Goal: Information Seeking & Learning: Learn about a topic

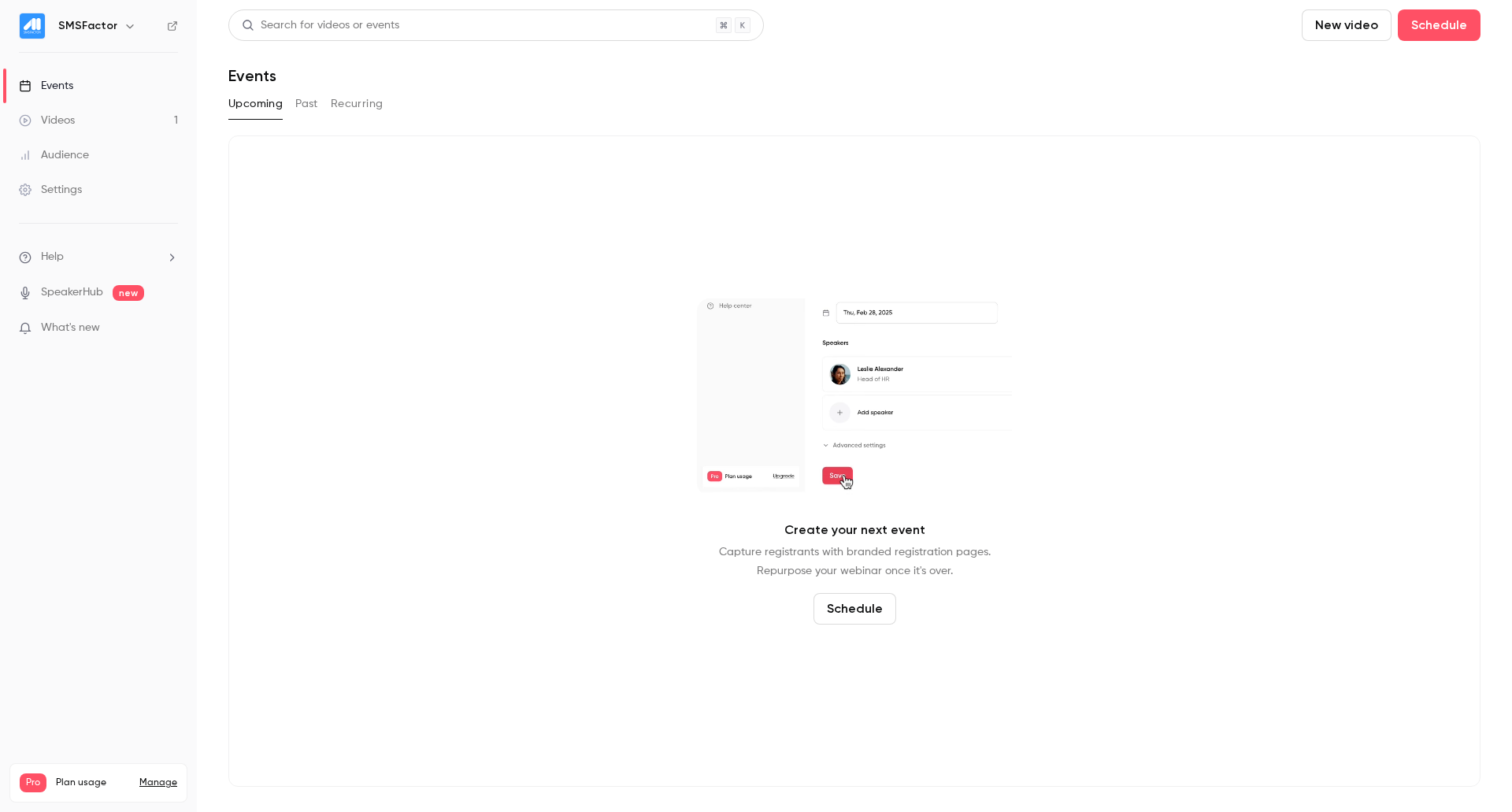
click at [296, 103] on button "Past" at bounding box center [307, 103] width 23 height 25
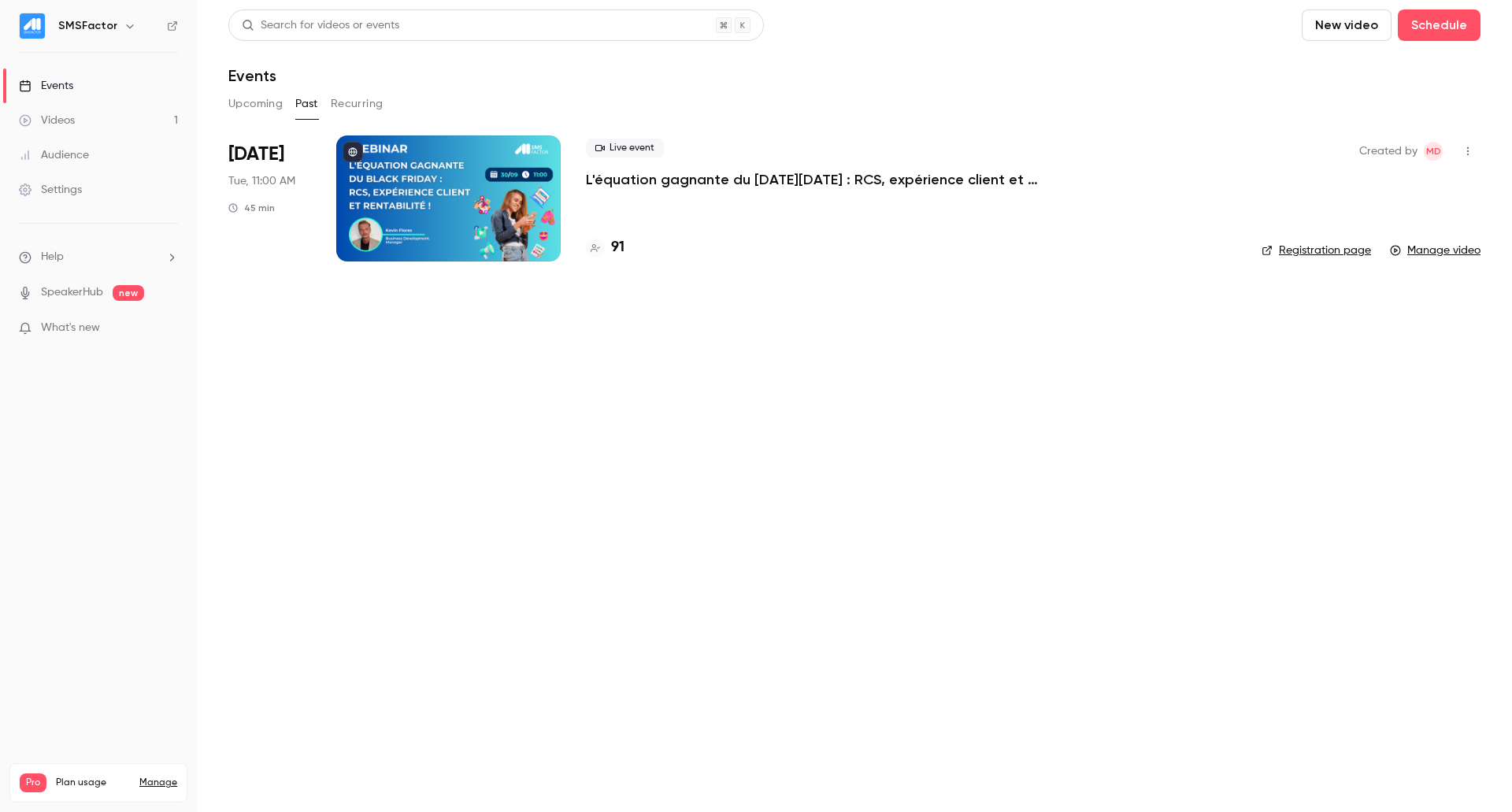
click at [488, 220] on div at bounding box center [449, 198] width 224 height 126
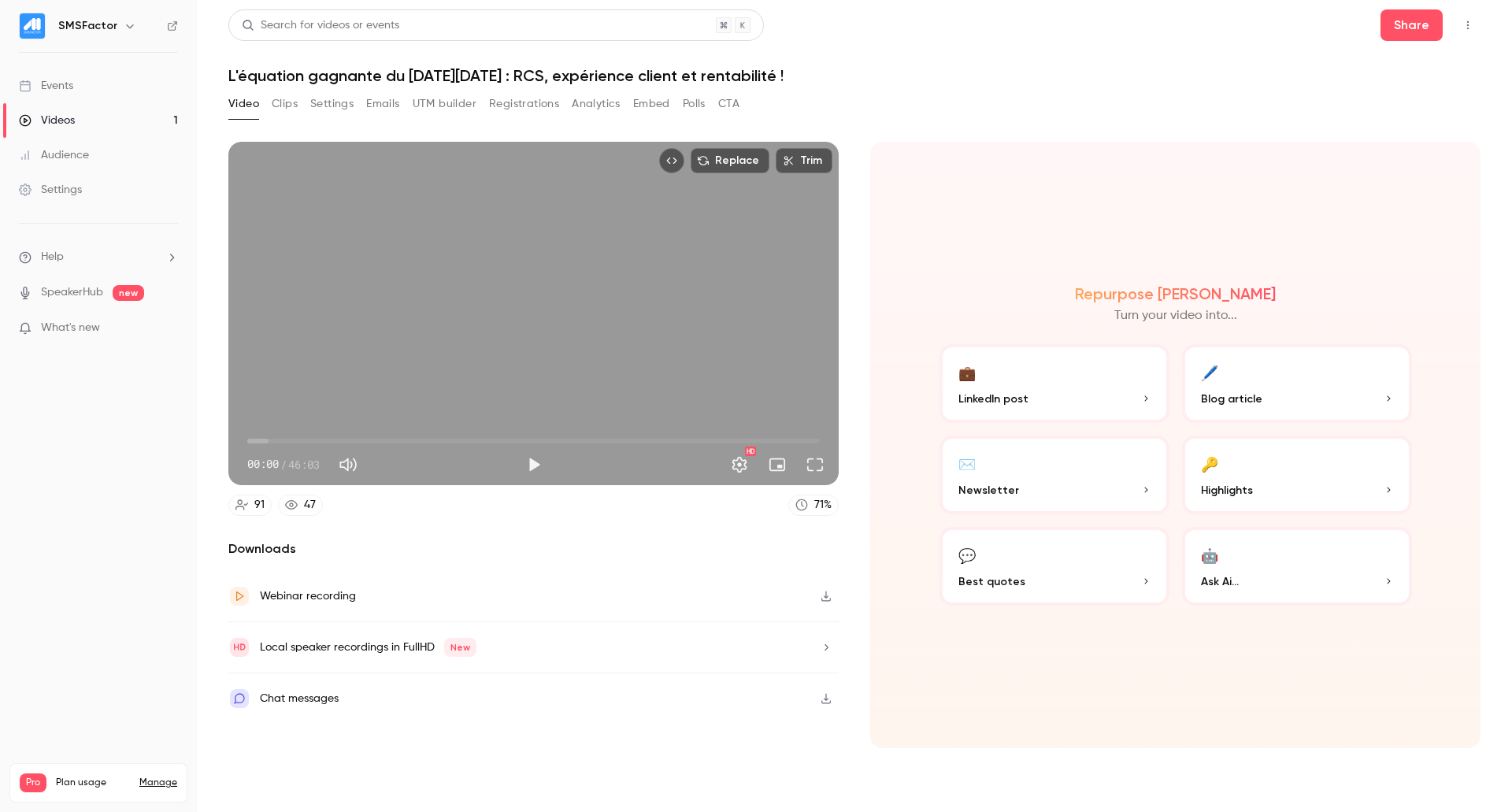
click at [731, 103] on button "CTA" at bounding box center [728, 103] width 22 height 25
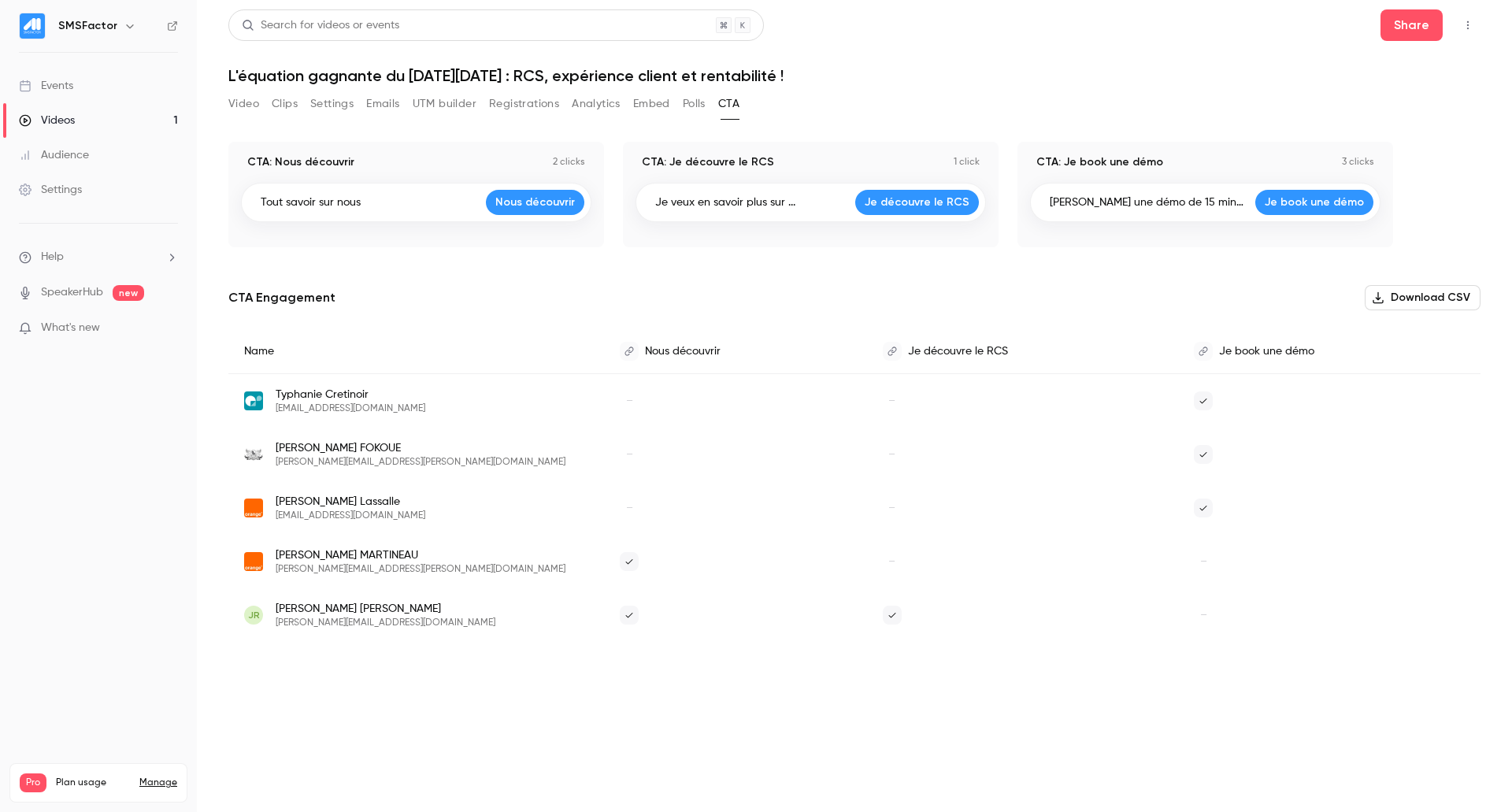
click at [696, 101] on button "Polls" at bounding box center [694, 103] width 23 height 25
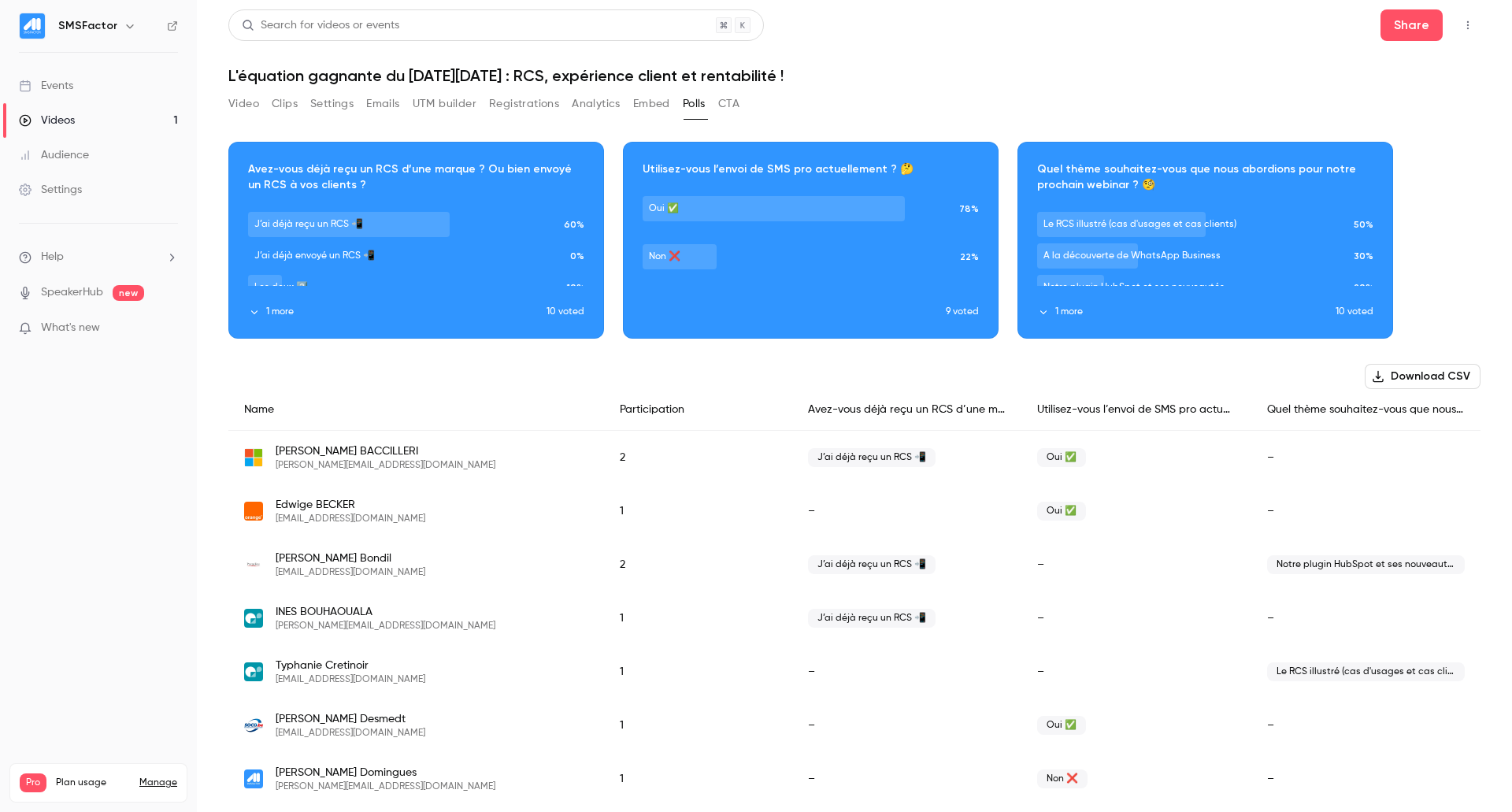
click at [663, 103] on button "Embed" at bounding box center [651, 103] width 37 height 25
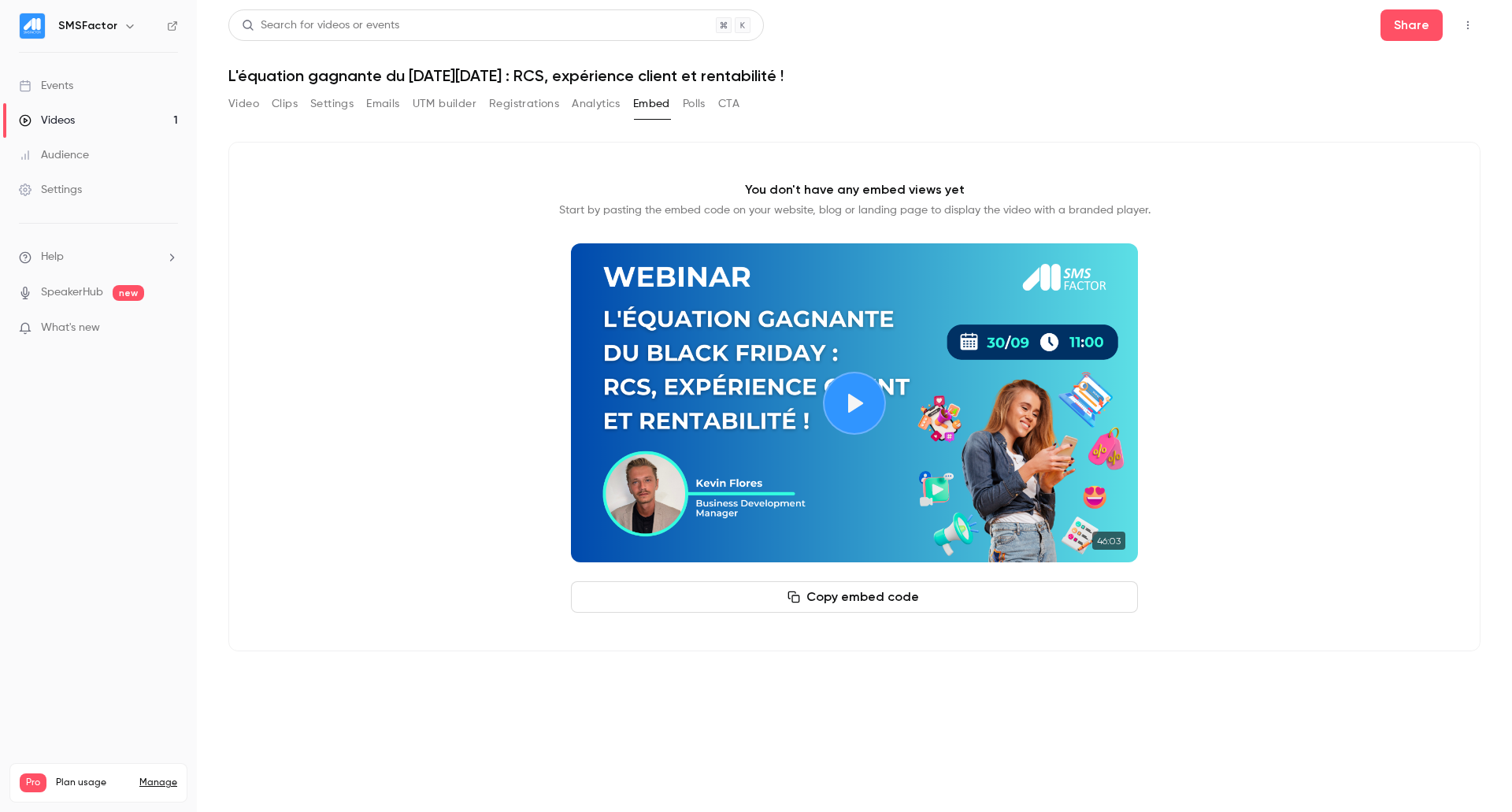
click at [604, 105] on button "Analytics" at bounding box center [596, 103] width 49 height 25
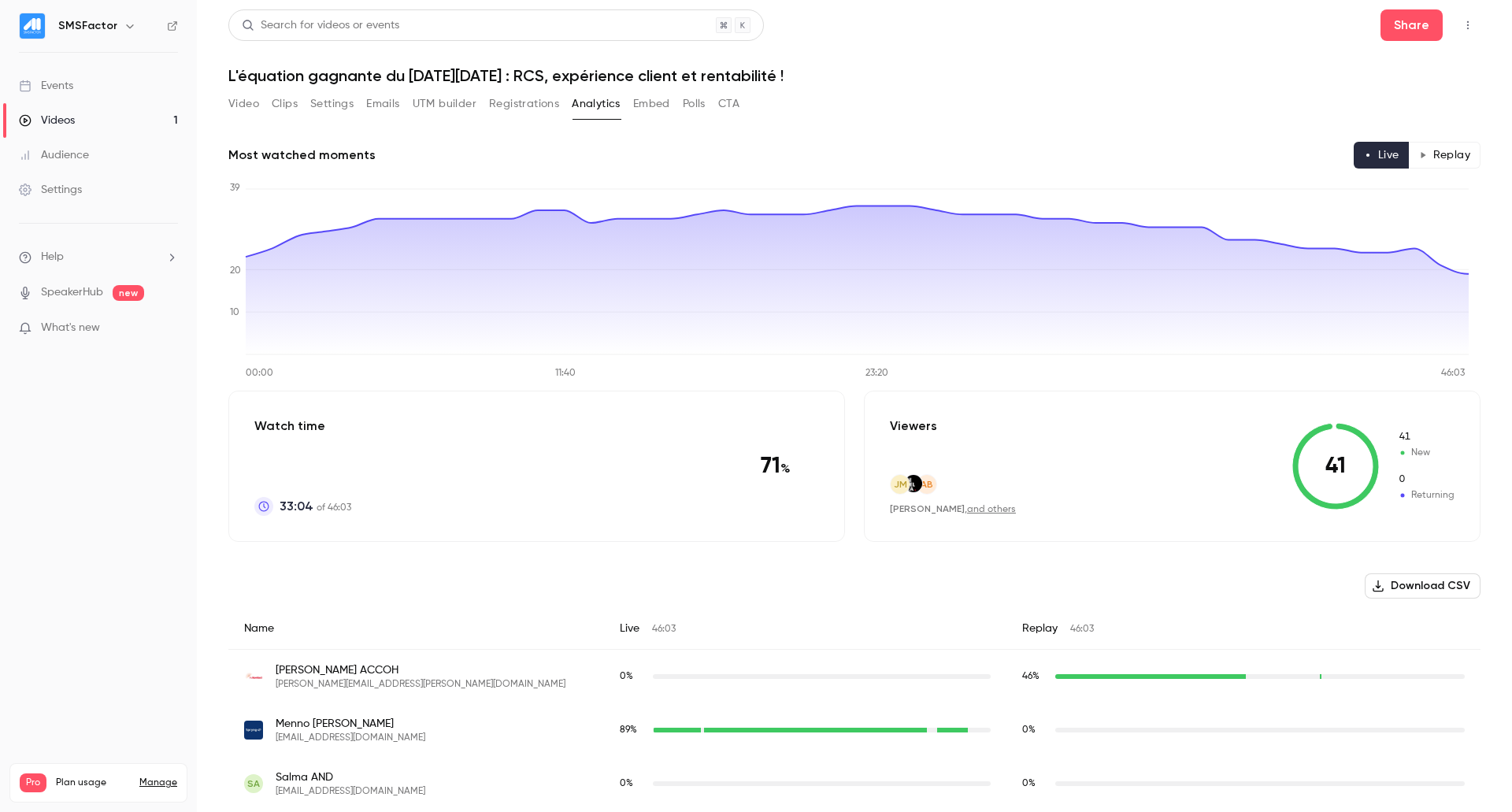
click at [651, 104] on button "Embed" at bounding box center [651, 103] width 37 height 25
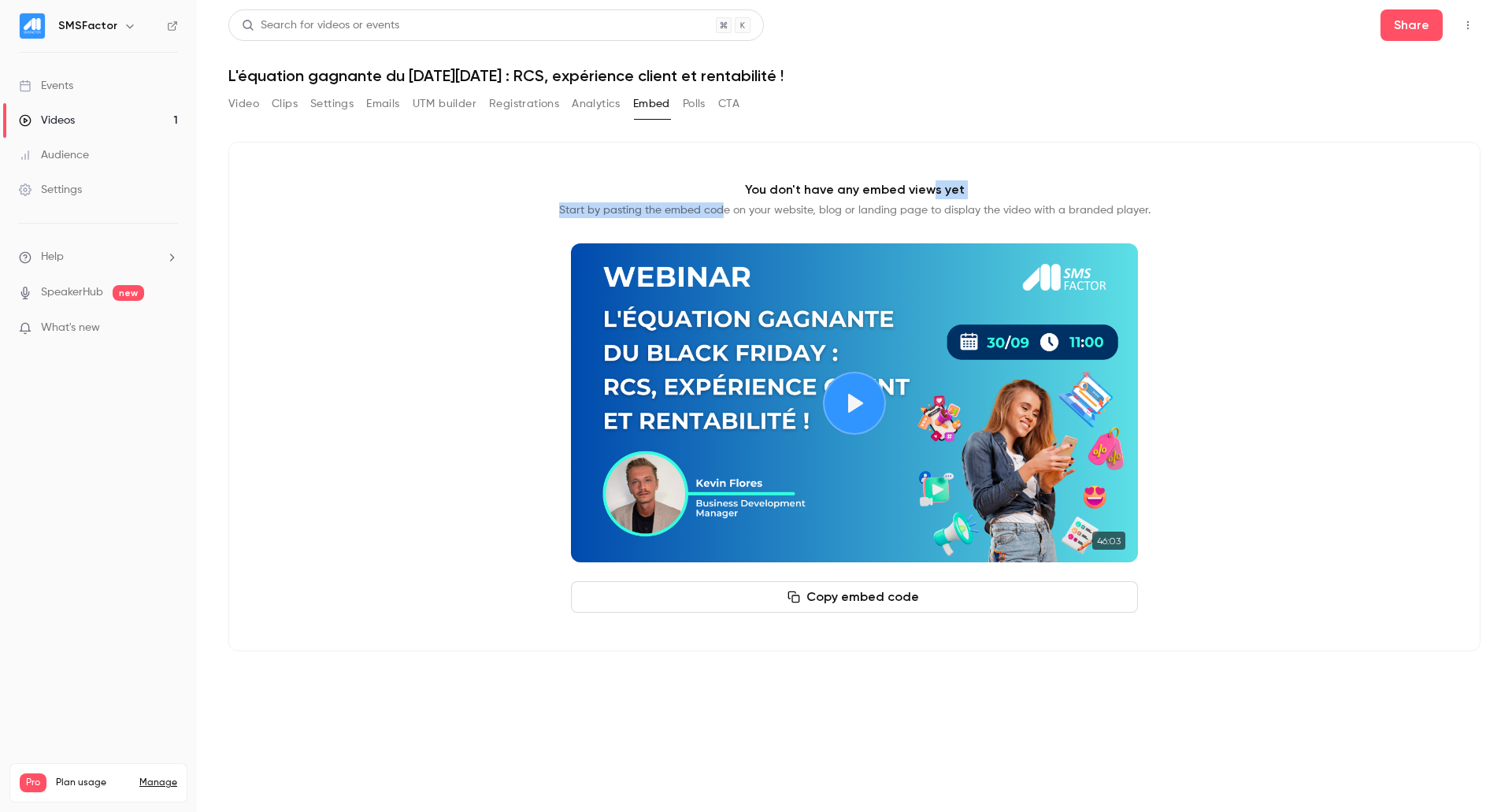
drag, startPoint x: 728, startPoint y: 185, endPoint x: 933, endPoint y: 184, distance: 205.0
click at [933, 184] on div "You don't have any embed views yet Start by pasting the embed code on your webs…" at bounding box center [855, 199] width 591 height 38
click at [951, 185] on p "You don't have any embed views yet" at bounding box center [855, 190] width 220 height 19
drag, startPoint x: 972, startPoint y: 184, endPoint x: 752, endPoint y: 183, distance: 220.0
click at [752, 183] on div "You don't have any embed views yet Start by pasting the embed code on your webs…" at bounding box center [855, 199] width 591 height 38
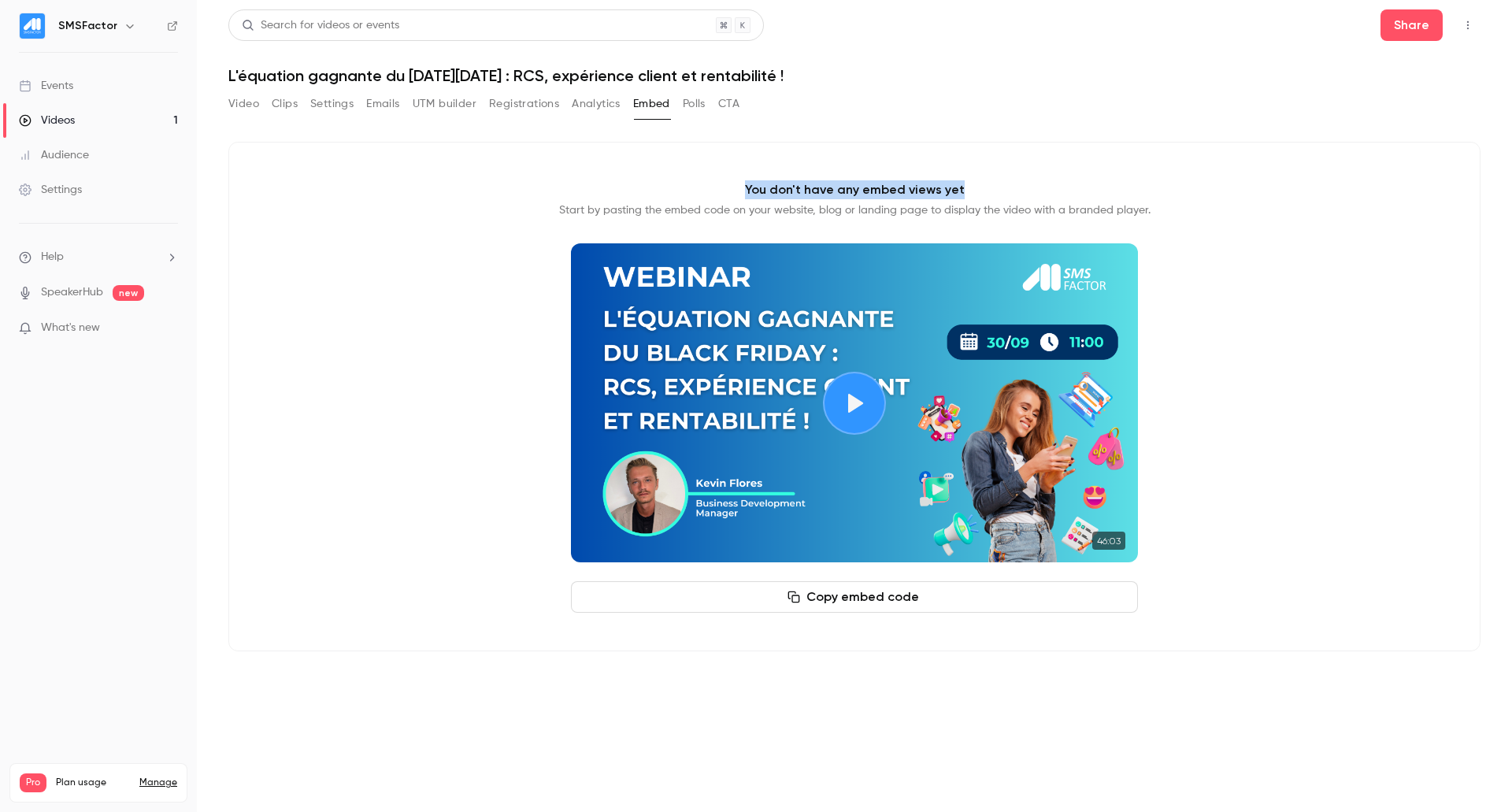
copy p "You don't have any embed views yet"
click at [611, 94] on button "Analytics" at bounding box center [596, 103] width 49 height 25
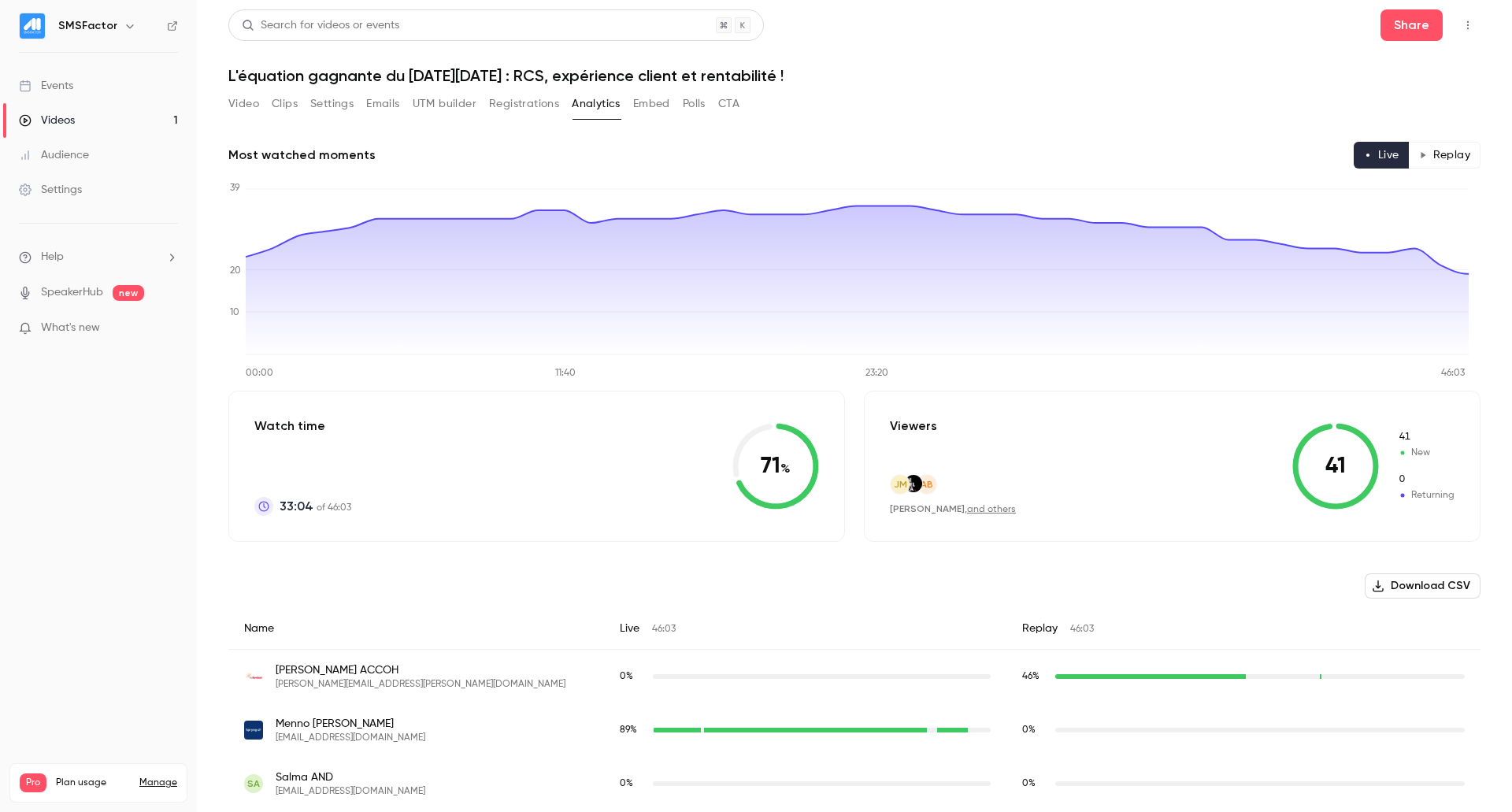
click at [660, 116] on button "Embed" at bounding box center [651, 103] width 37 height 25
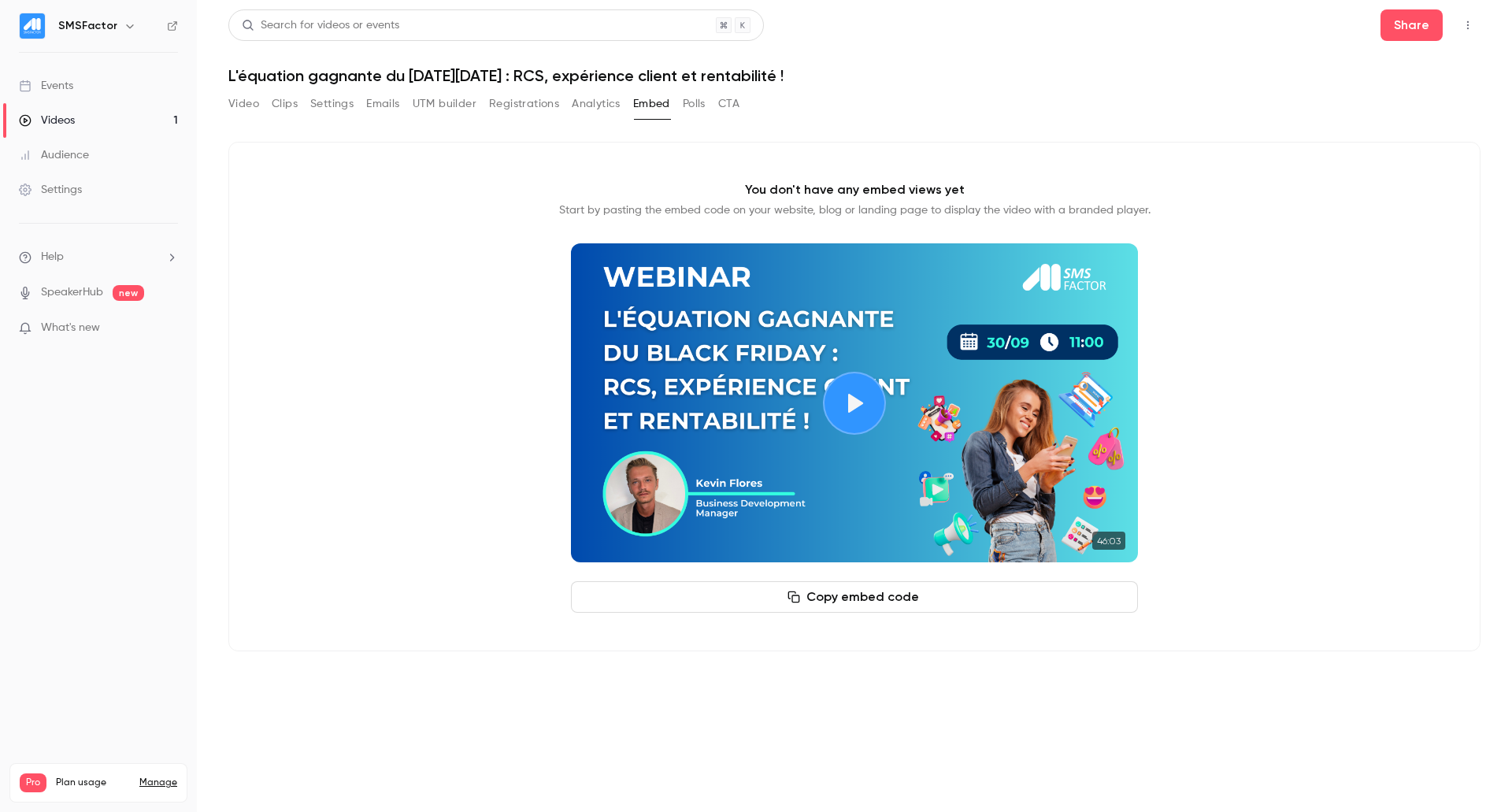
click at [520, 95] on button "Registrations" at bounding box center [523, 103] width 70 height 25
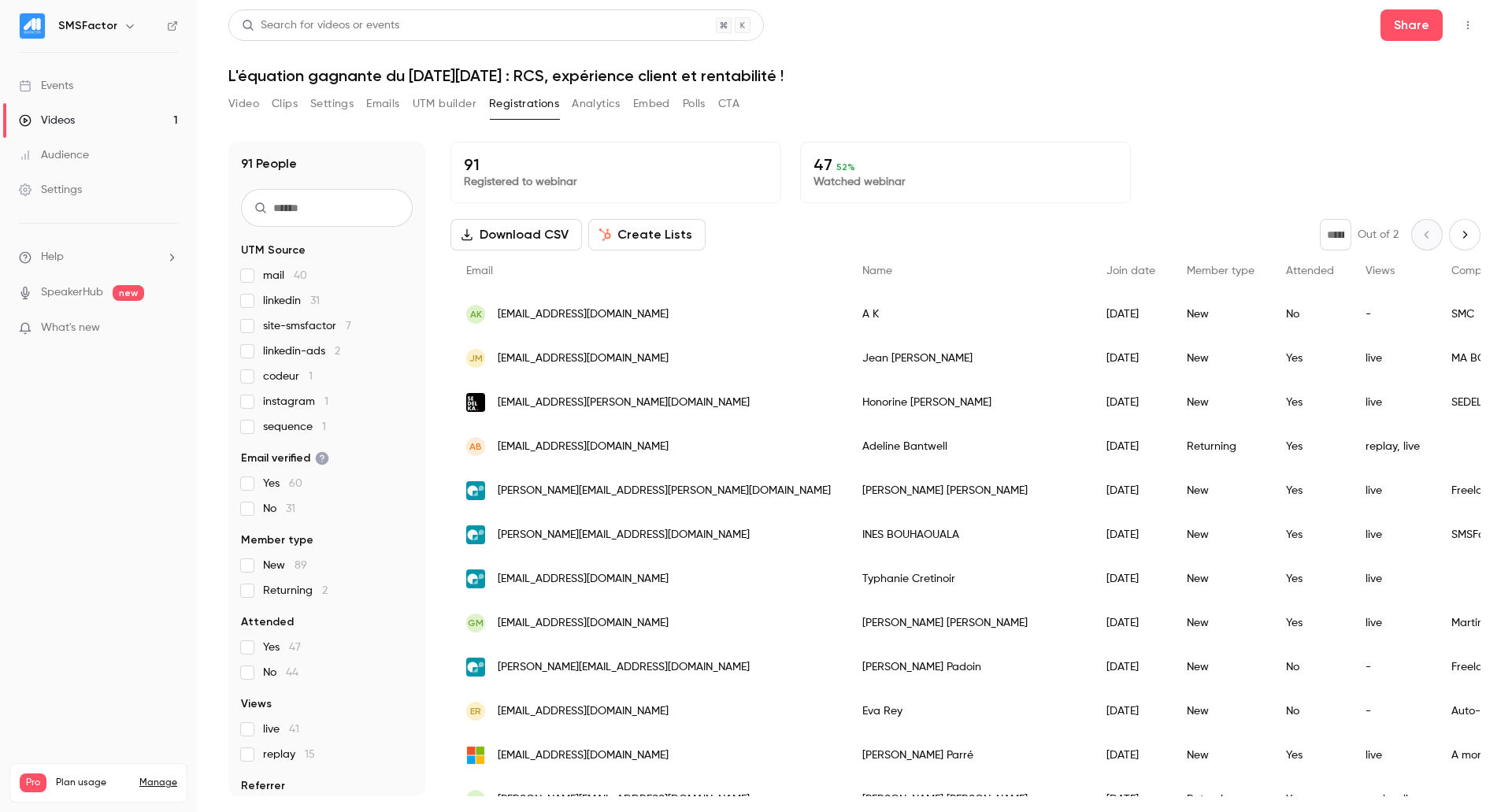
click at [461, 108] on button "UTM builder" at bounding box center [445, 103] width 64 height 25
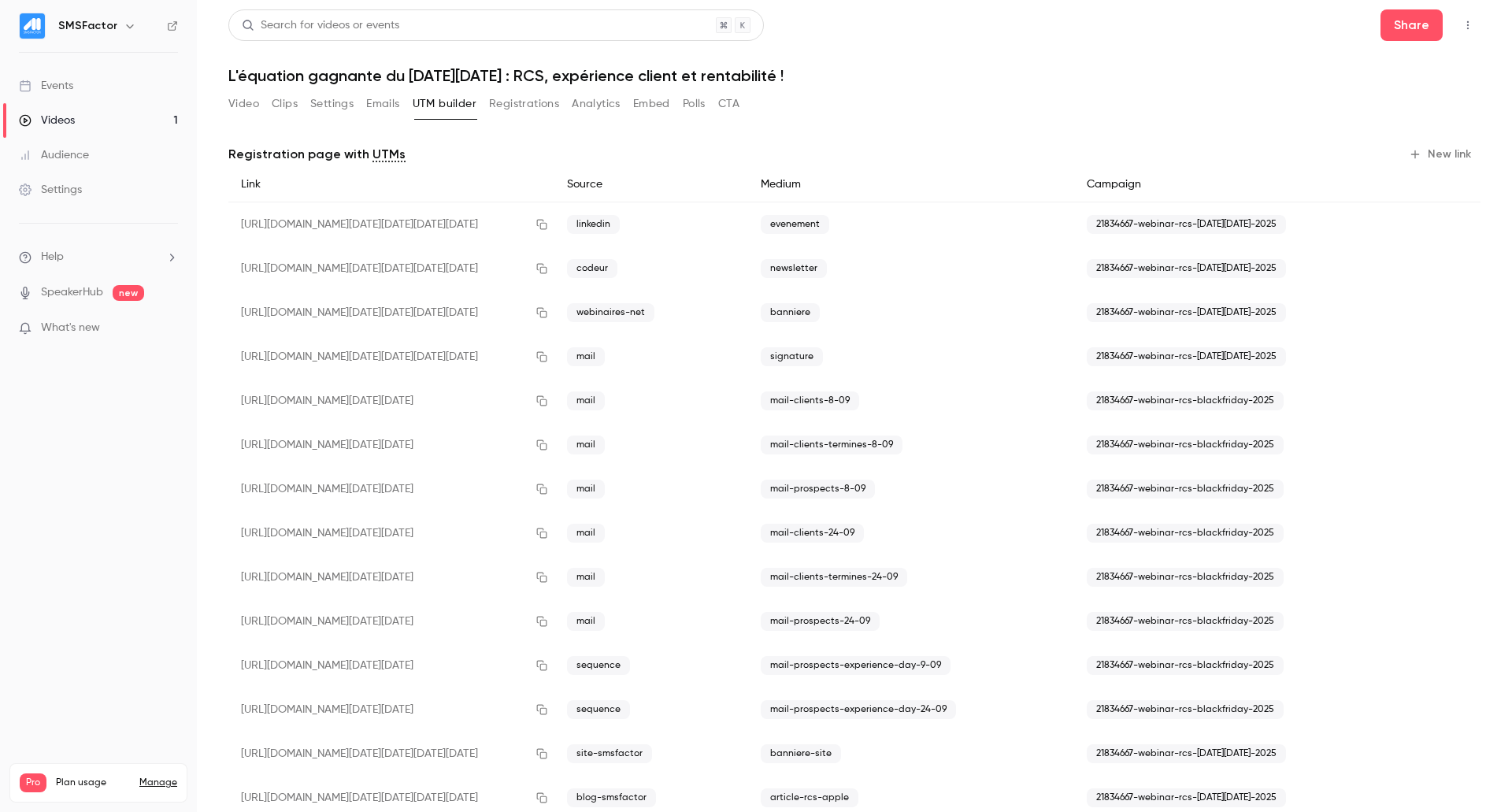
click at [382, 115] on button "Emails" at bounding box center [382, 103] width 33 height 25
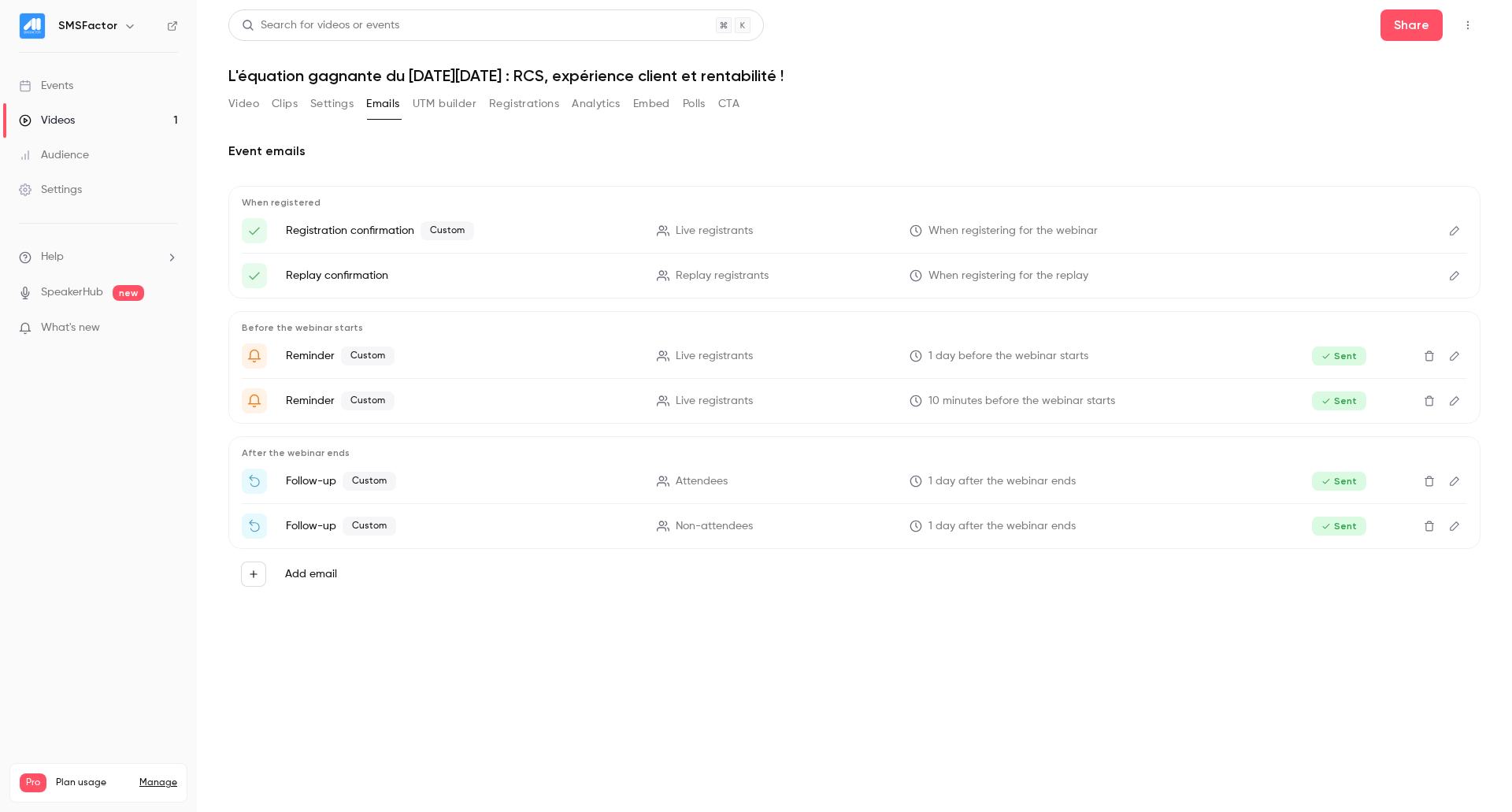
click at [353, 105] on button "Settings" at bounding box center [332, 103] width 43 height 25
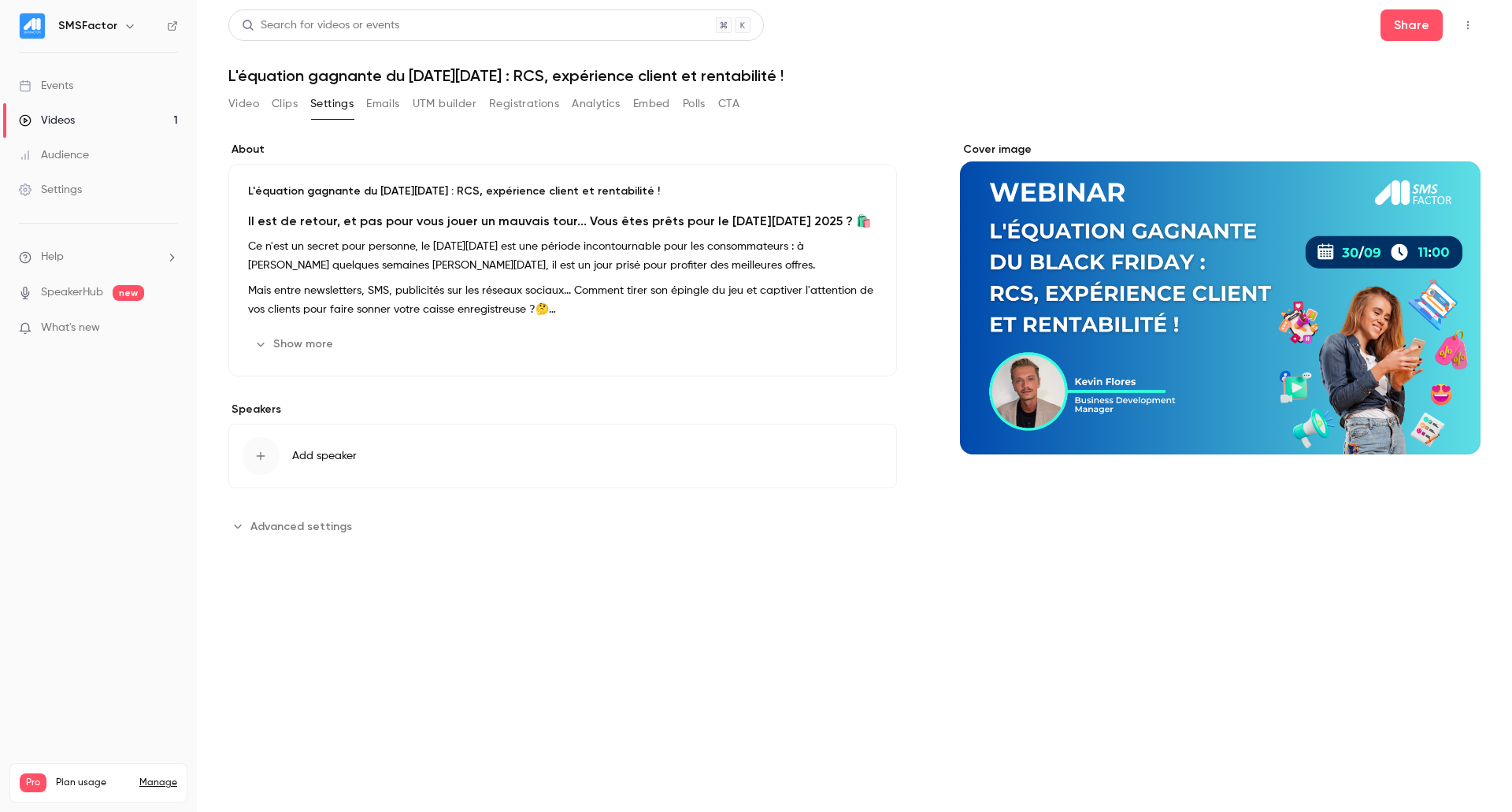
click at [297, 115] on button "Clips" at bounding box center [284, 103] width 26 height 25
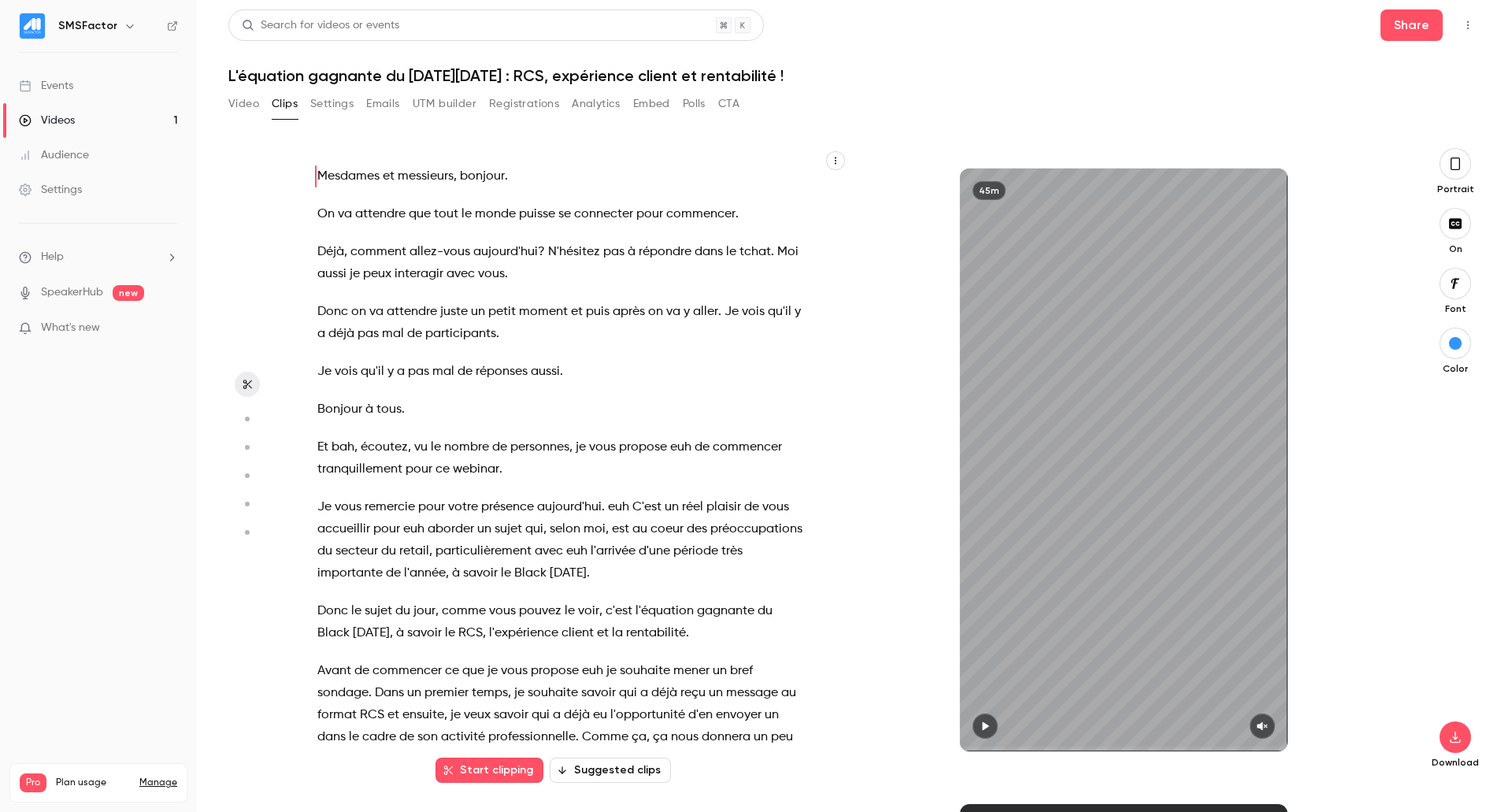
click at [253, 99] on button "Video" at bounding box center [244, 103] width 30 height 25
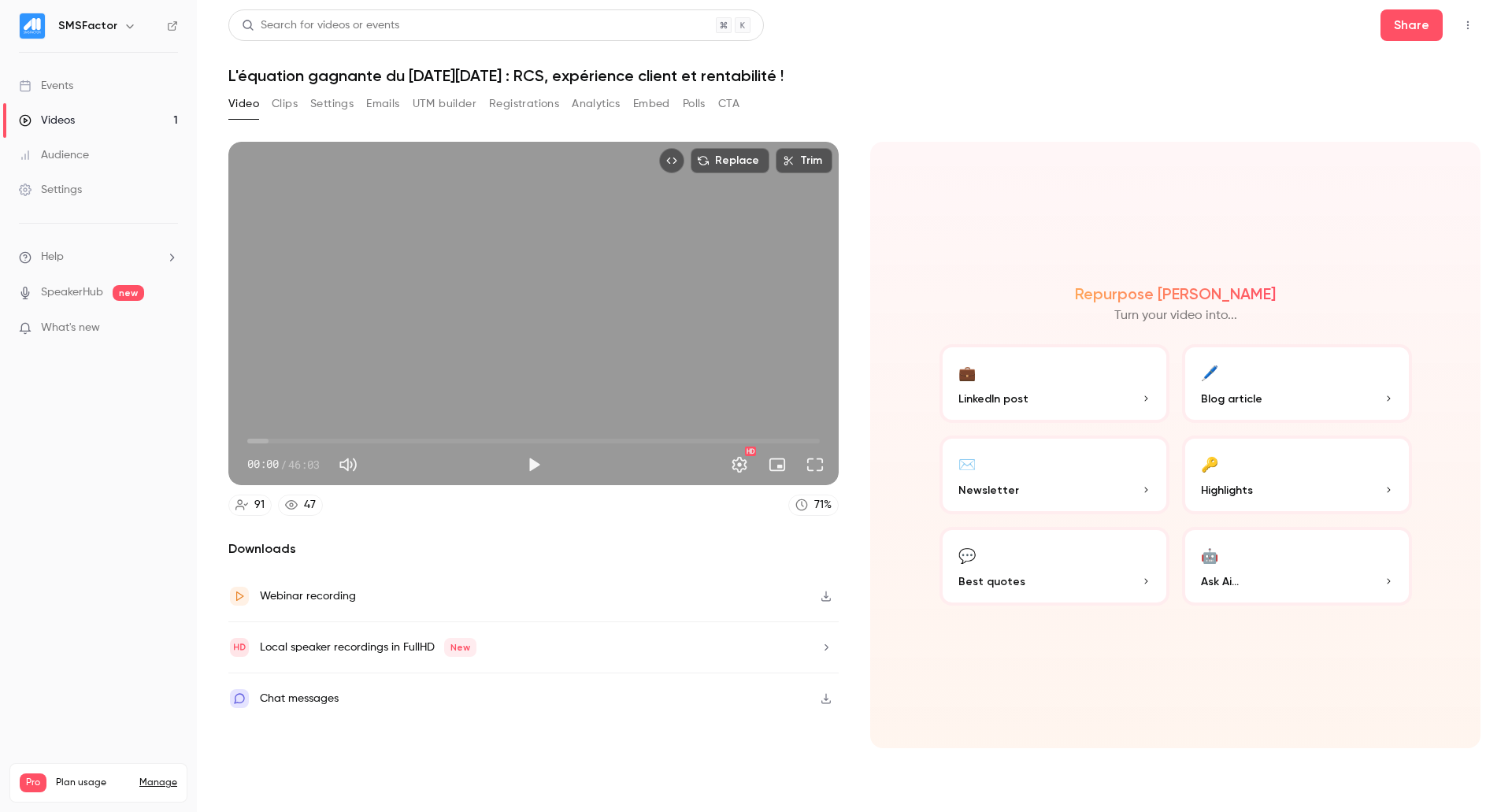
click at [831, 597] on icon "button" at bounding box center [826, 596] width 13 height 11
click at [530, 471] on button "Play" at bounding box center [534, 464] width 31 height 31
click at [812, 467] on button "Full screen" at bounding box center [815, 464] width 31 height 31
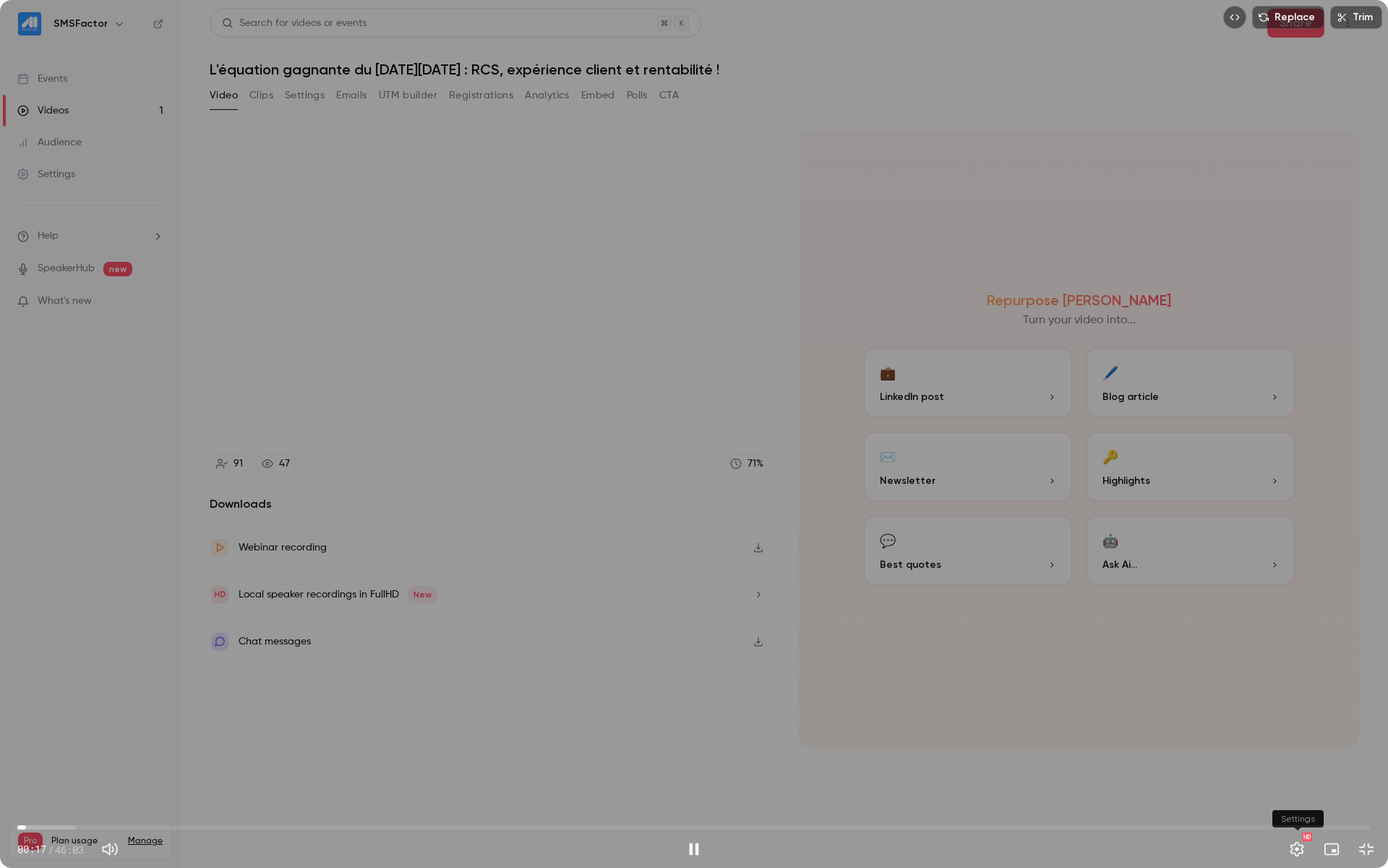
click at [1295, 744] on button "Settings" at bounding box center [1297, 848] width 29 height 29
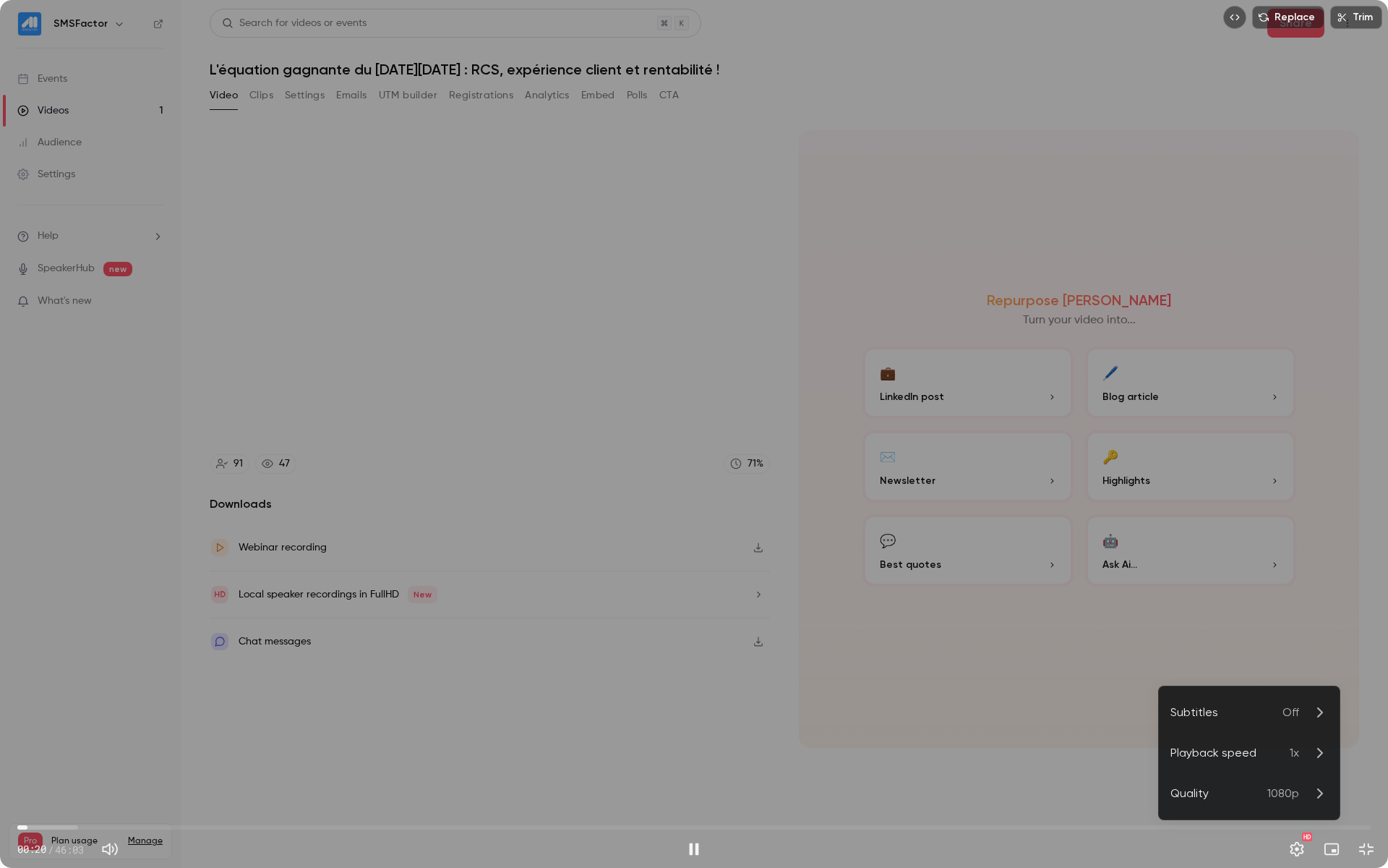
click at [1267, 708] on div "Subtitles" at bounding box center [1226, 712] width 112 height 18
click at [1224, 744] on div "Français" at bounding box center [1261, 799] width 133 height 18
click at [1218, 744] on div "Off" at bounding box center [1261, 770] width 133 height 18
click at [1175, 728] on icon at bounding box center [1175, 728] width 4 height 7
click at [1364, 744] on div at bounding box center [694, 434] width 1388 height 868
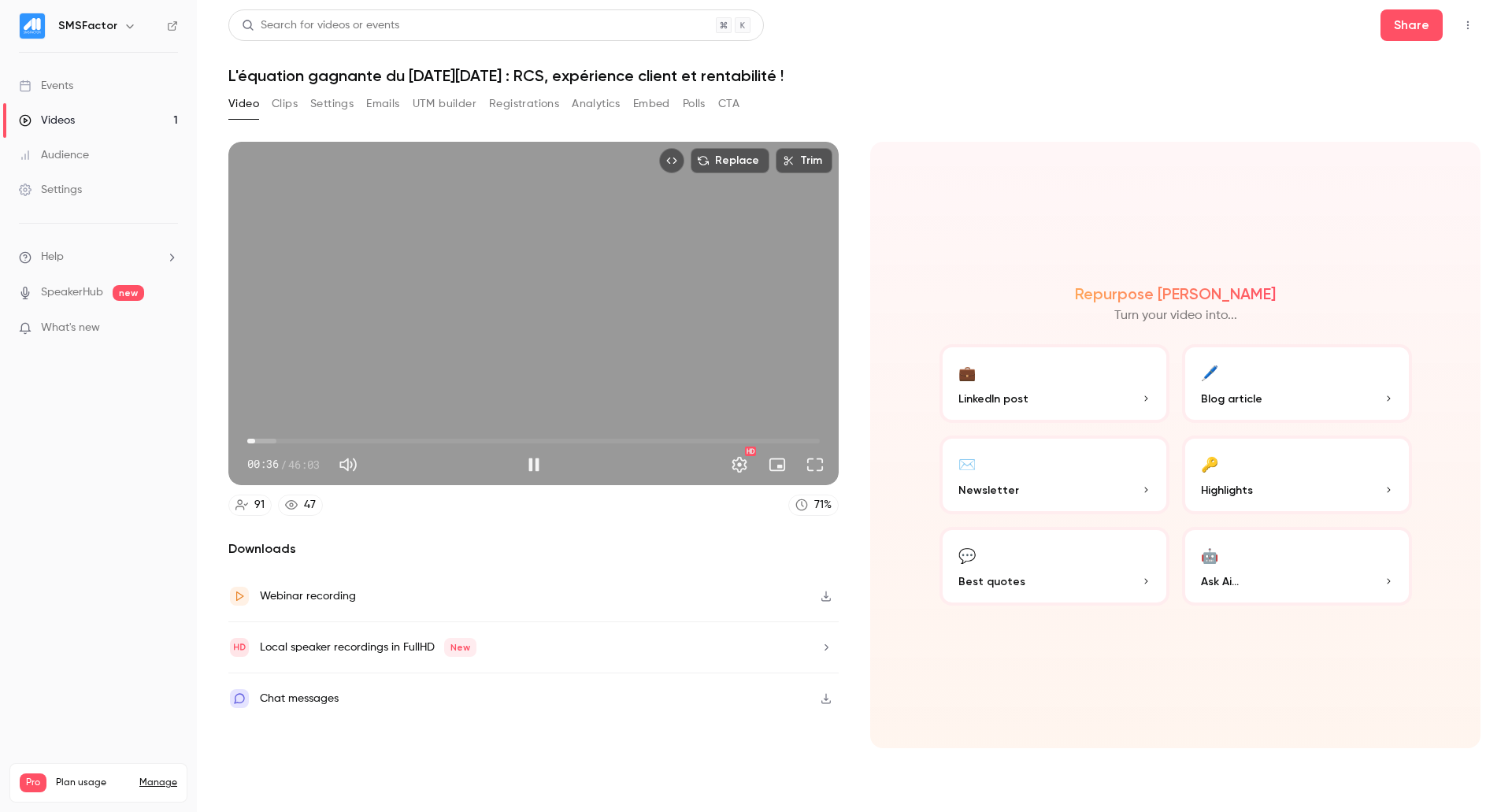
click at [502, 319] on div "Replace Trim 00:36 00:36 / 46:03 HD" at bounding box center [534, 313] width 611 height 344
click at [380, 646] on div "Local speaker recordings in FullHD New" at bounding box center [368, 648] width 216 height 19
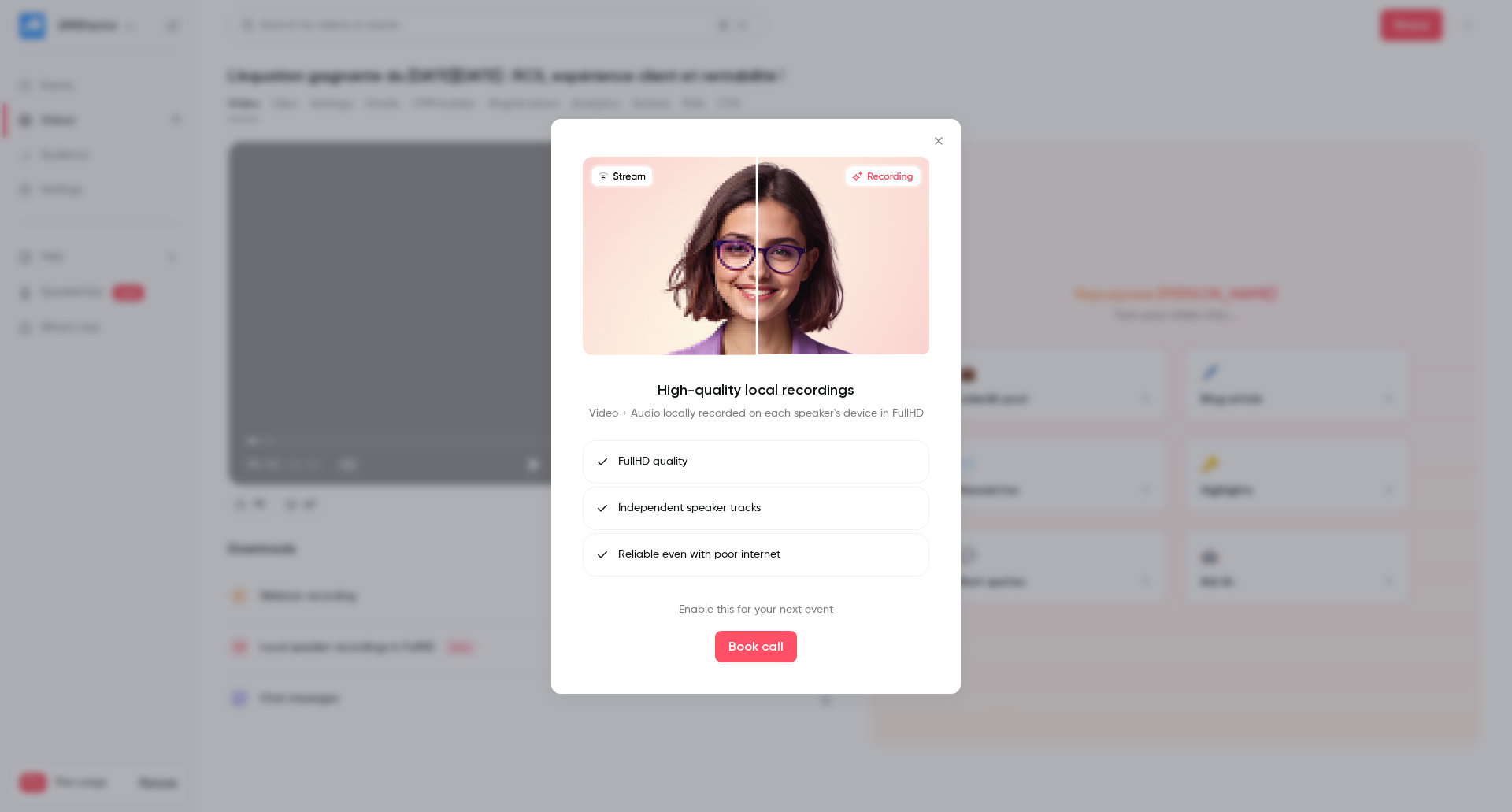
click at [942, 131] on button "Close" at bounding box center [938, 139] width 31 height 31
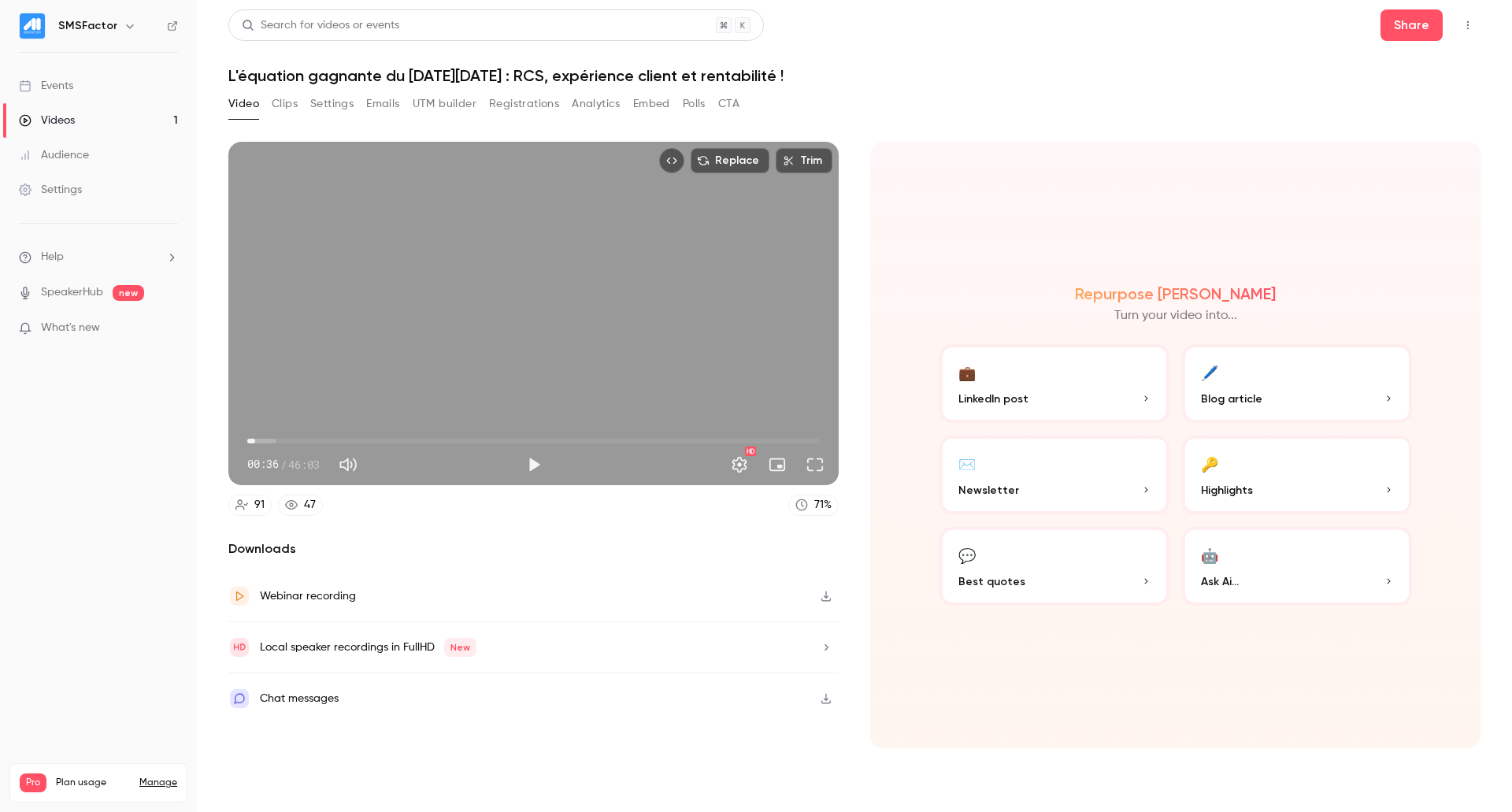
click at [827, 642] on icon "button" at bounding box center [826, 648] width 13 height 11
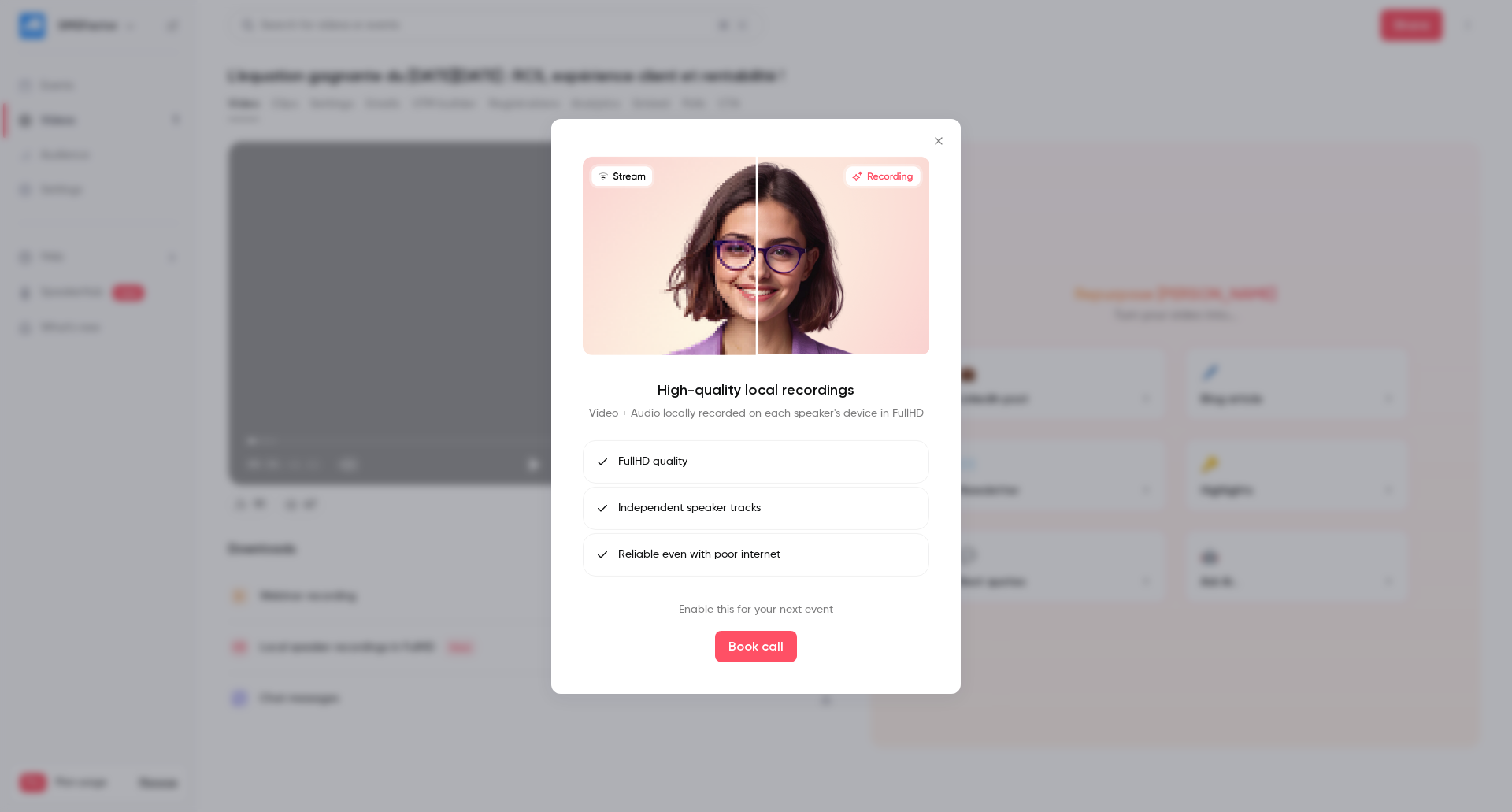
click at [937, 144] on icon "Close" at bounding box center [939, 140] width 19 height 13
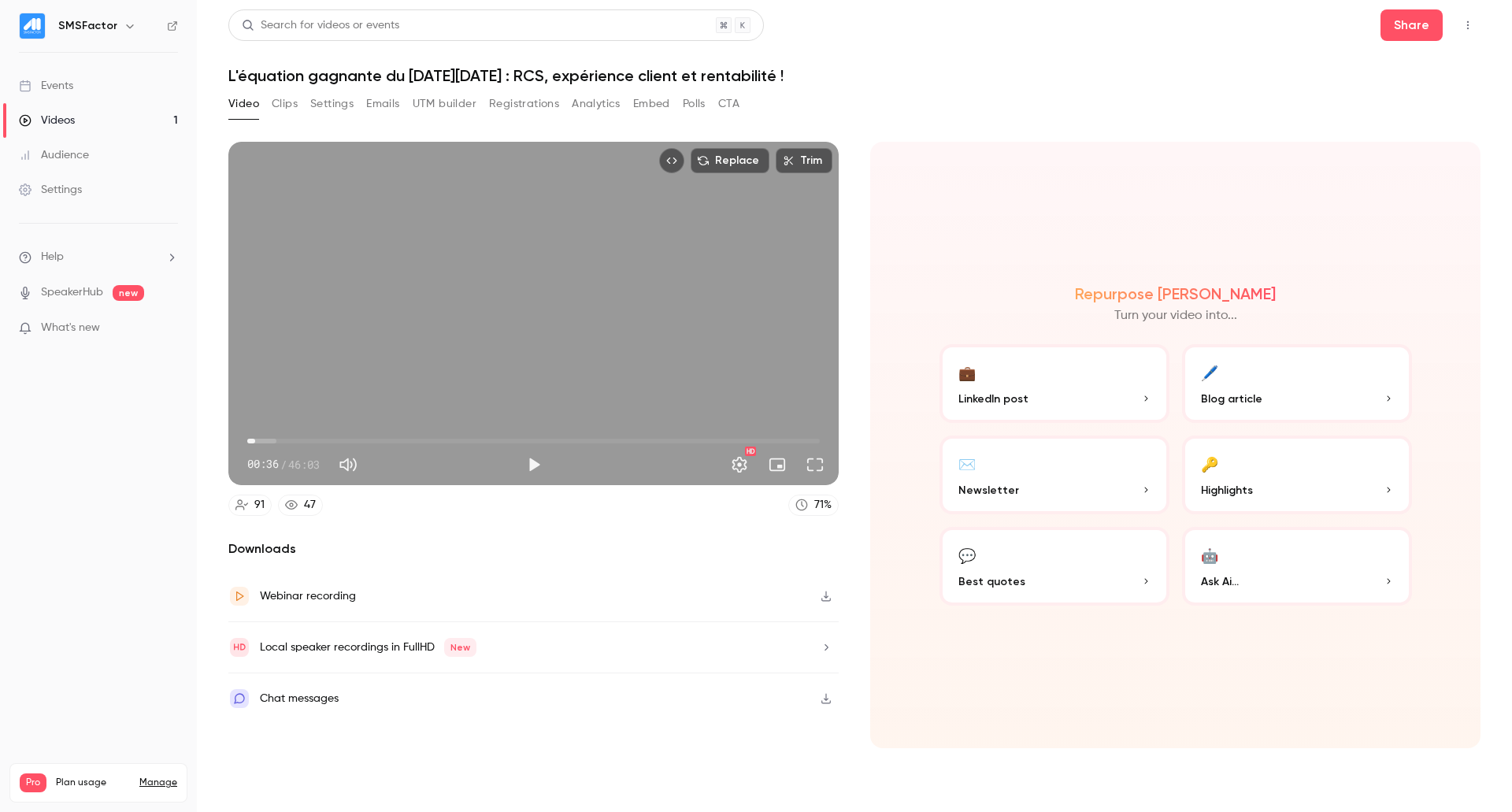
click at [559, 706] on div "Chat messages" at bounding box center [534, 698] width 611 height 50
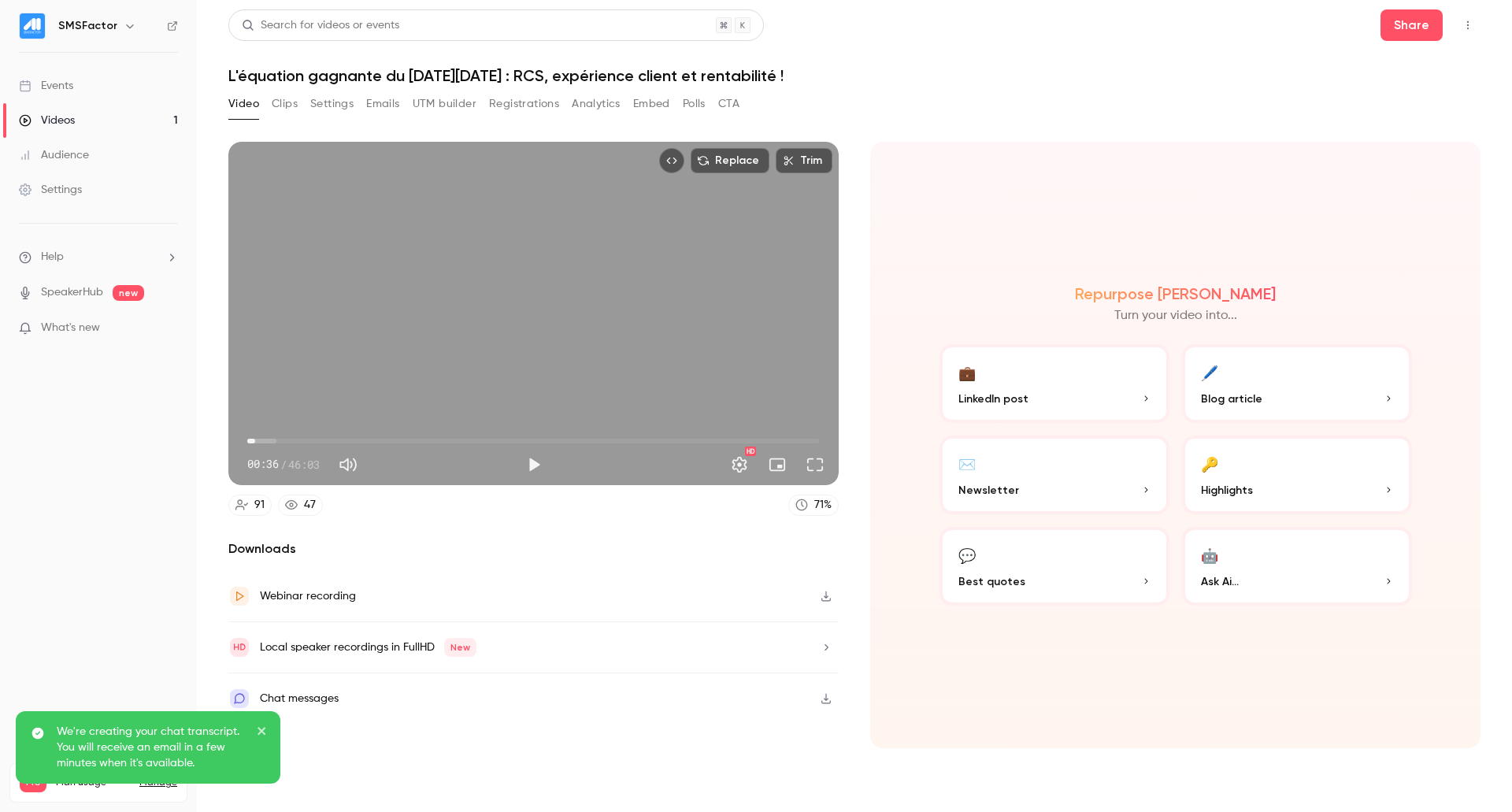
click at [261, 725] on icon "close" at bounding box center [262, 731] width 11 height 13
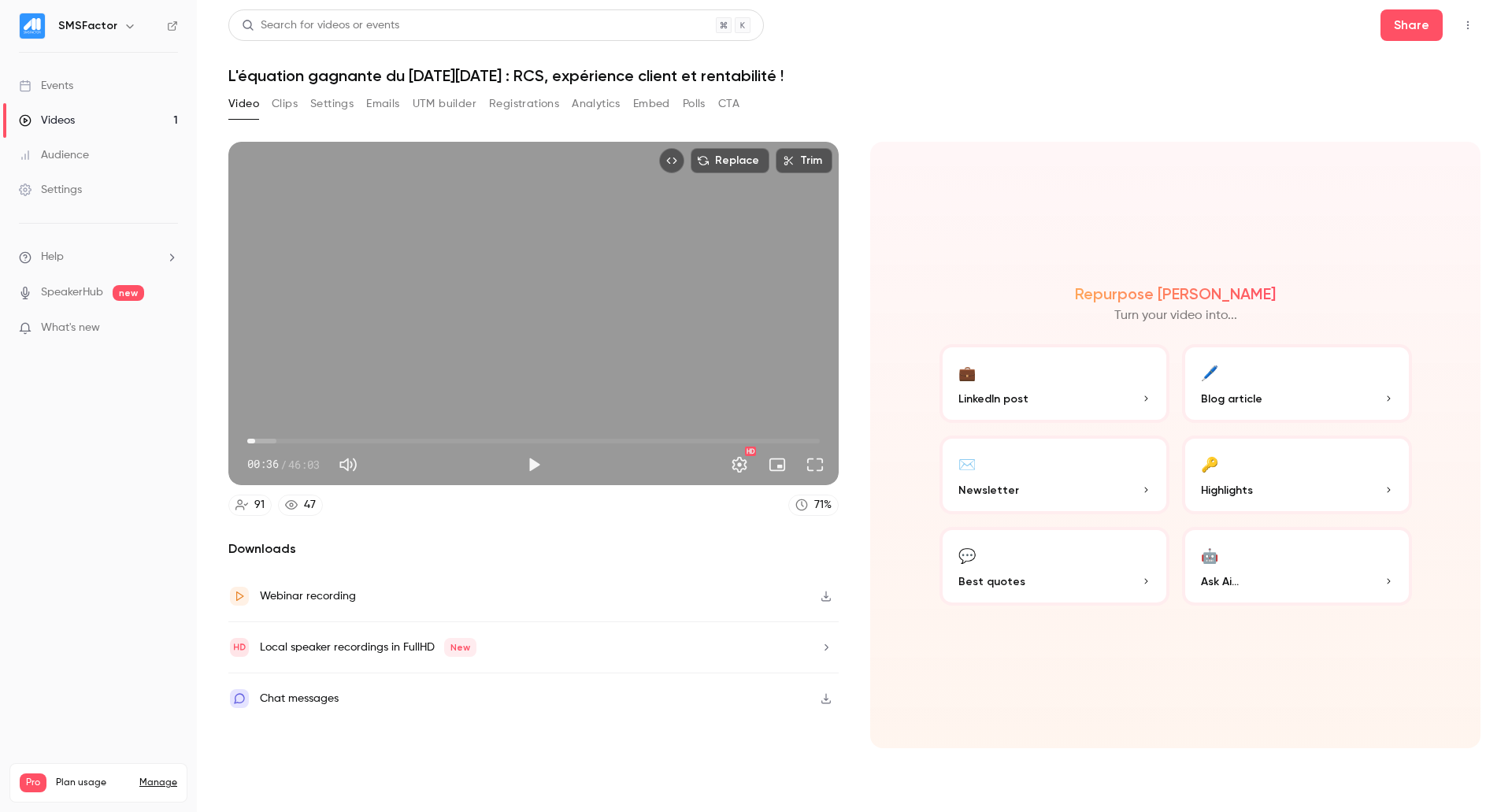
click at [917, 71] on h1 "L'équation gagnante du [DATE][DATE] : RCS, expérience client et rentabilité !" at bounding box center [854, 76] width 1252 height 19
click at [1413, 41] on header "Search for videos or events Share L'équation gagnante du Black Friday : RCS, ex…" at bounding box center [854, 47] width 1252 height 75
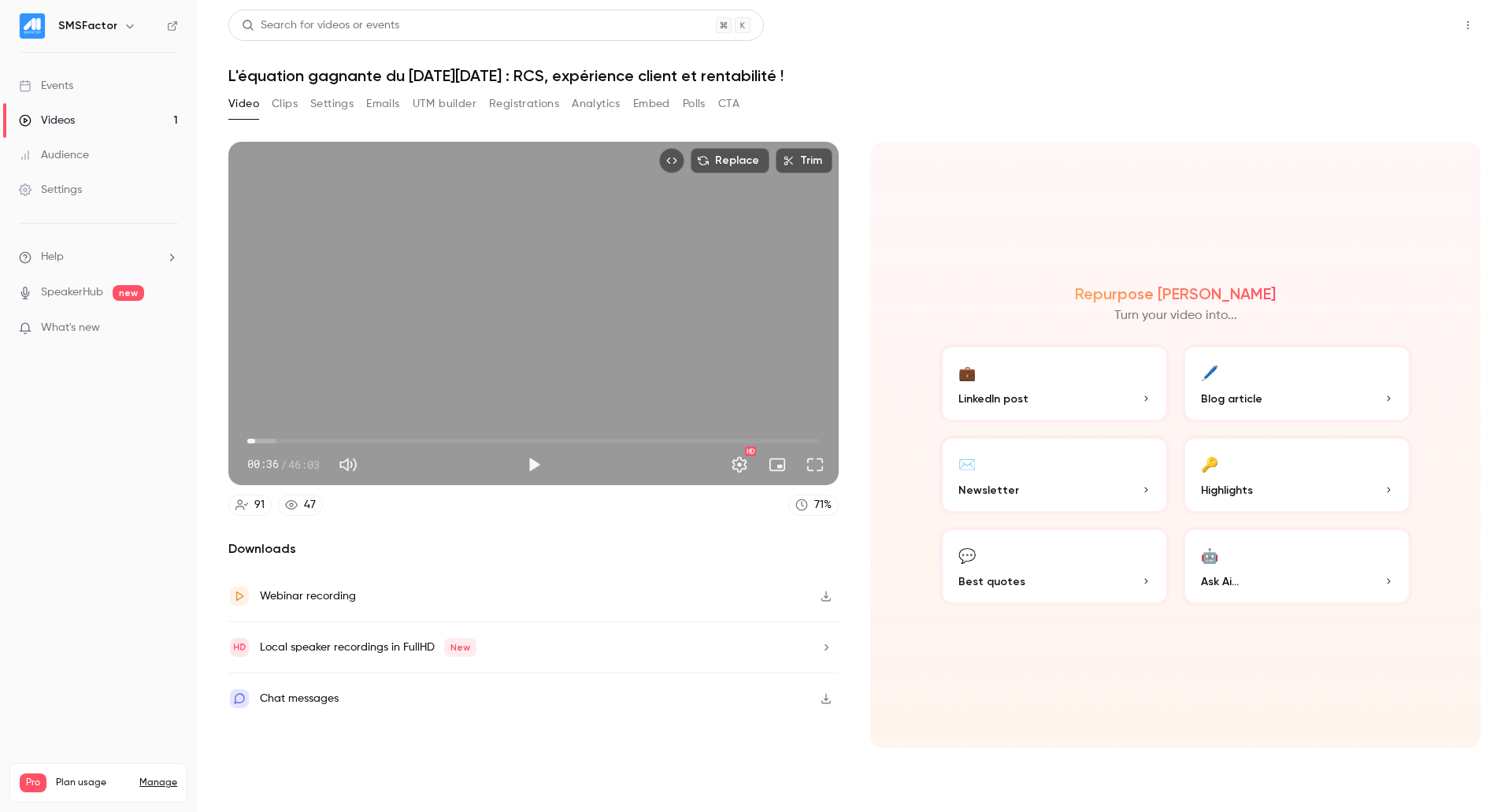
click at [1412, 22] on button "Share" at bounding box center [1412, 25] width 62 height 31
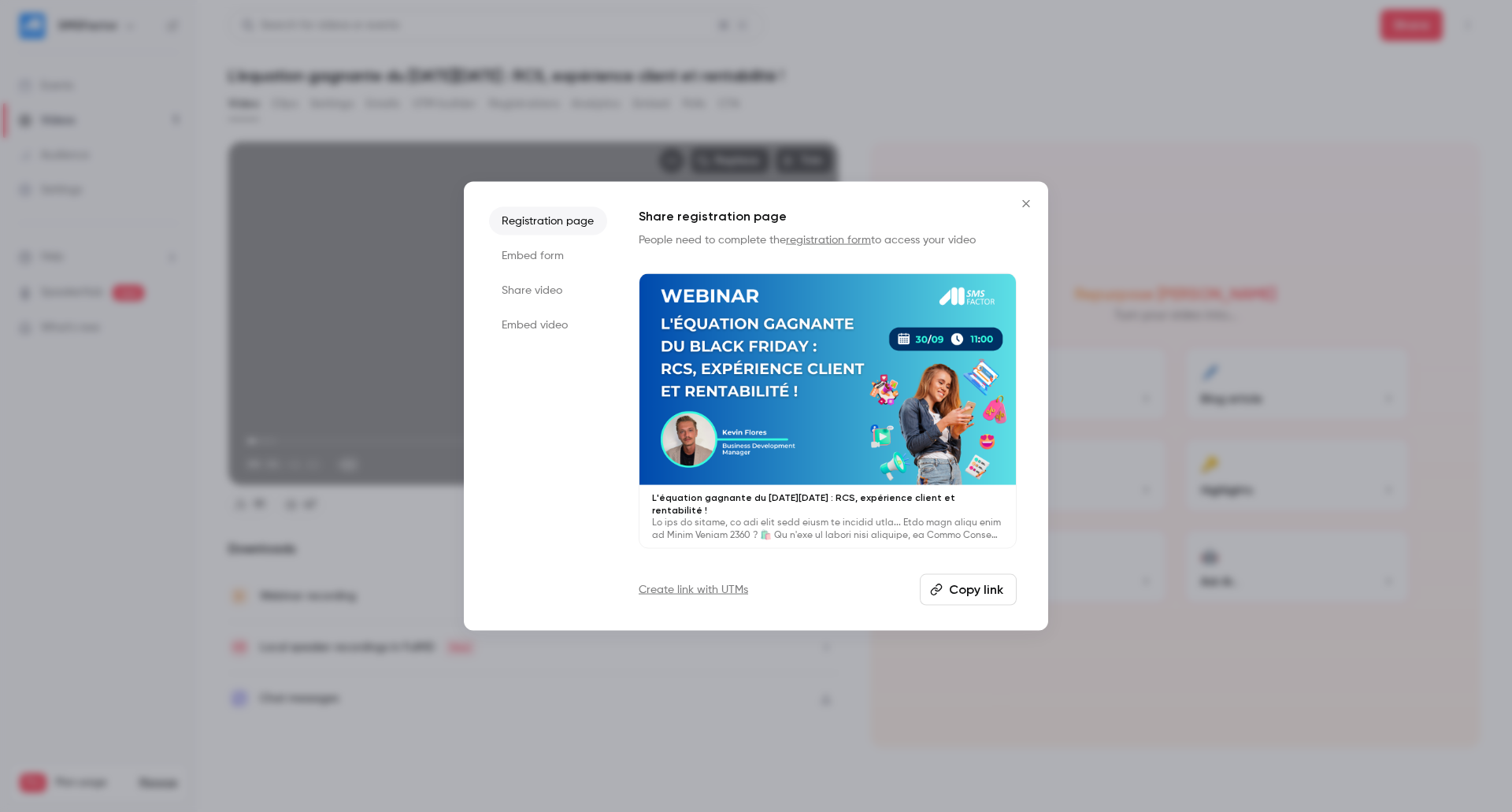
click at [530, 259] on li "Embed form" at bounding box center [547, 255] width 118 height 28
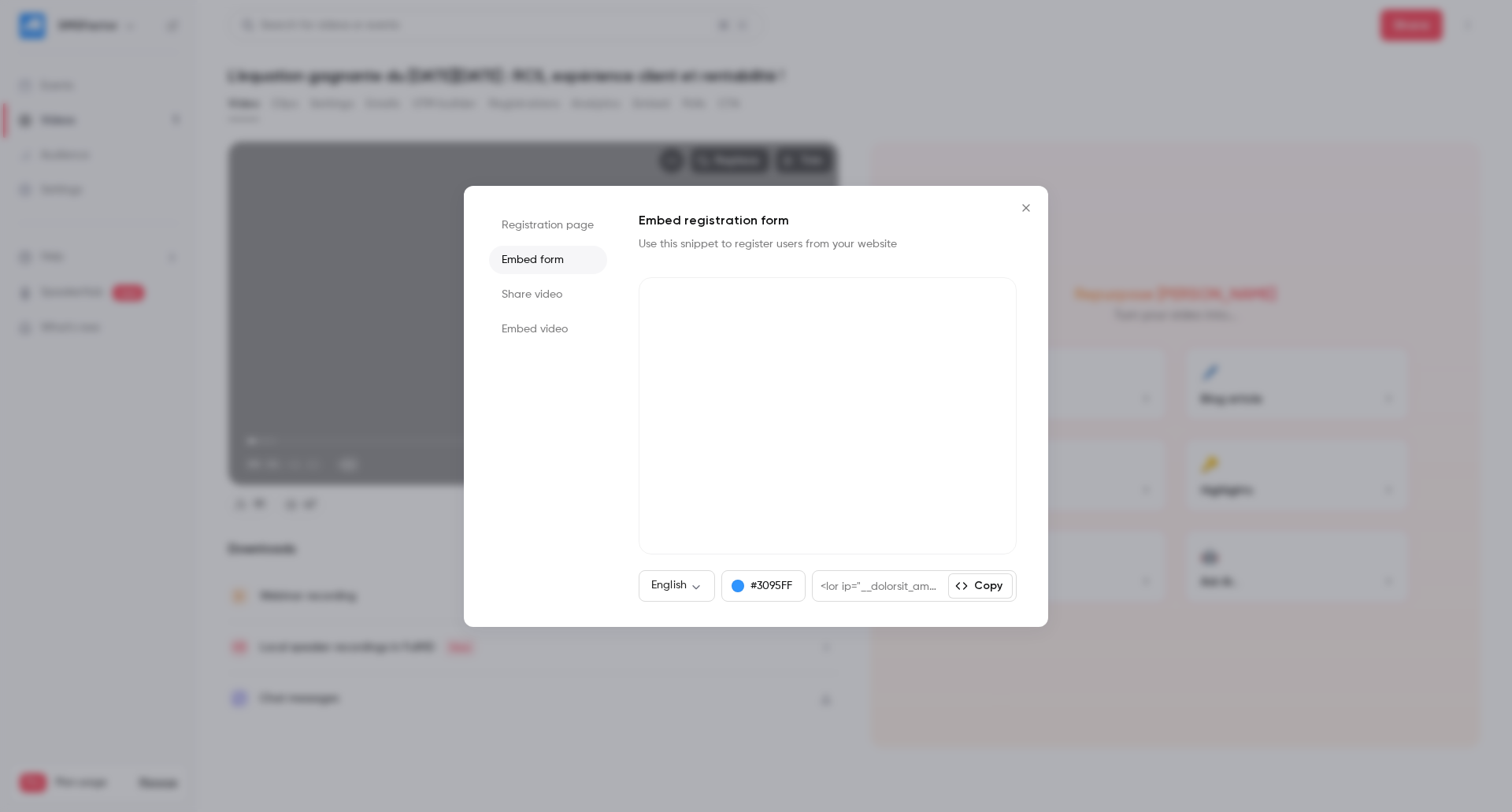
click at [546, 300] on li "Share video" at bounding box center [547, 294] width 118 height 28
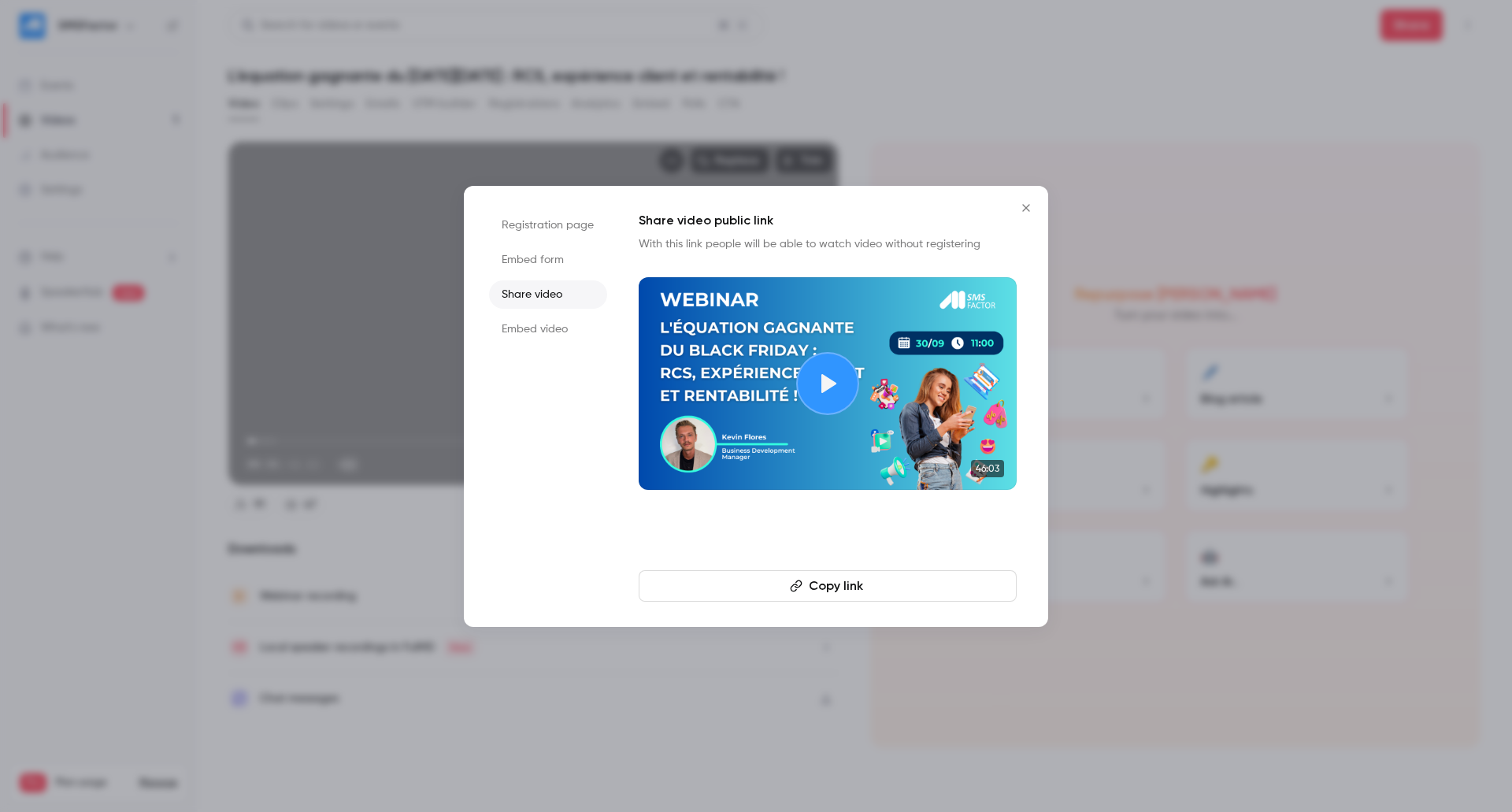
click at [552, 337] on li "Embed video" at bounding box center [547, 329] width 118 height 28
click at [1022, 202] on icon "Close" at bounding box center [1026, 208] width 19 height 13
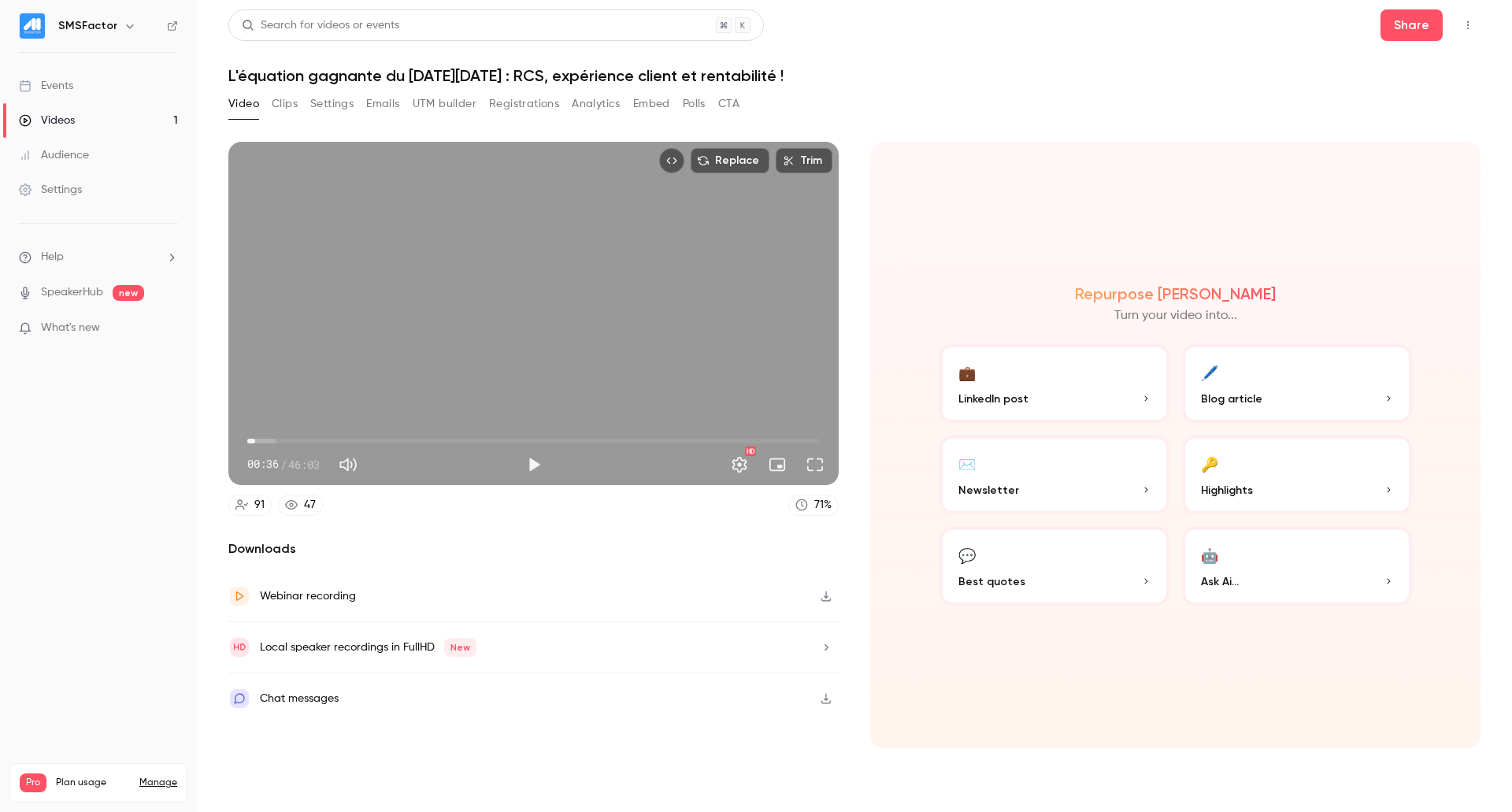
type input "****"
click at [282, 102] on button "Clips" at bounding box center [284, 103] width 26 height 25
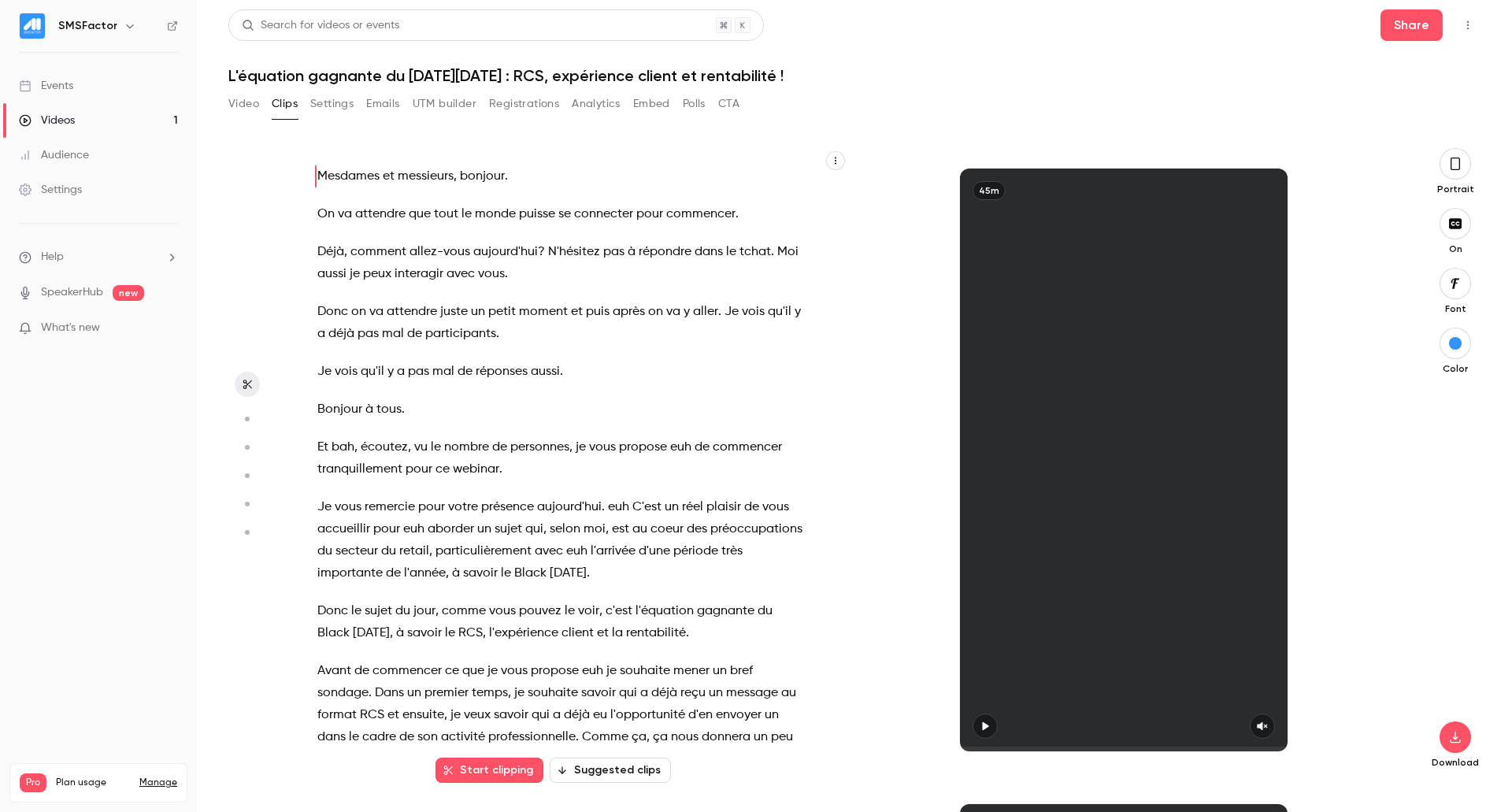
click at [248, 100] on button "Video" at bounding box center [244, 103] width 30 height 25
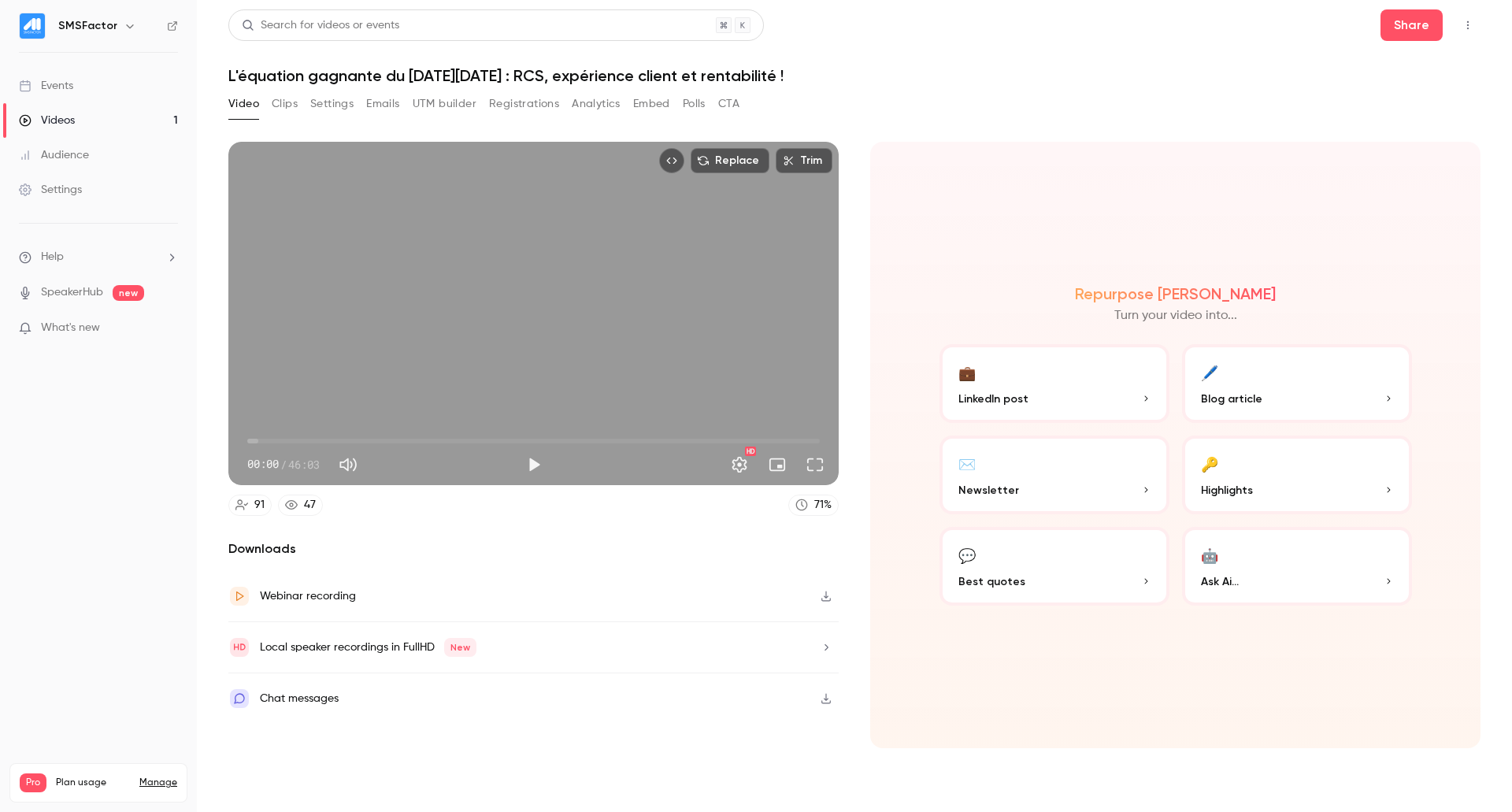
click at [295, 109] on button "Clips" at bounding box center [284, 103] width 26 height 25
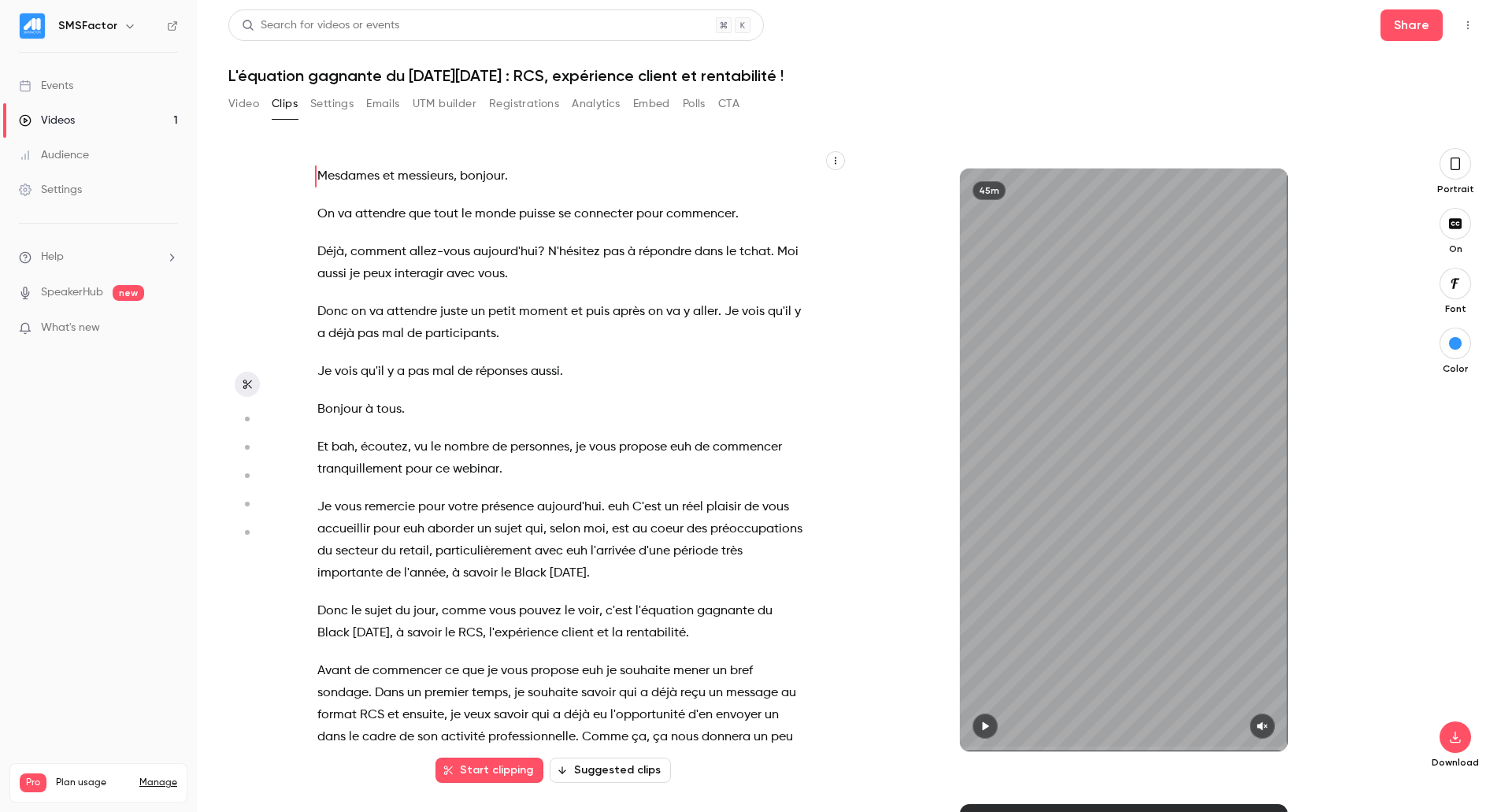
click at [988, 721] on icon "button" at bounding box center [986, 726] width 13 height 11
click at [1256, 721] on icon "button" at bounding box center [1263, 726] width 13 height 11
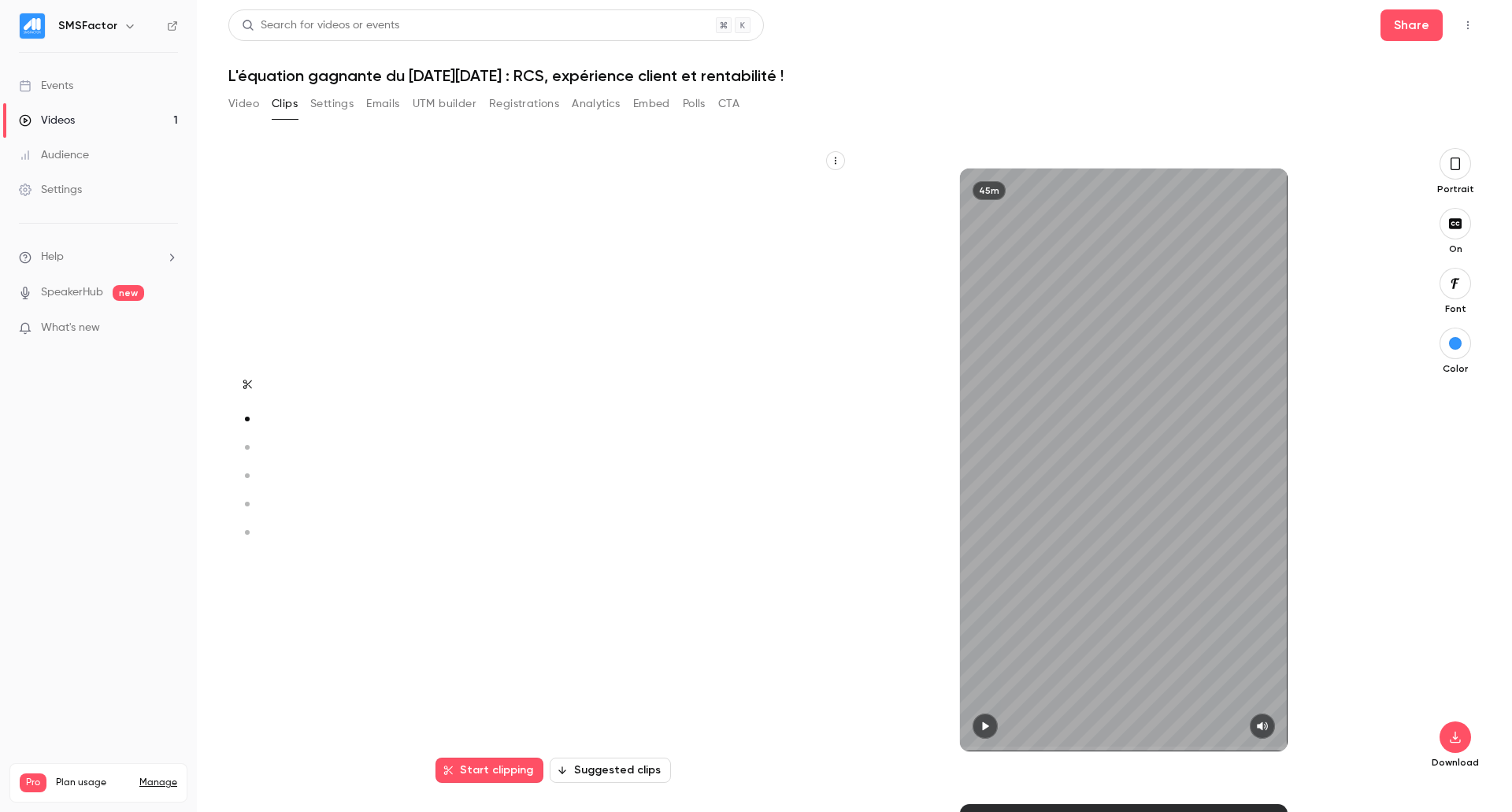
type input "***"
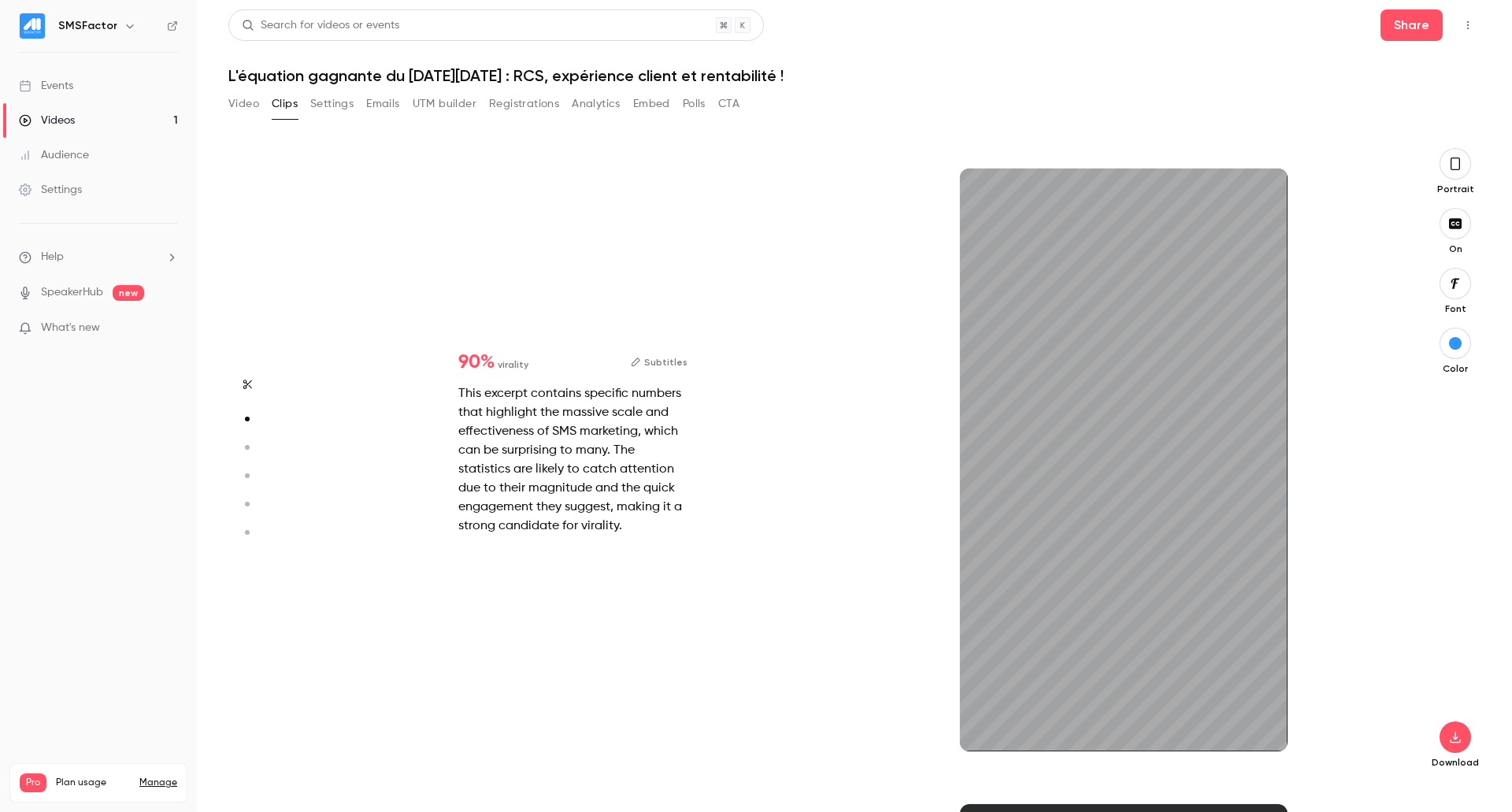
type input "***"
type input "*"
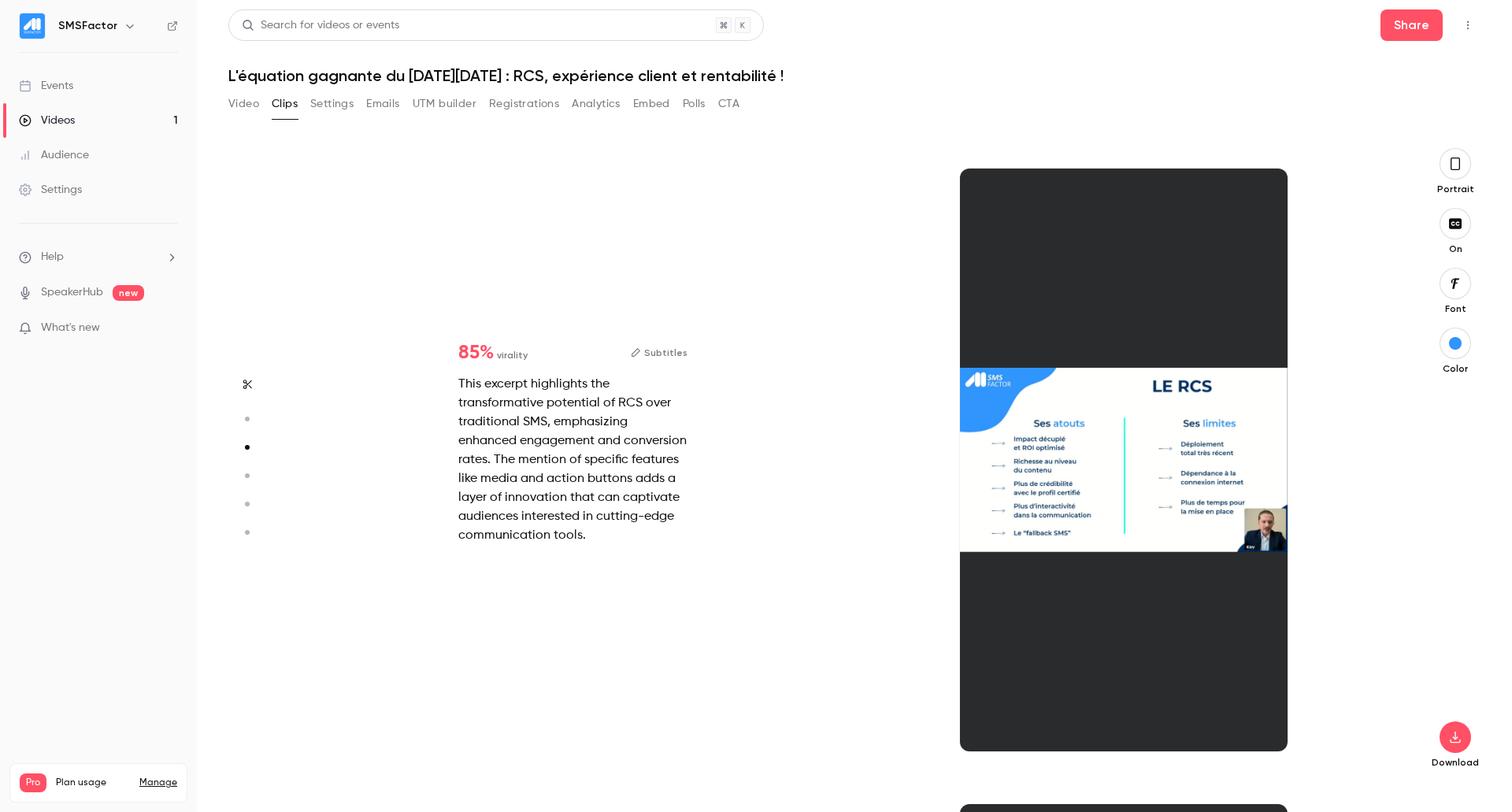
type input "*"
type input "***"
type input "*"
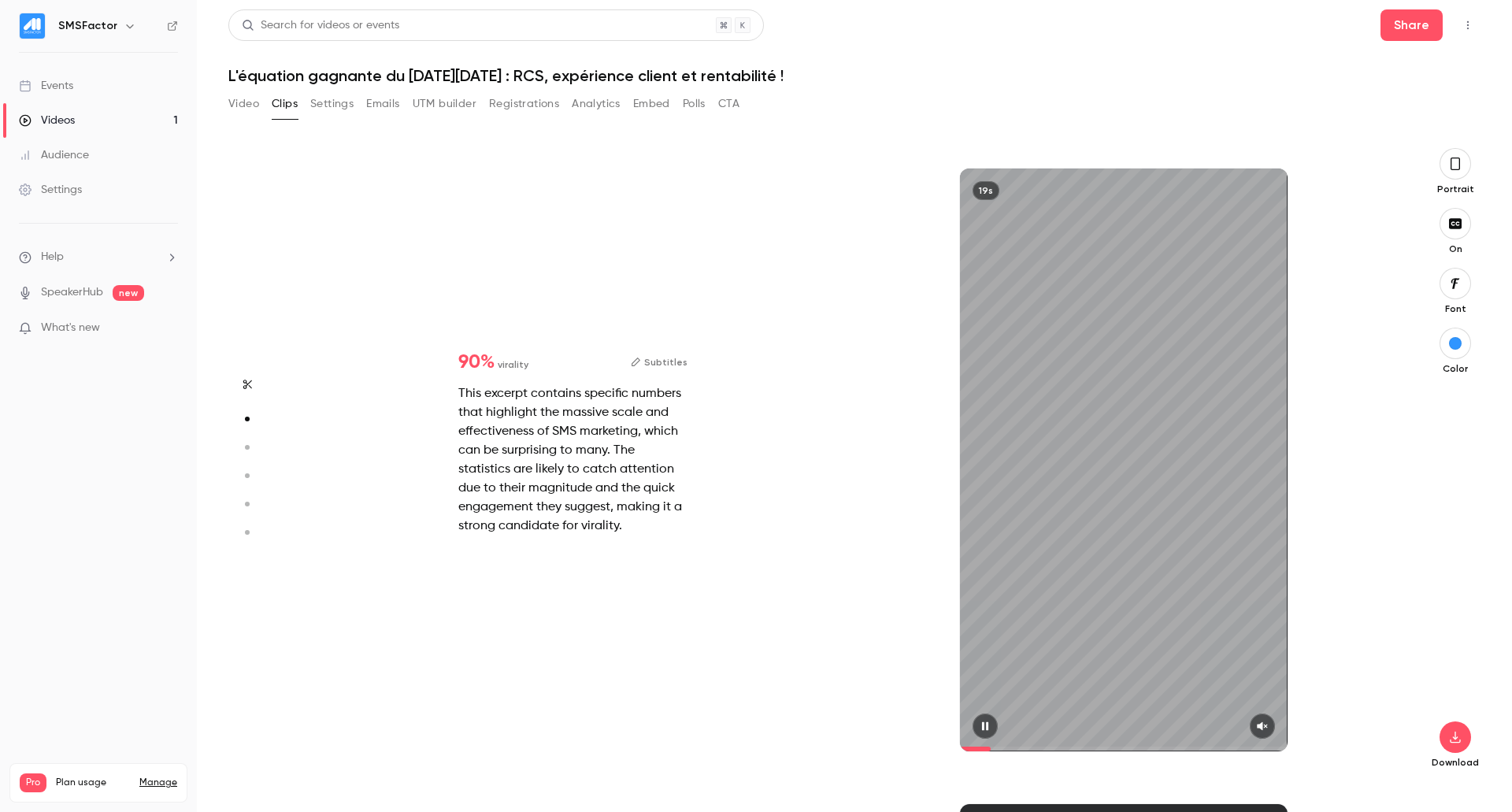
click at [1261, 729] on icon "button" at bounding box center [1263, 726] width 13 height 11
drag, startPoint x: 1038, startPoint y: 747, endPoint x: 877, endPoint y: 749, distance: 161.0
click at [877, 749] on div "19s" at bounding box center [1123, 460] width 550 height 624
type input "***"
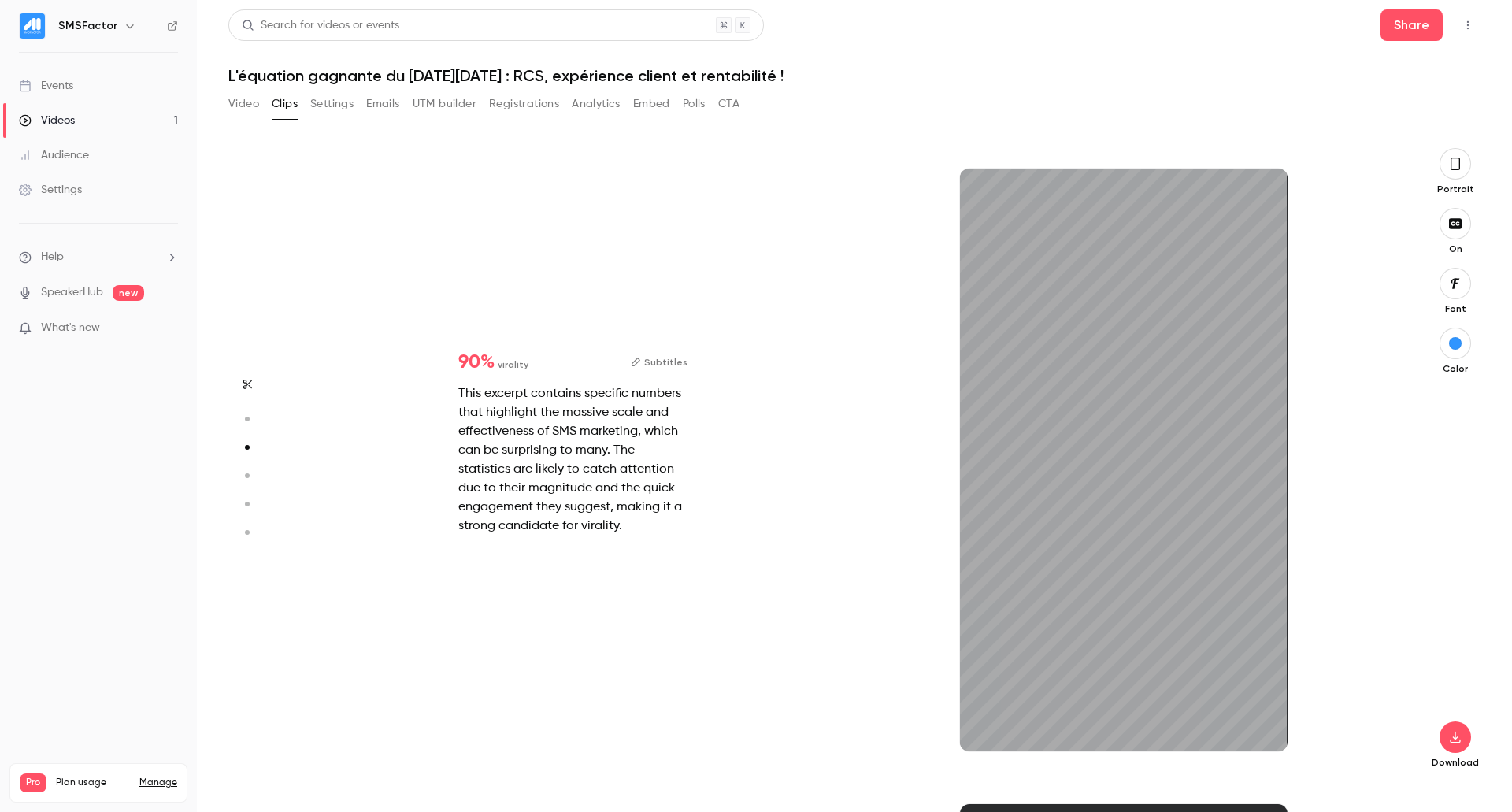
type input "*"
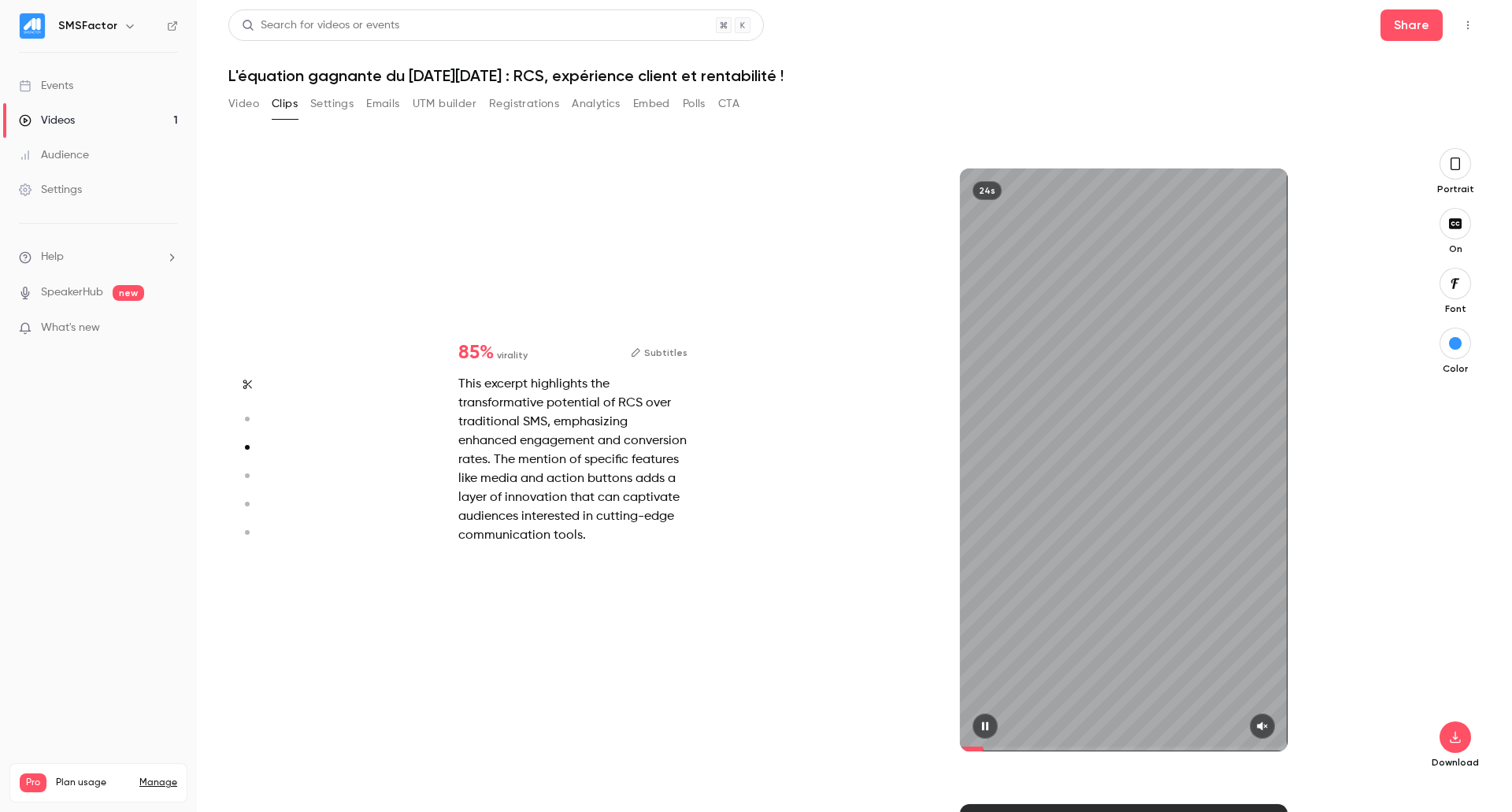
click at [1265, 728] on icon "button" at bounding box center [1263, 726] width 13 height 11
type input "***"
type input "*"
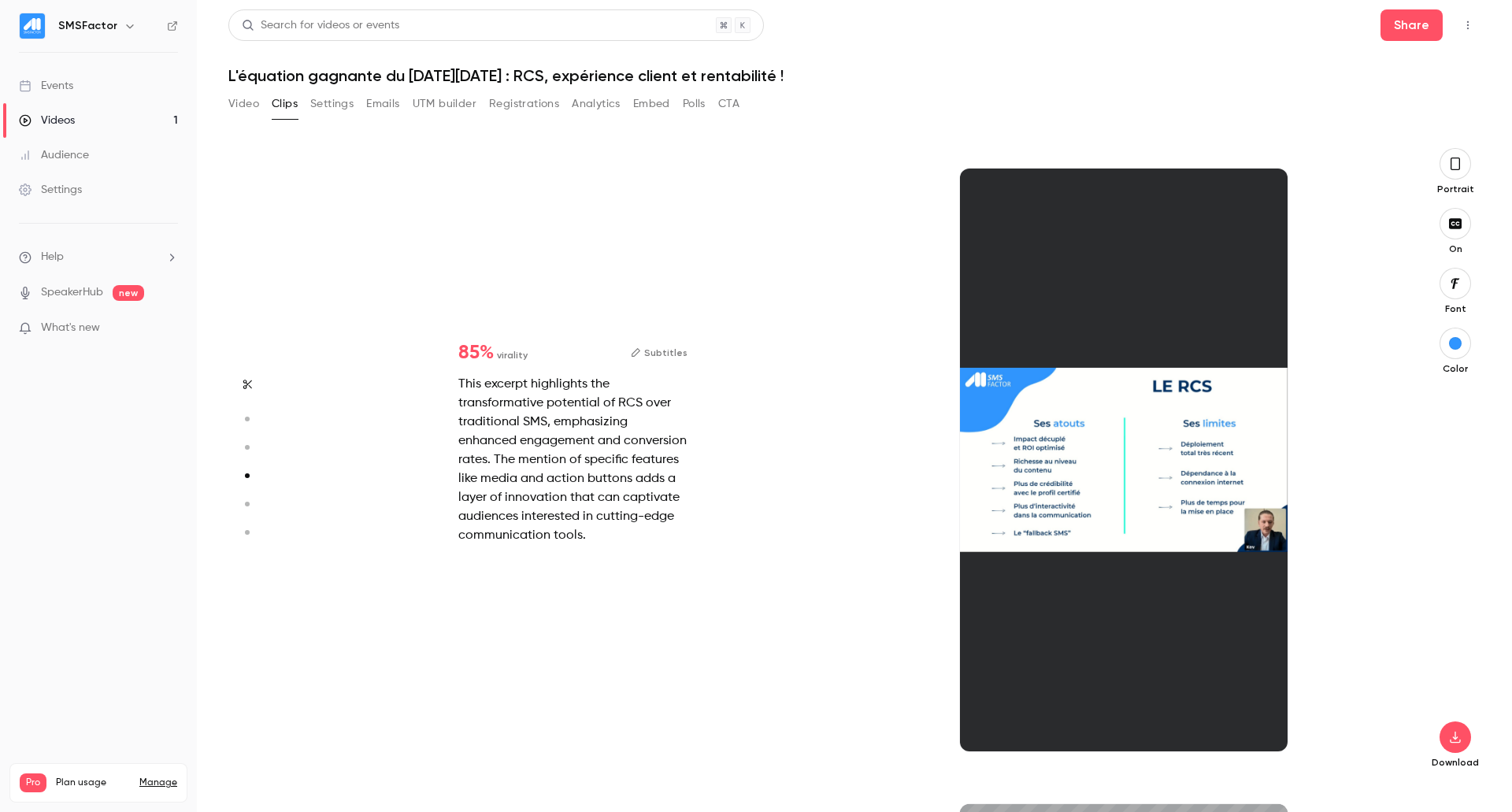
scroll to position [1908, 0]
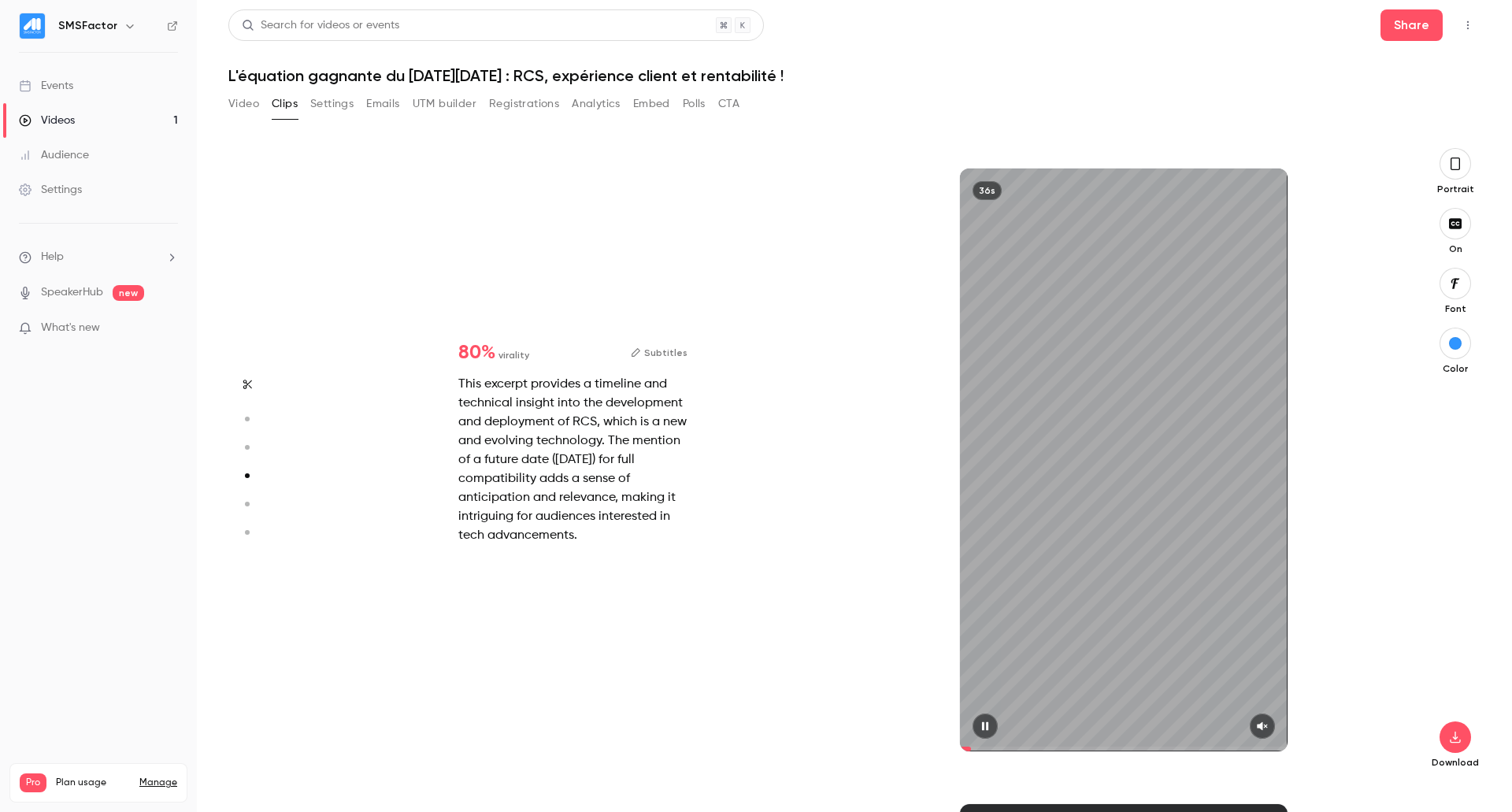
click at [1268, 719] on button "button" at bounding box center [1262, 726] width 25 height 25
click at [1127, 749] on span at bounding box center [1123, 749] width 328 height 5
click at [1190, 749] on span at bounding box center [1123, 749] width 328 height 5
click at [1277, 744] on span at bounding box center [1123, 749] width 328 height 25
type input "****"
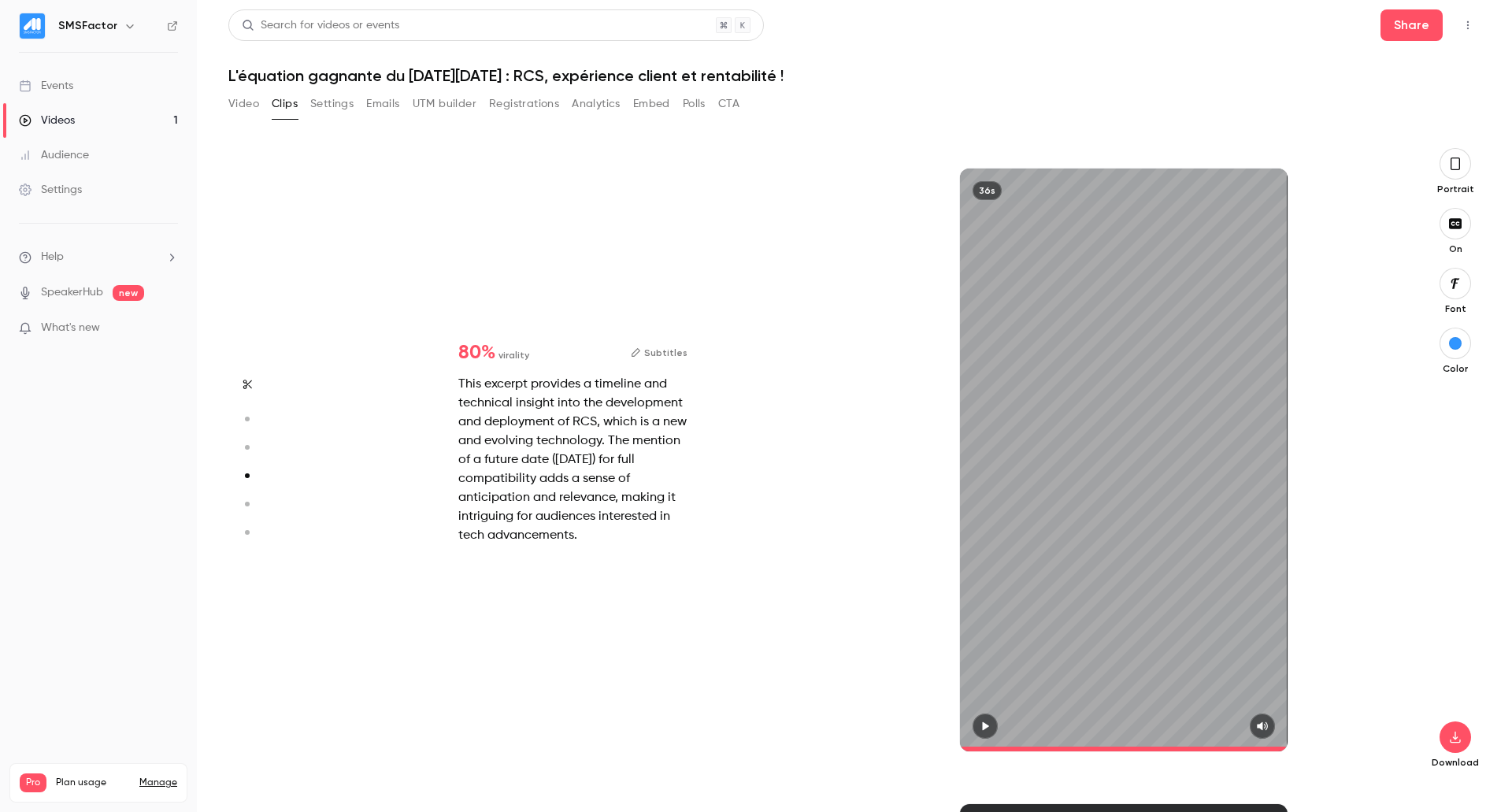
type input "***"
type input "*"
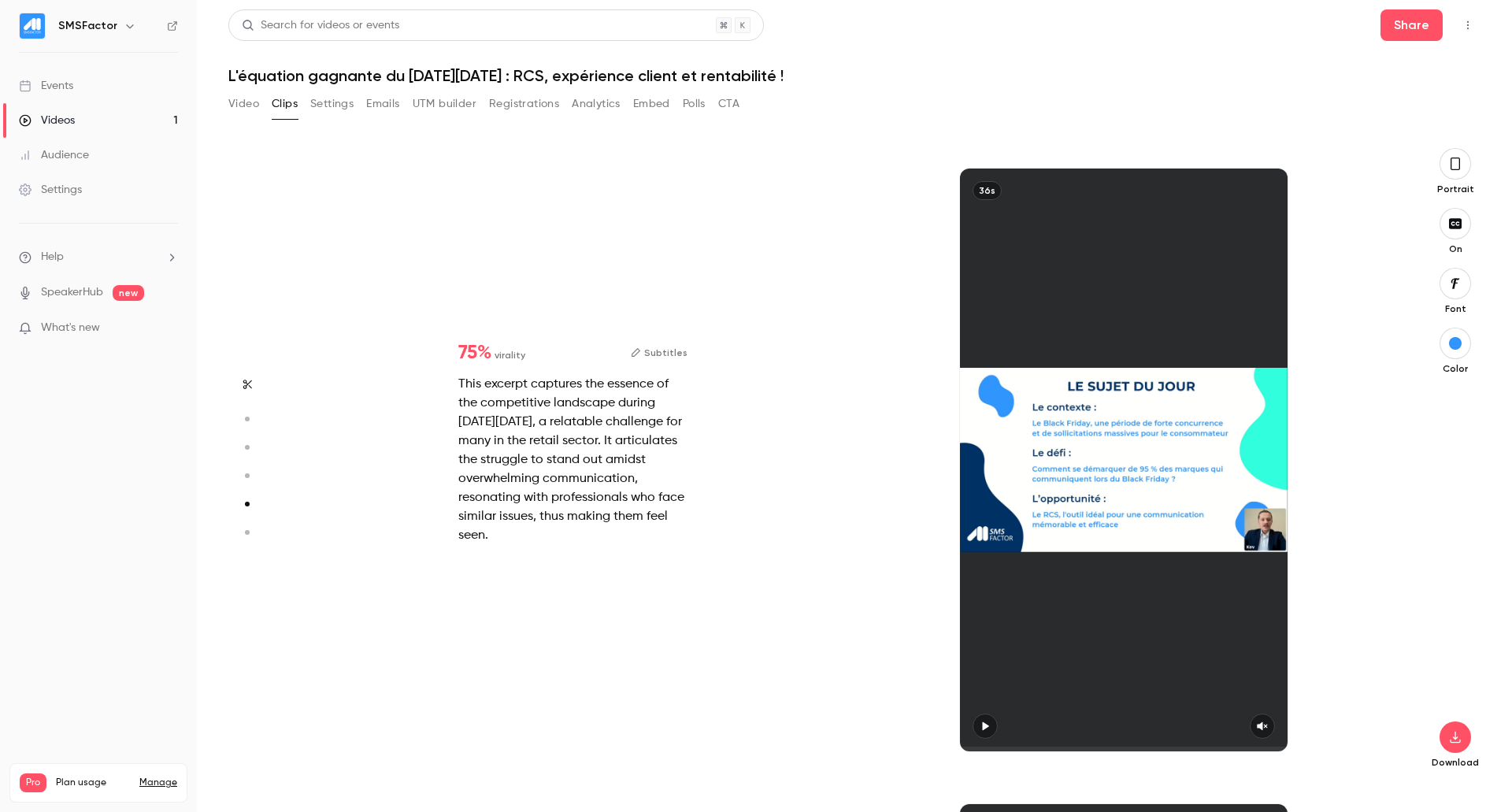
scroll to position [2543, 0]
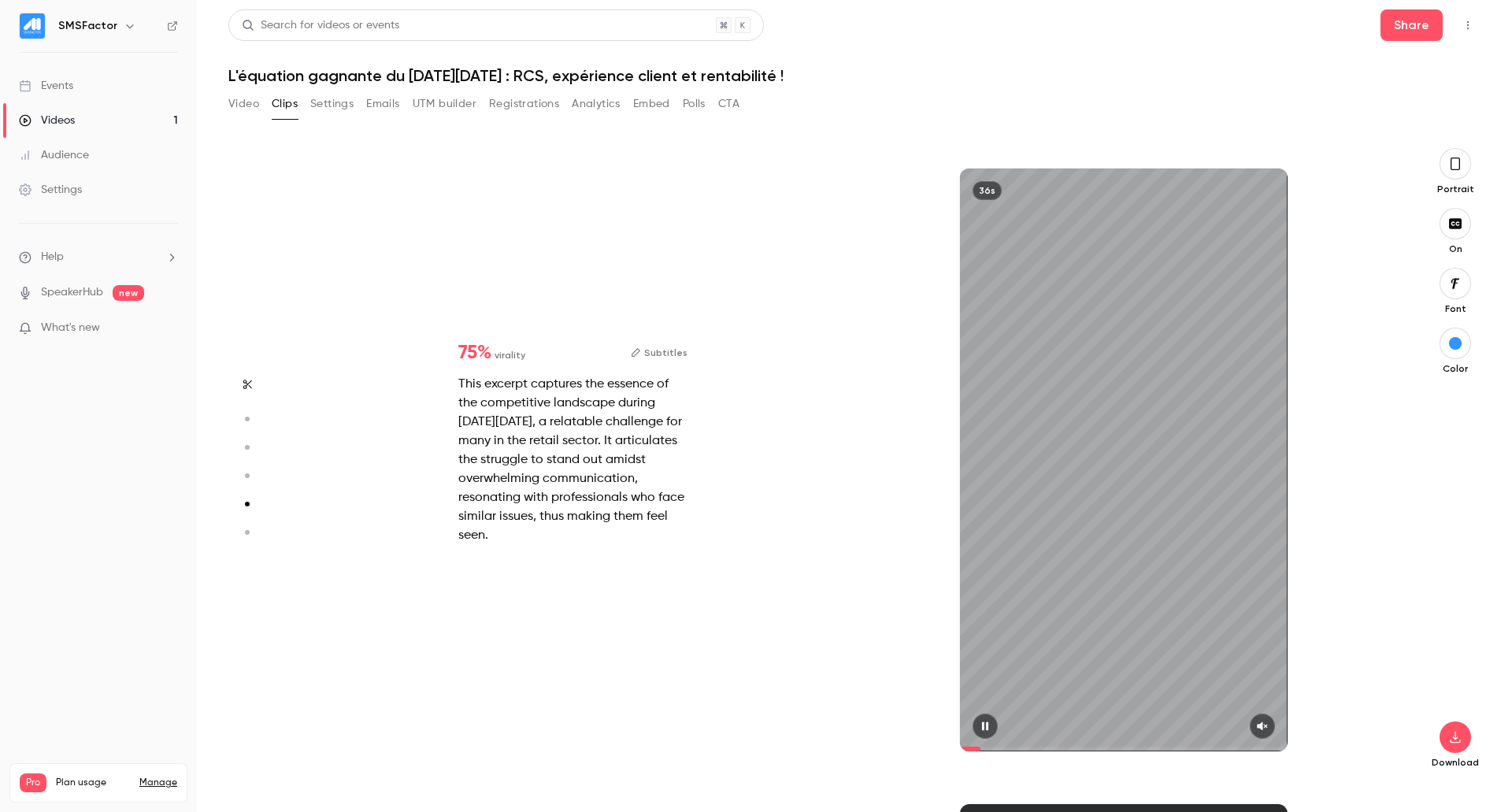
click at [1278, 750] on span at bounding box center [1123, 749] width 328 height 5
click at [1270, 725] on button "button" at bounding box center [1262, 726] width 25 height 25
type input "****"
type input "***"
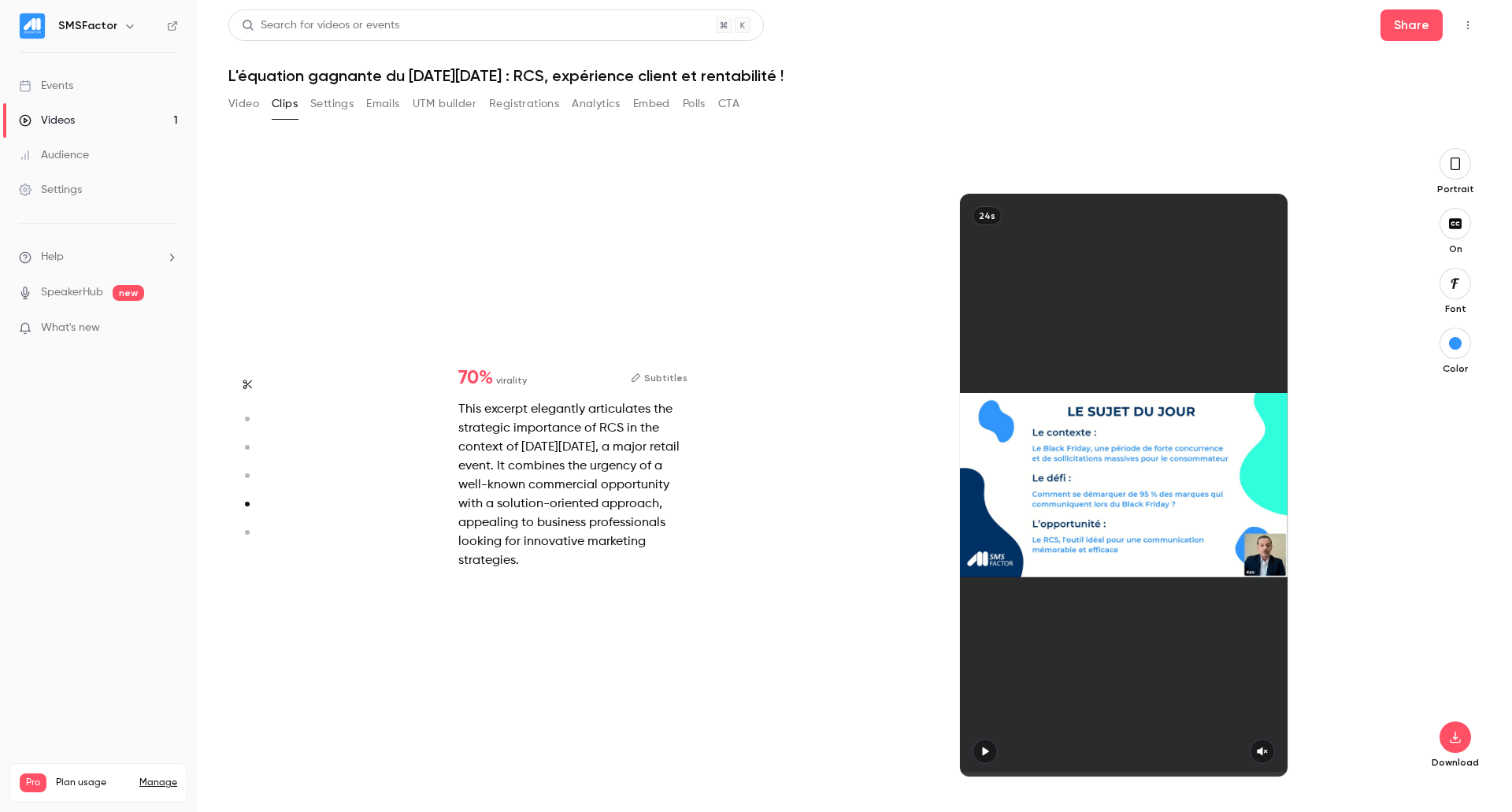
type input "*"
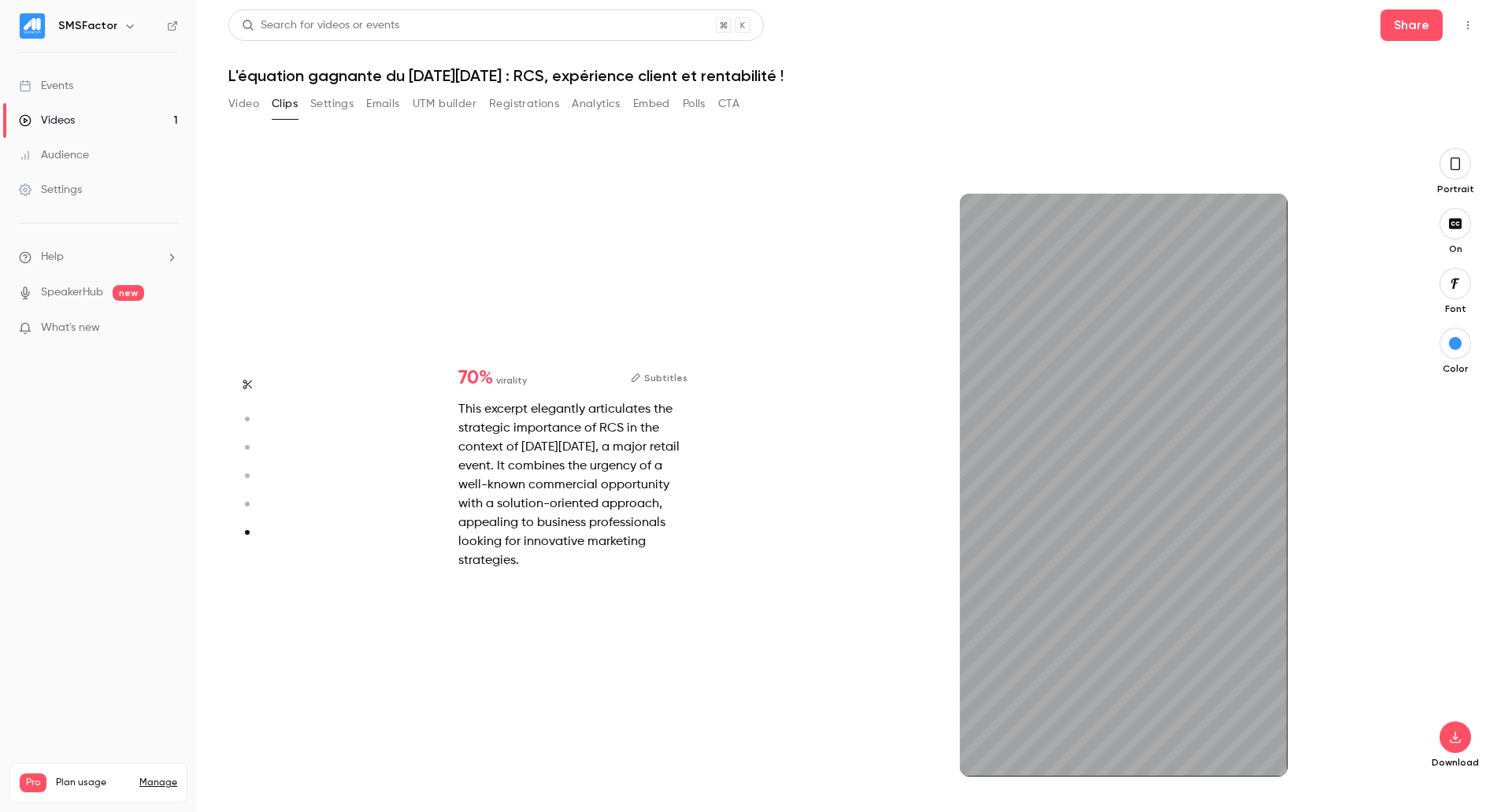
scroll to position [3154, 0]
click at [1270, 755] on button "button" at bounding box center [1262, 751] width 25 height 25
type input "***"
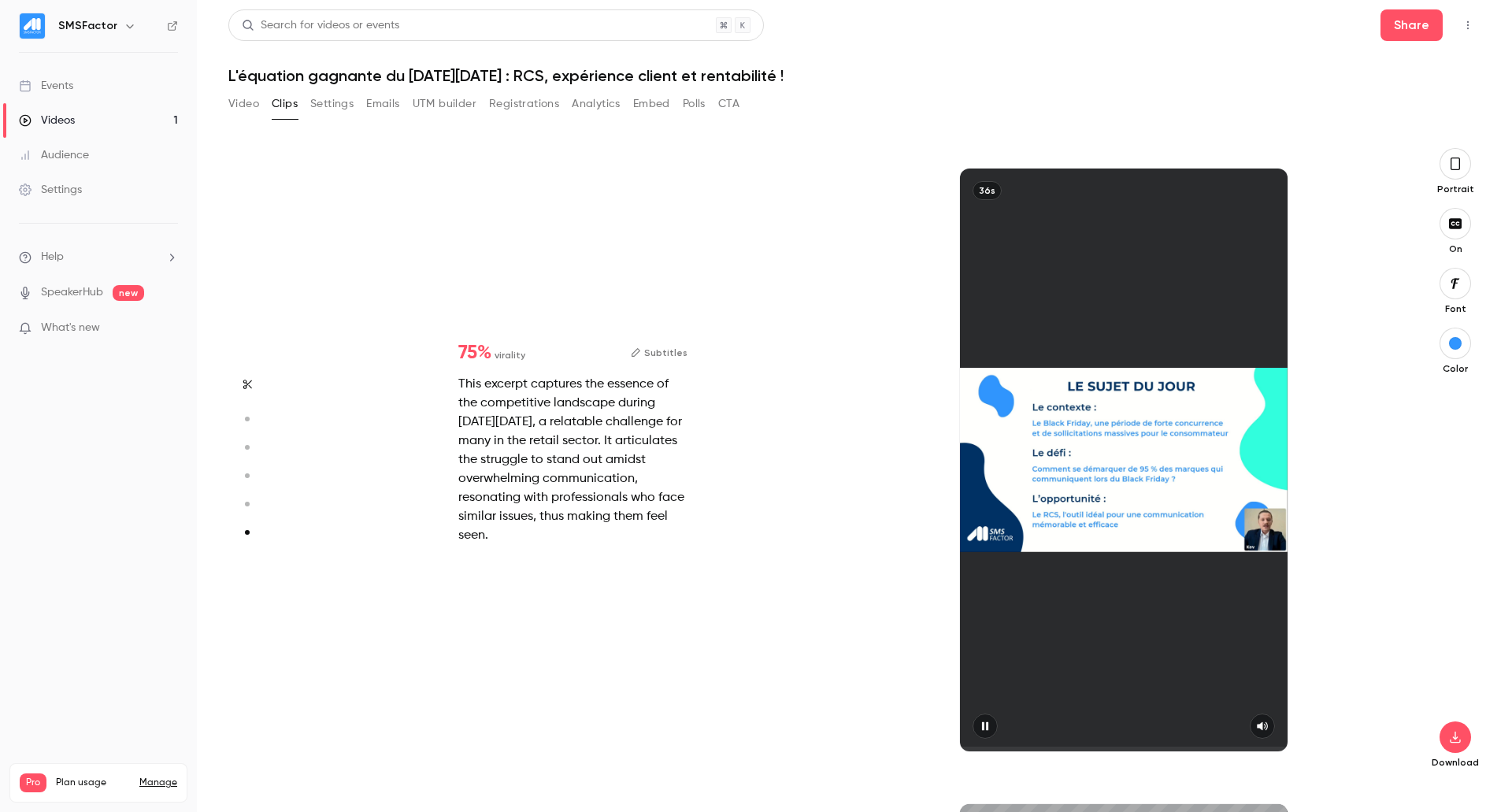
type input "***"
type input "*"
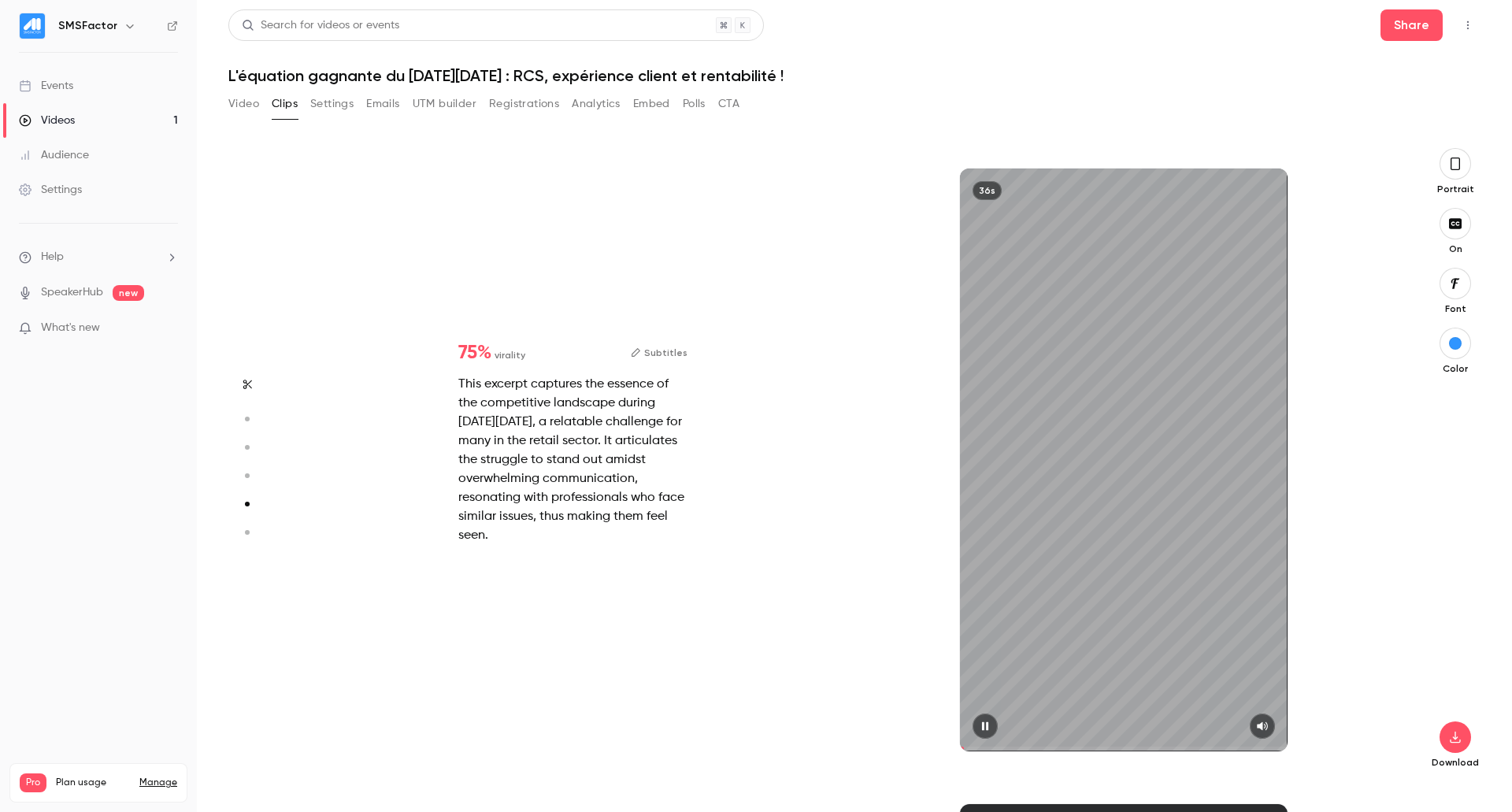
type input "***"
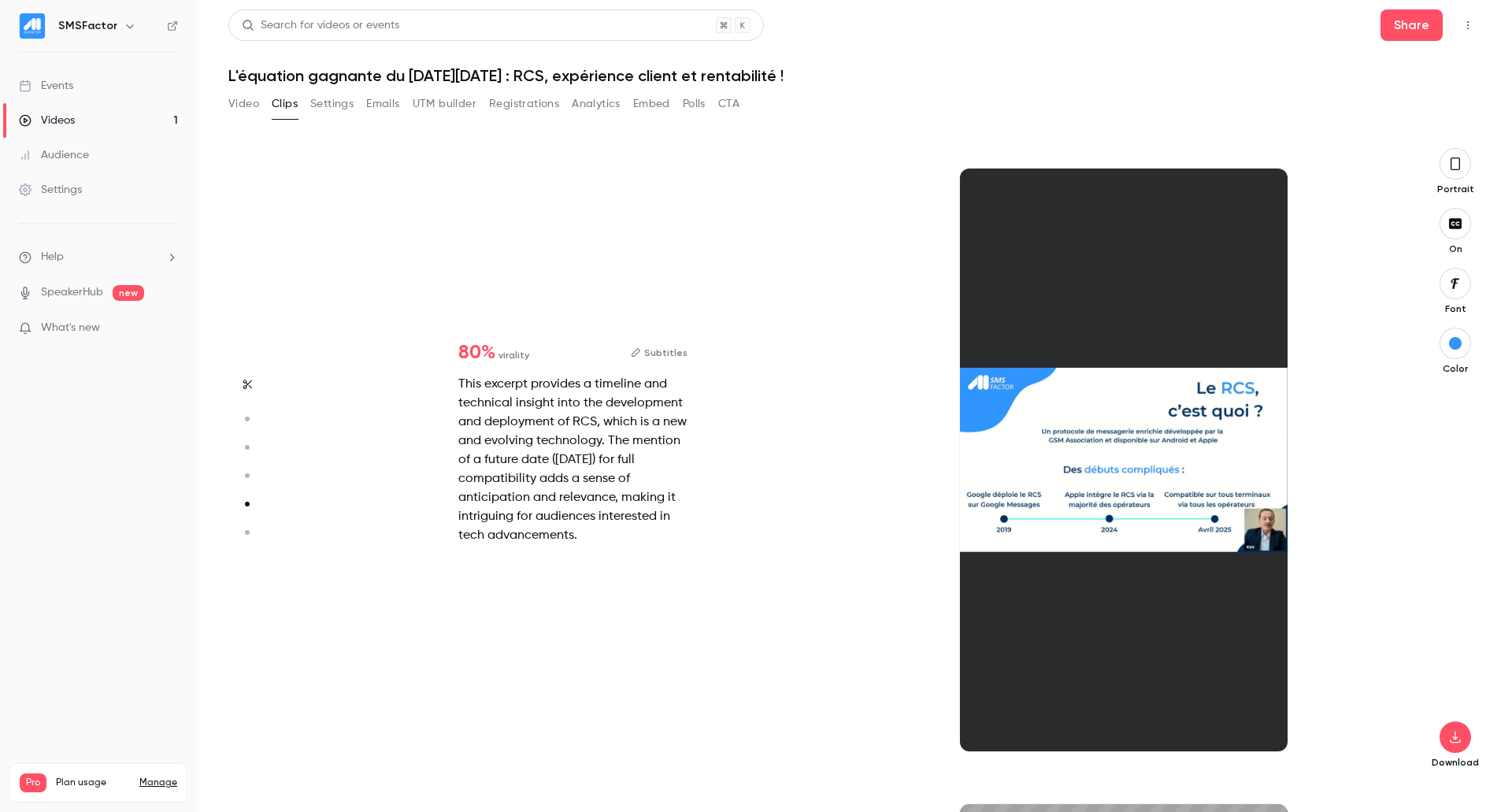
type input "***"
type input "*"
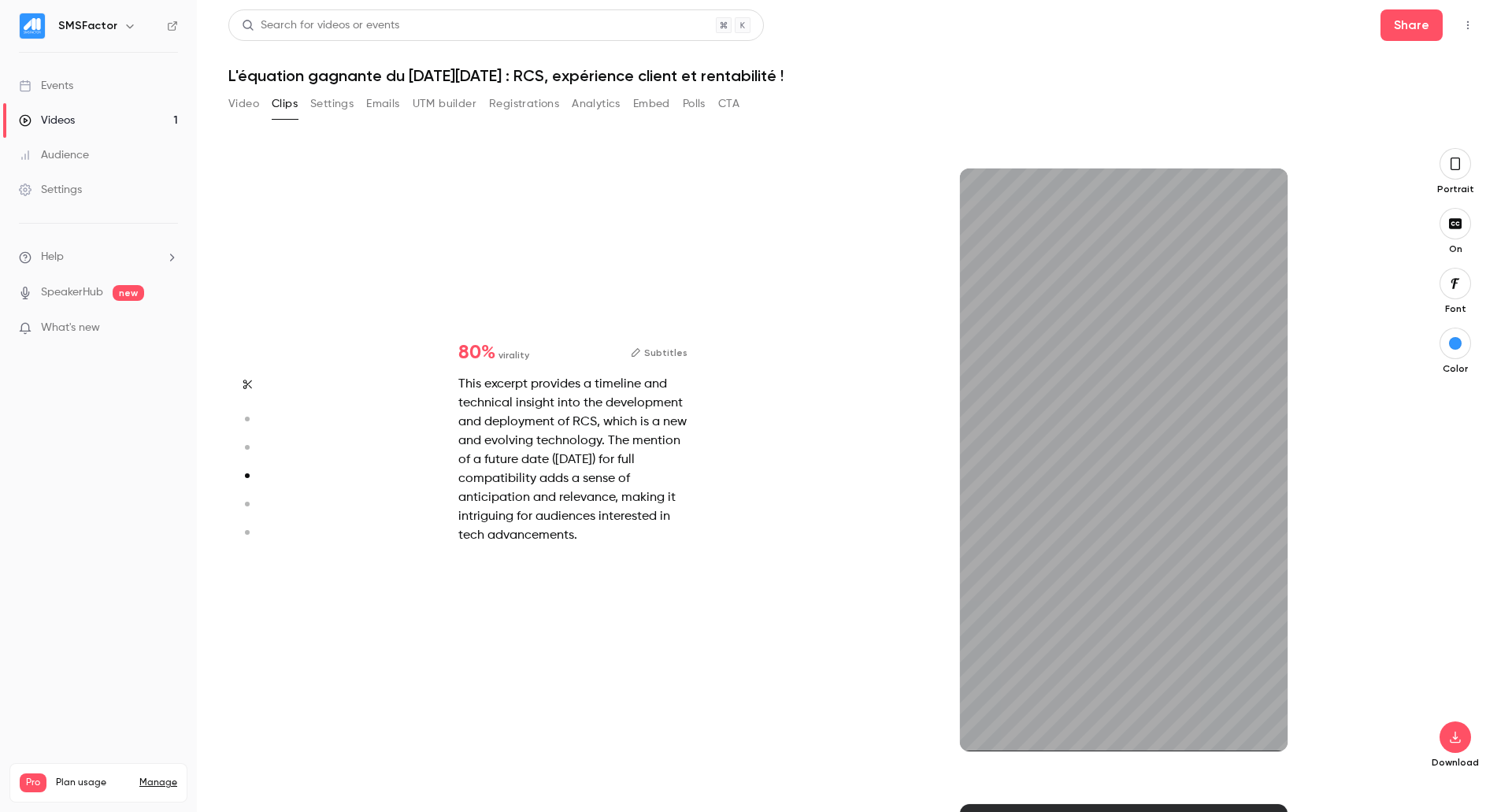
scroll to position [1908, 0]
type input "***"
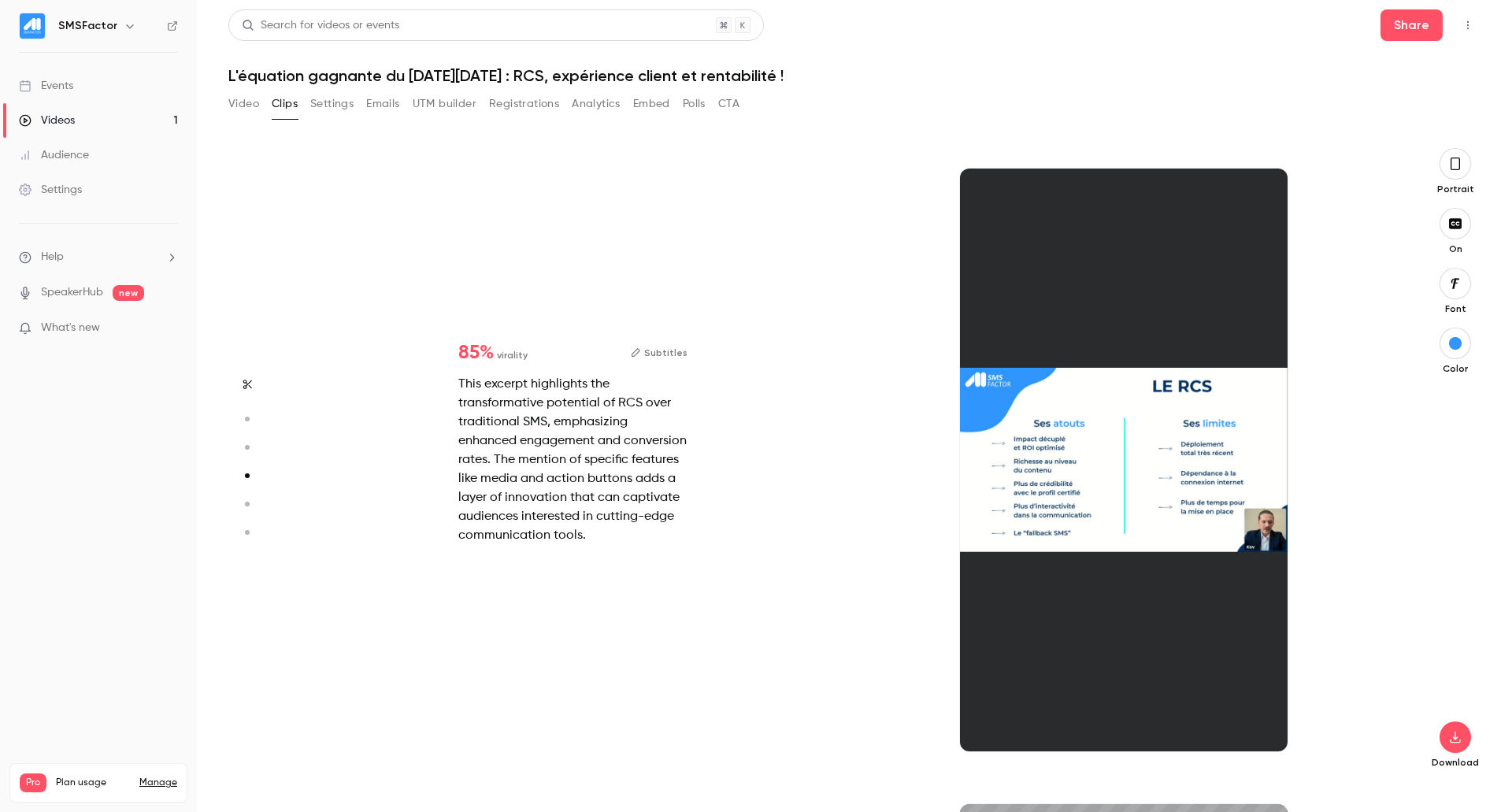
type input "*"
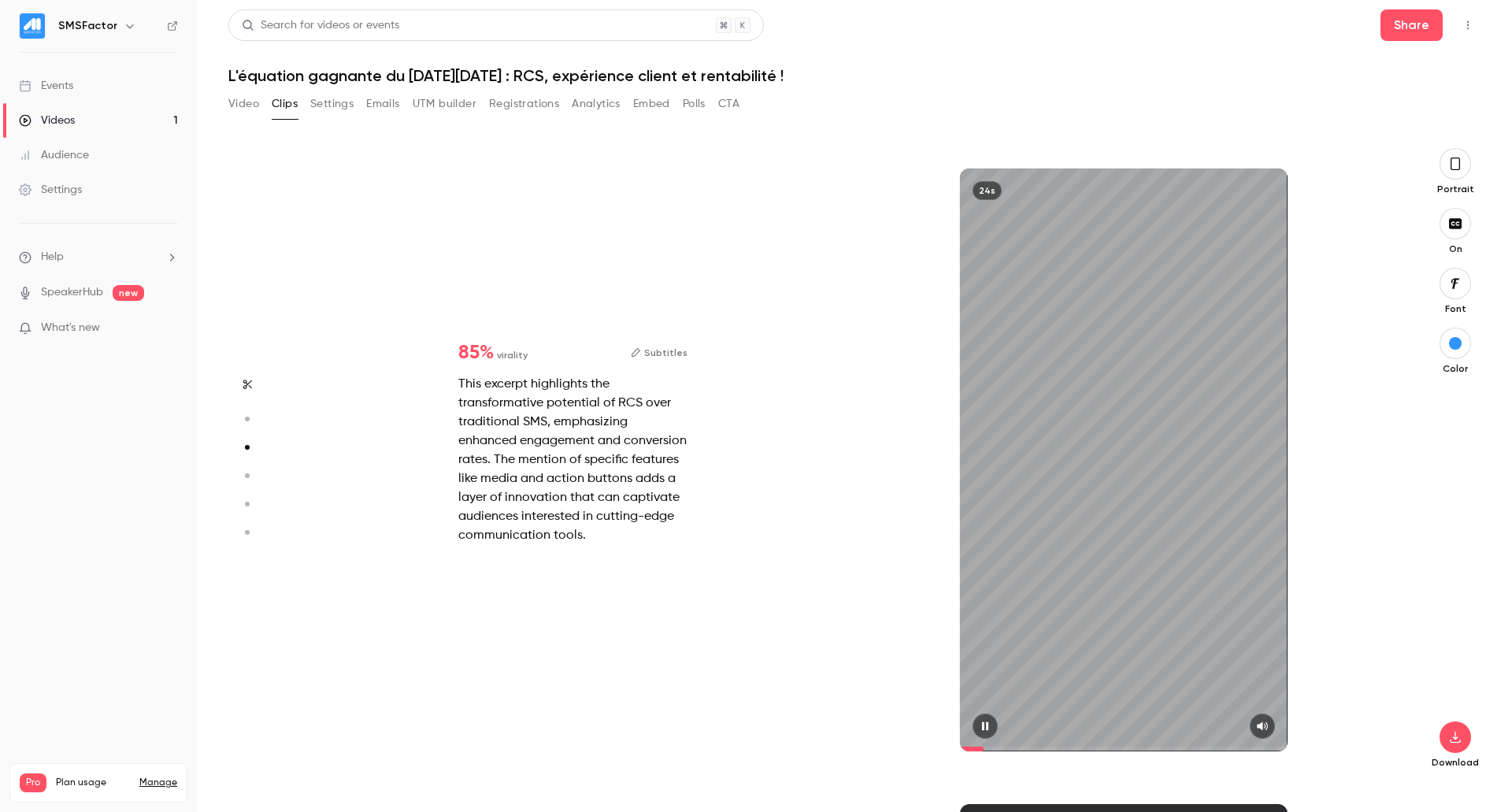
type input "***"
type input "*"
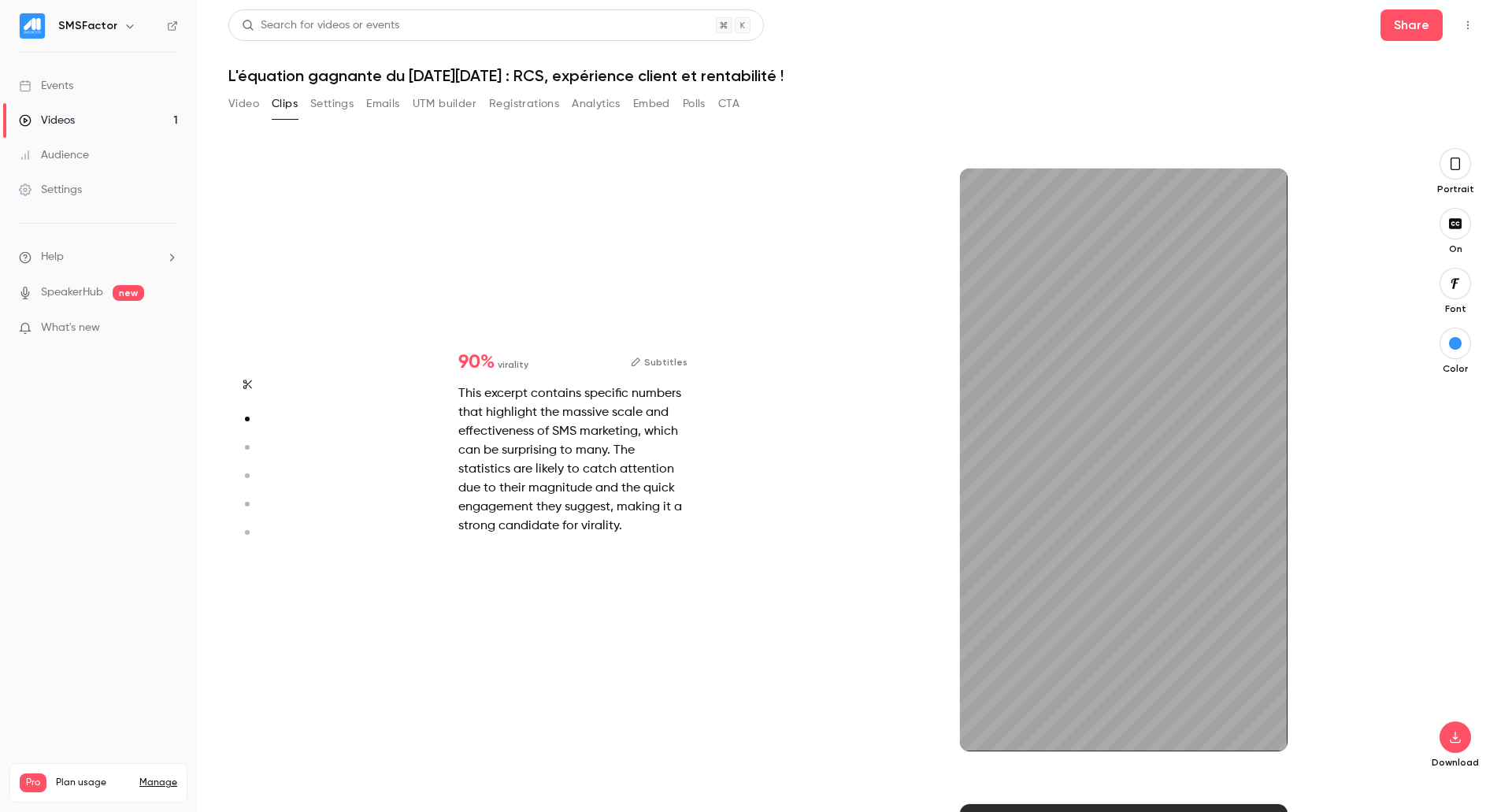
type input "***"
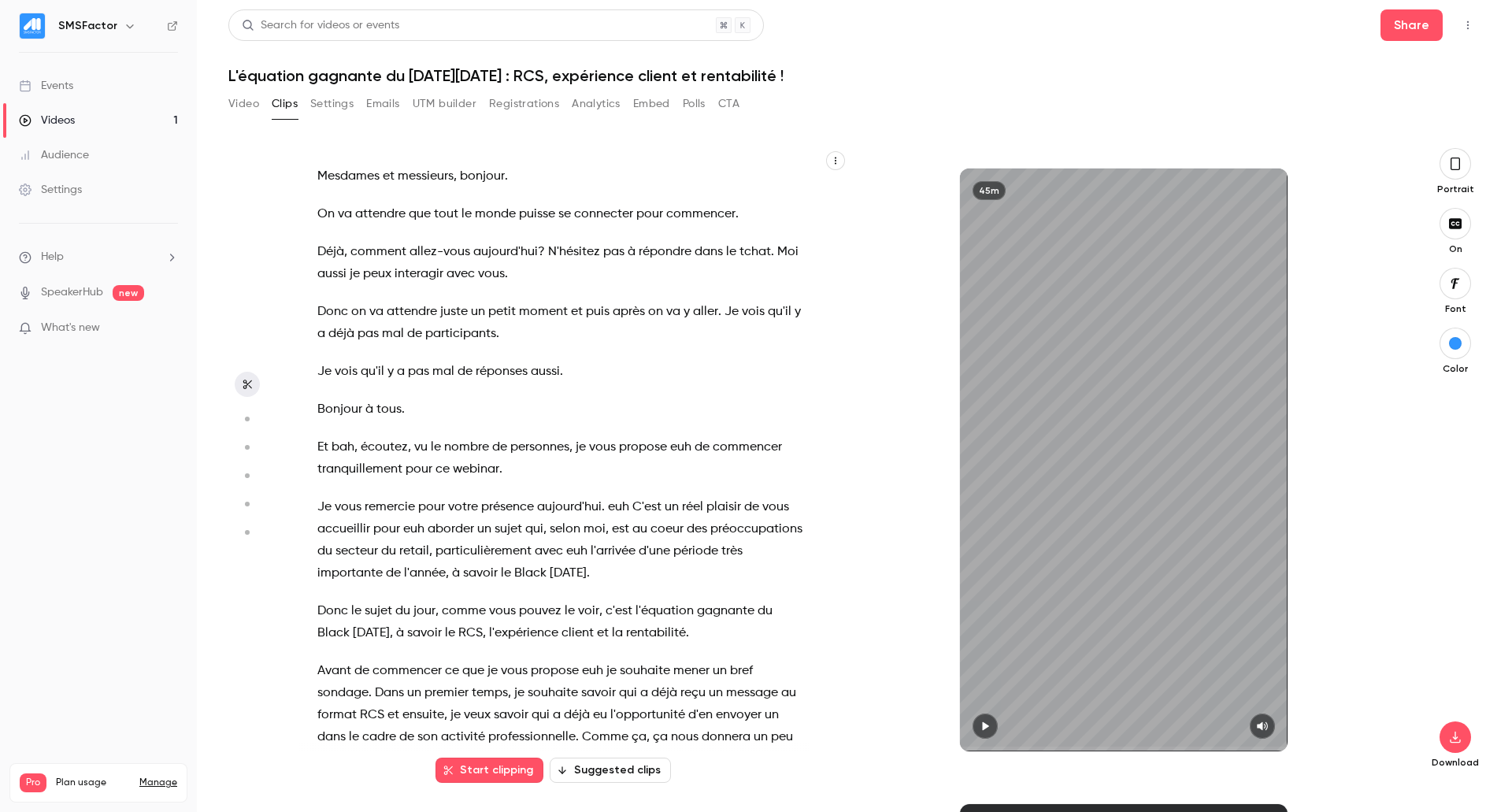
type input "***"
type input "*"
click at [1263, 725] on icon "button" at bounding box center [1263, 726] width 13 height 11
click at [1264, 721] on icon "button" at bounding box center [1263, 726] width 13 height 11
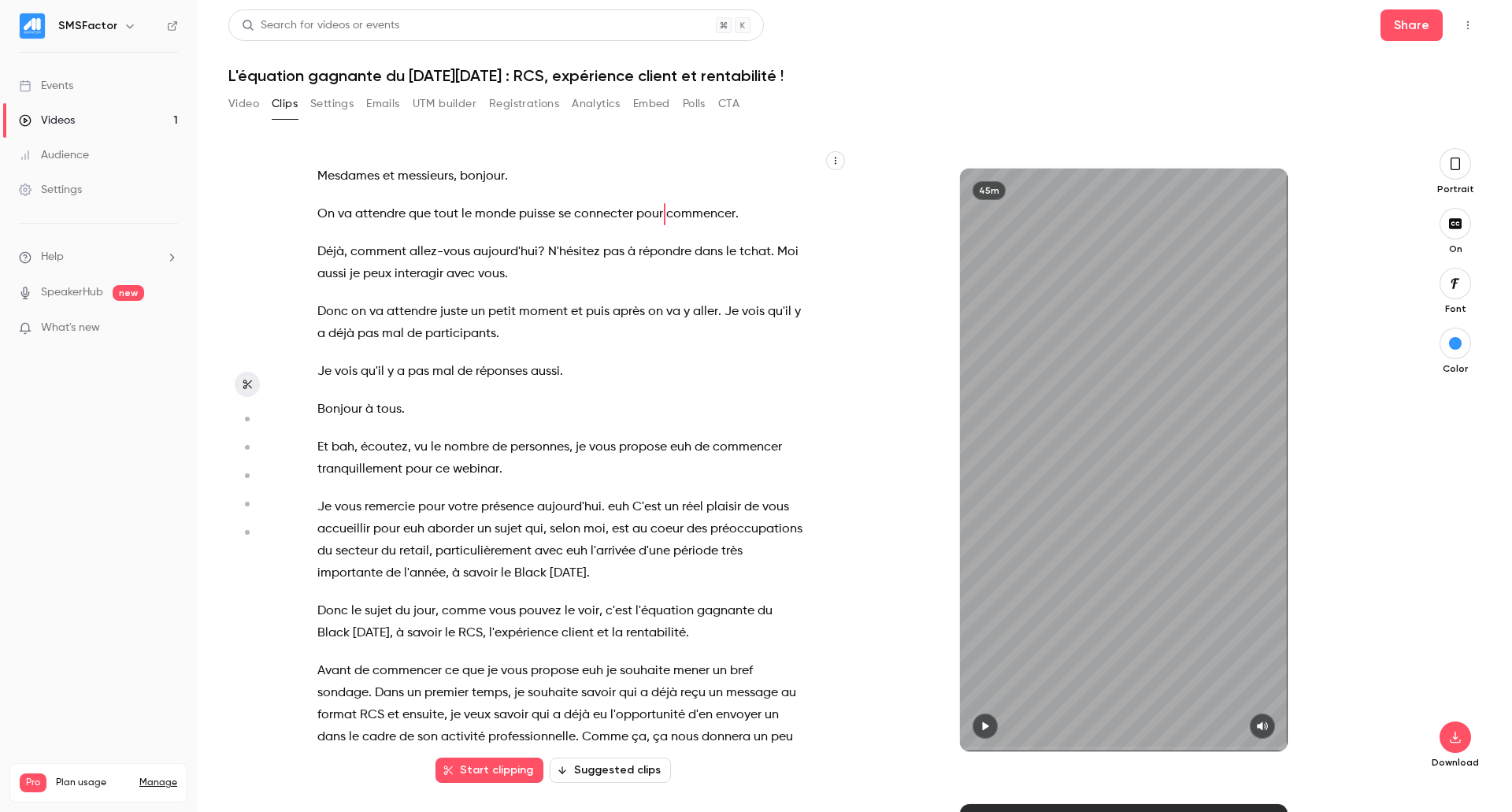
click at [980, 726] on icon "button" at bounding box center [986, 726] width 13 height 11
click at [1075, 750] on span at bounding box center [1123, 749] width 328 height 5
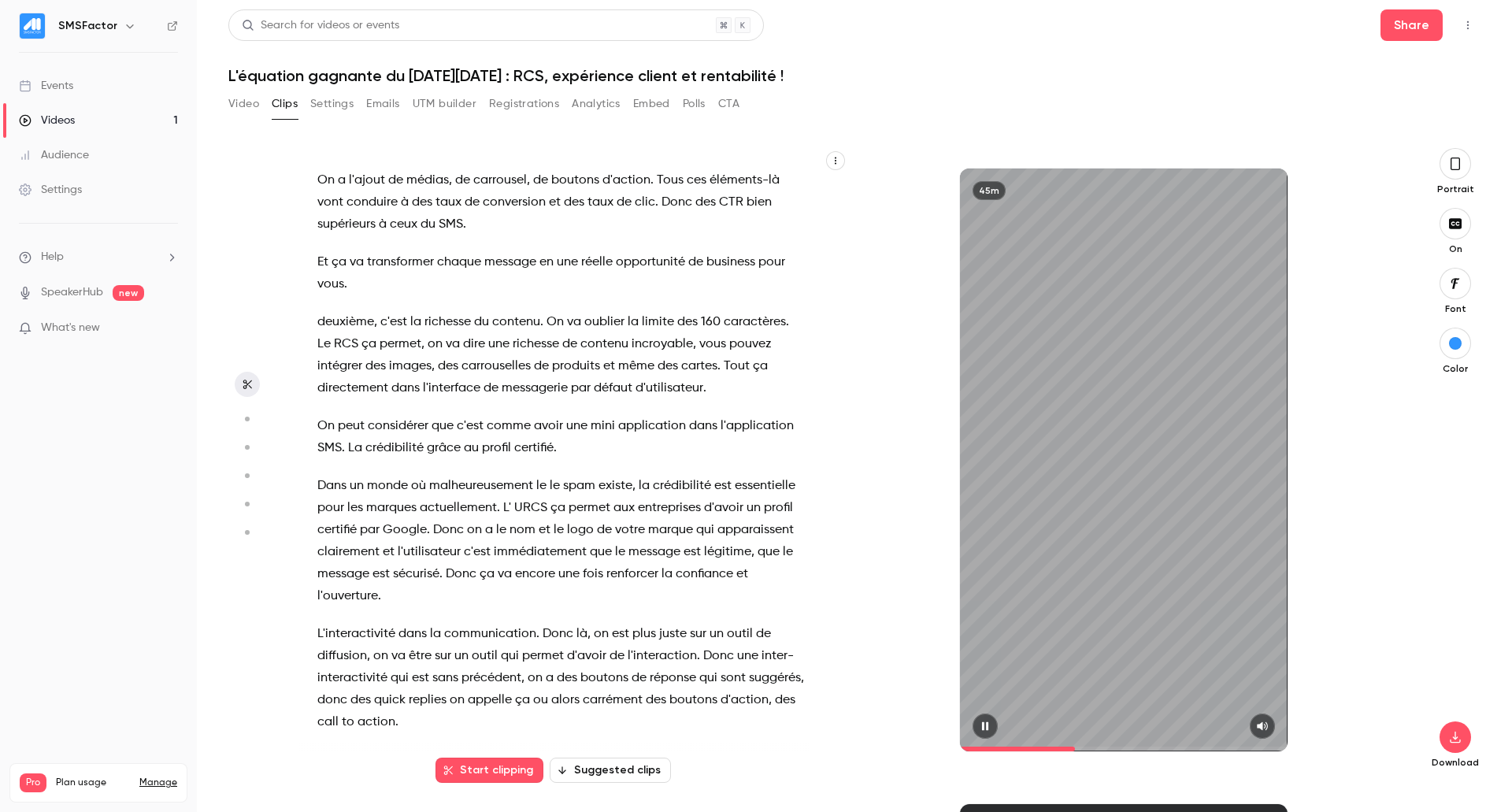
click at [1205, 750] on span at bounding box center [1123, 749] width 328 height 5
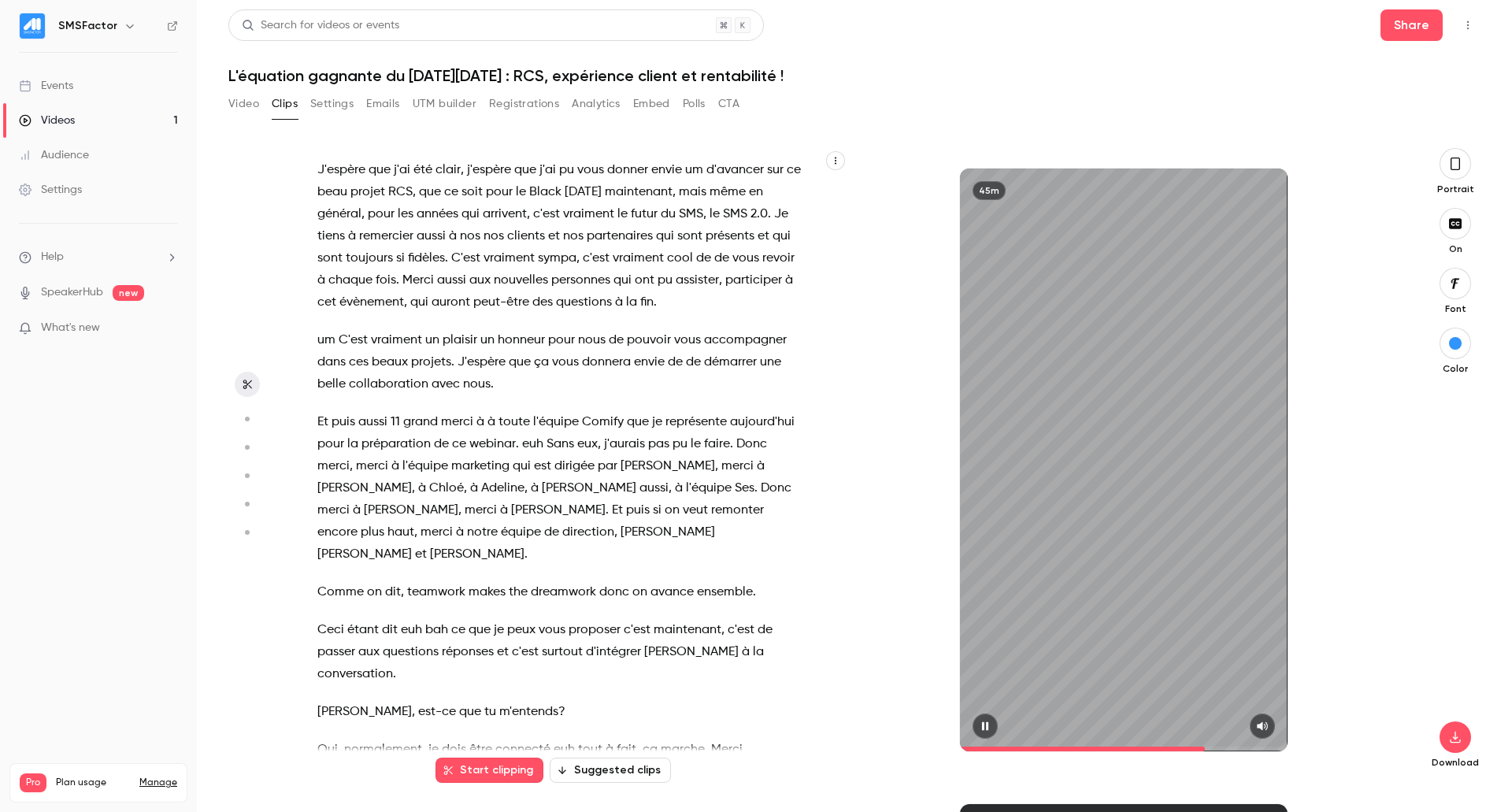
click at [1252, 748] on span at bounding box center [1123, 749] width 328 height 5
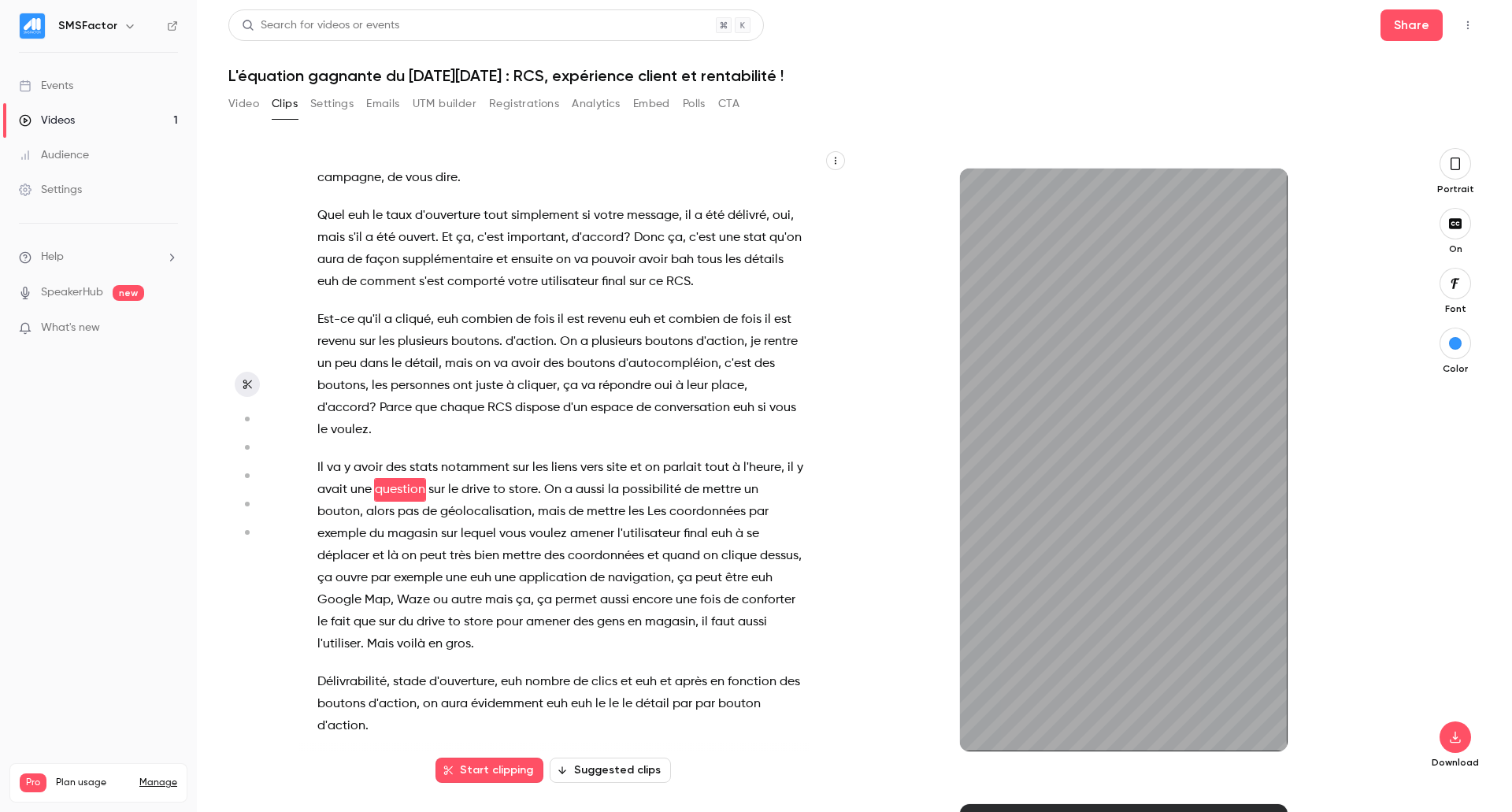
scroll to position [17456, 0]
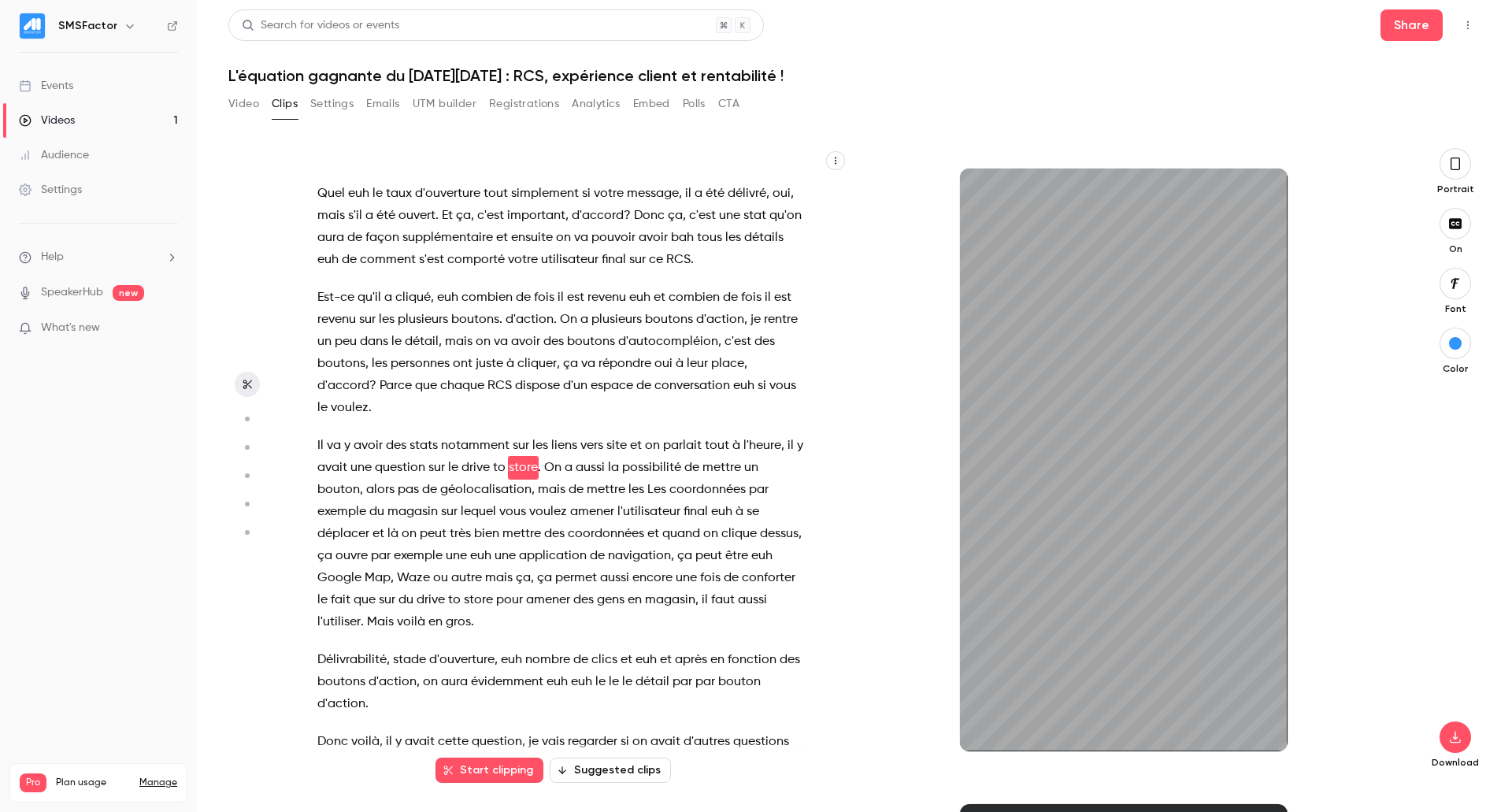
click at [226, 107] on main "Search for videos or events Share L'équation gagnante du Black Friday : RCS, ex…" at bounding box center [855, 406] width 1316 height 812
click at [227, 107] on main "Search for videos or events Share L'équation gagnante du Black Friday : RCS, ex…" at bounding box center [855, 406] width 1316 height 812
type input "******"
click at [232, 107] on button "Video" at bounding box center [244, 103] width 30 height 25
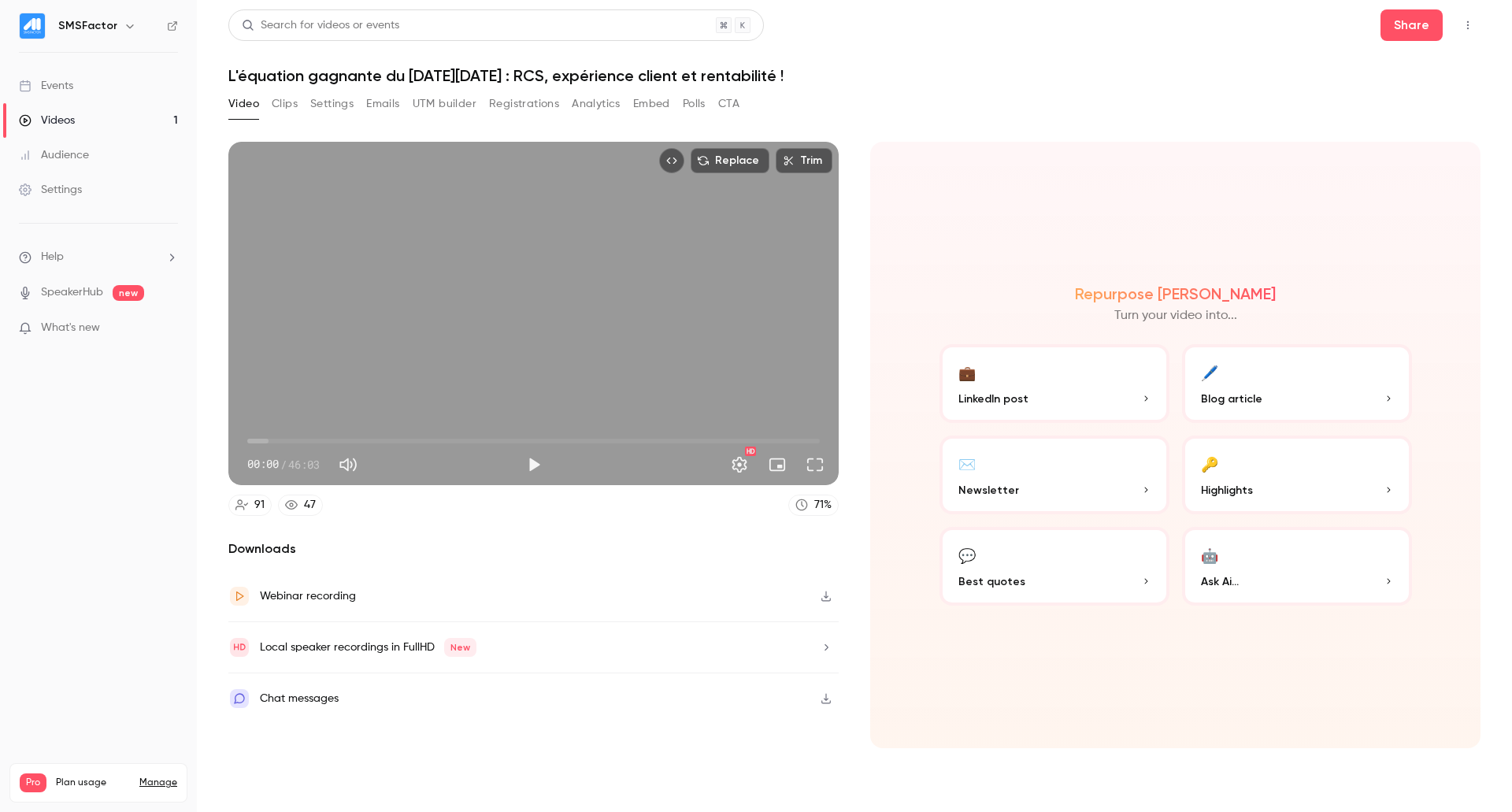
click at [821, 589] on button "button" at bounding box center [825, 596] width 25 height 25
click at [1502, 102] on main "Search for videos or events Share L'équation gagnante du Black Friday : RCS, ex…" at bounding box center [855, 406] width 1316 height 812
click at [537, 463] on button "Play" at bounding box center [534, 464] width 31 height 31
click at [813, 459] on button "Full screen" at bounding box center [815, 464] width 31 height 31
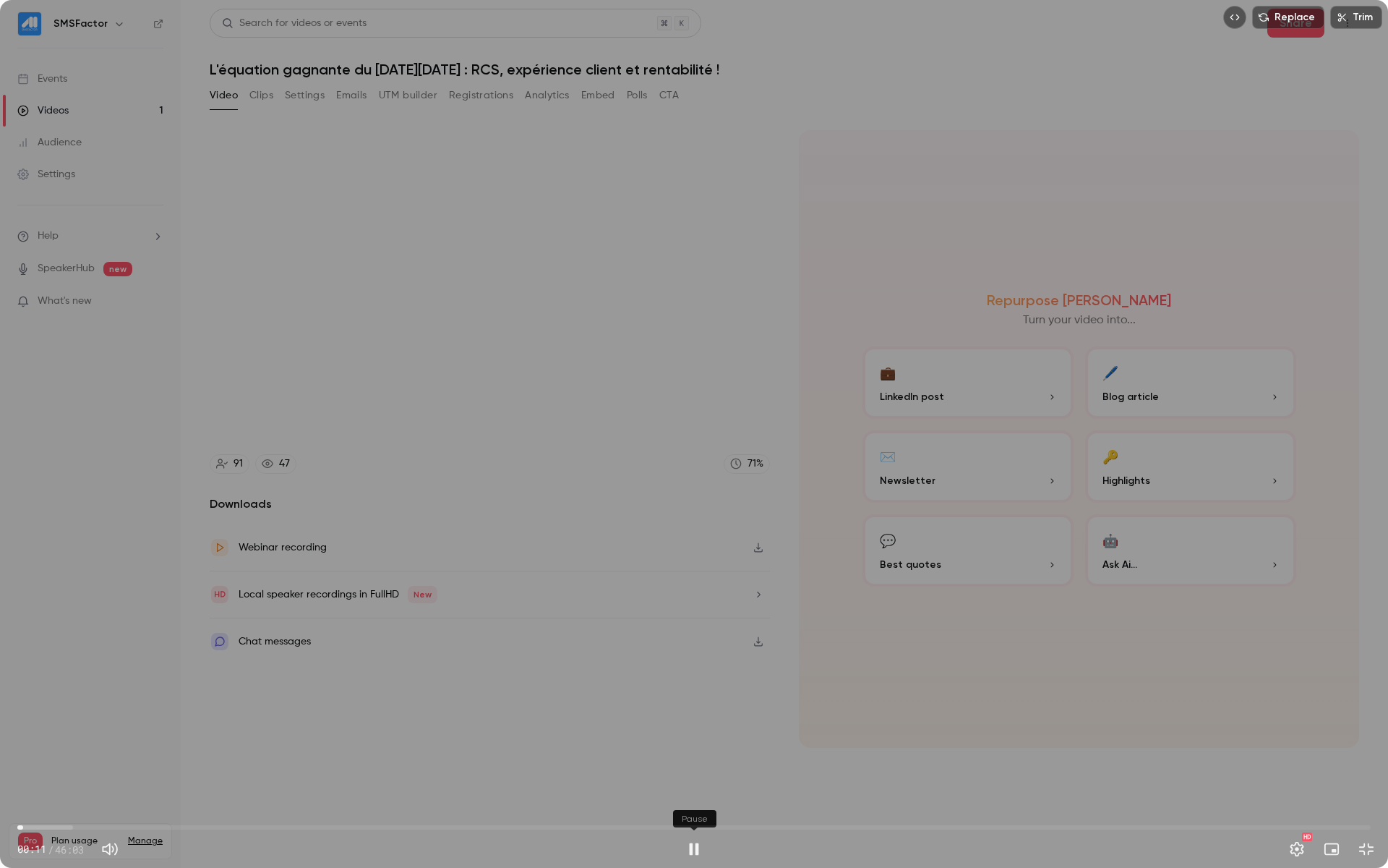
click at [693, 744] on button "Pause" at bounding box center [694, 848] width 29 height 29
drag, startPoint x: 20, startPoint y: 833, endPoint x: -22, endPoint y: 830, distance: 42.1
click at [0, 744] on html "SMSFactor Events Videos 1 Audience Settings Help SpeakerHub new What's new Pro …" at bounding box center [694, 434] width 1388 height 868
click at [687, 744] on button "Play" at bounding box center [694, 848] width 29 height 29
type input "***"
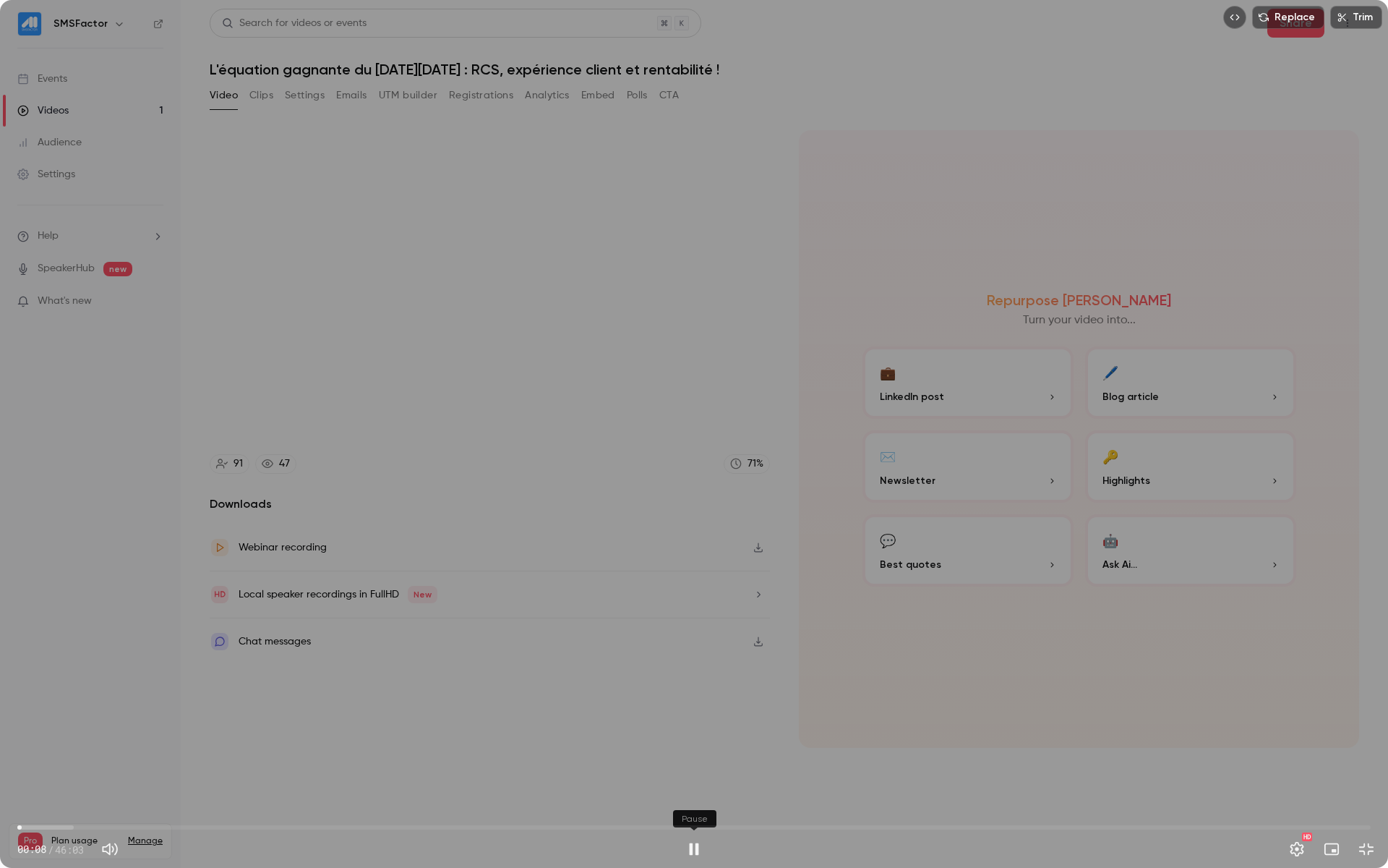
click at [698, 744] on button "Pause" at bounding box center [694, 848] width 29 height 29
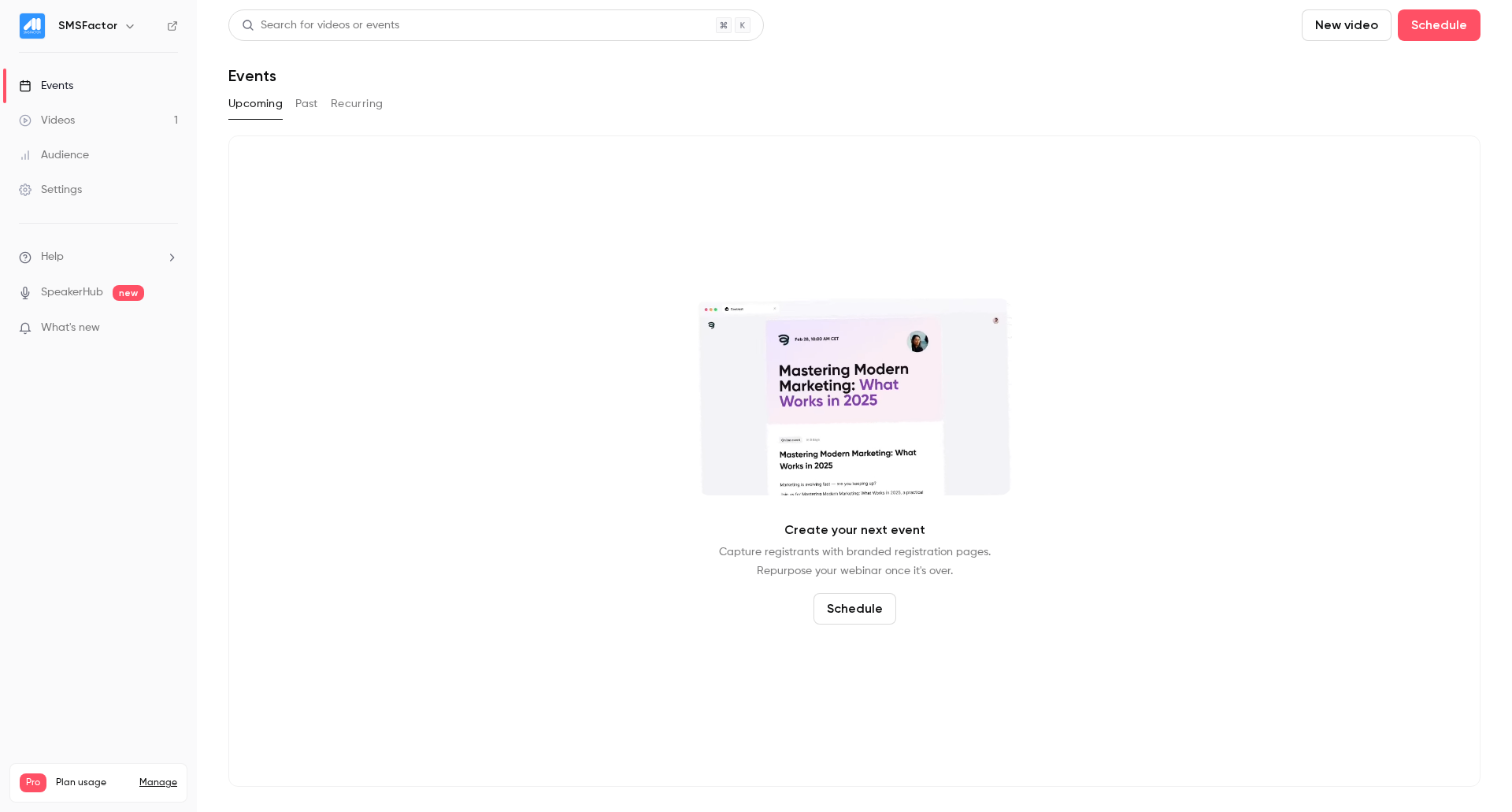
click at [312, 111] on button "Past" at bounding box center [307, 103] width 23 height 25
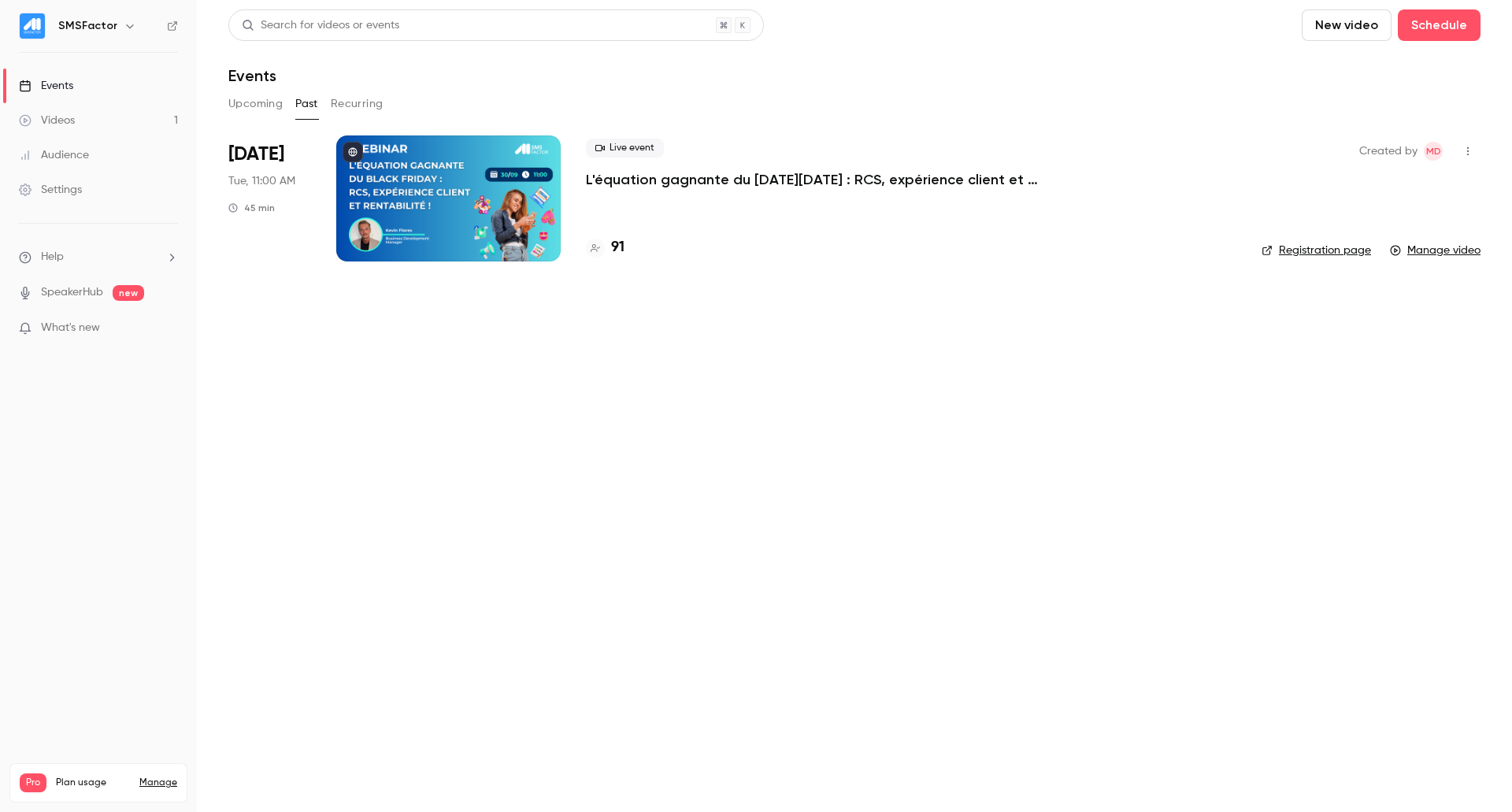
click at [433, 223] on div at bounding box center [449, 198] width 224 height 126
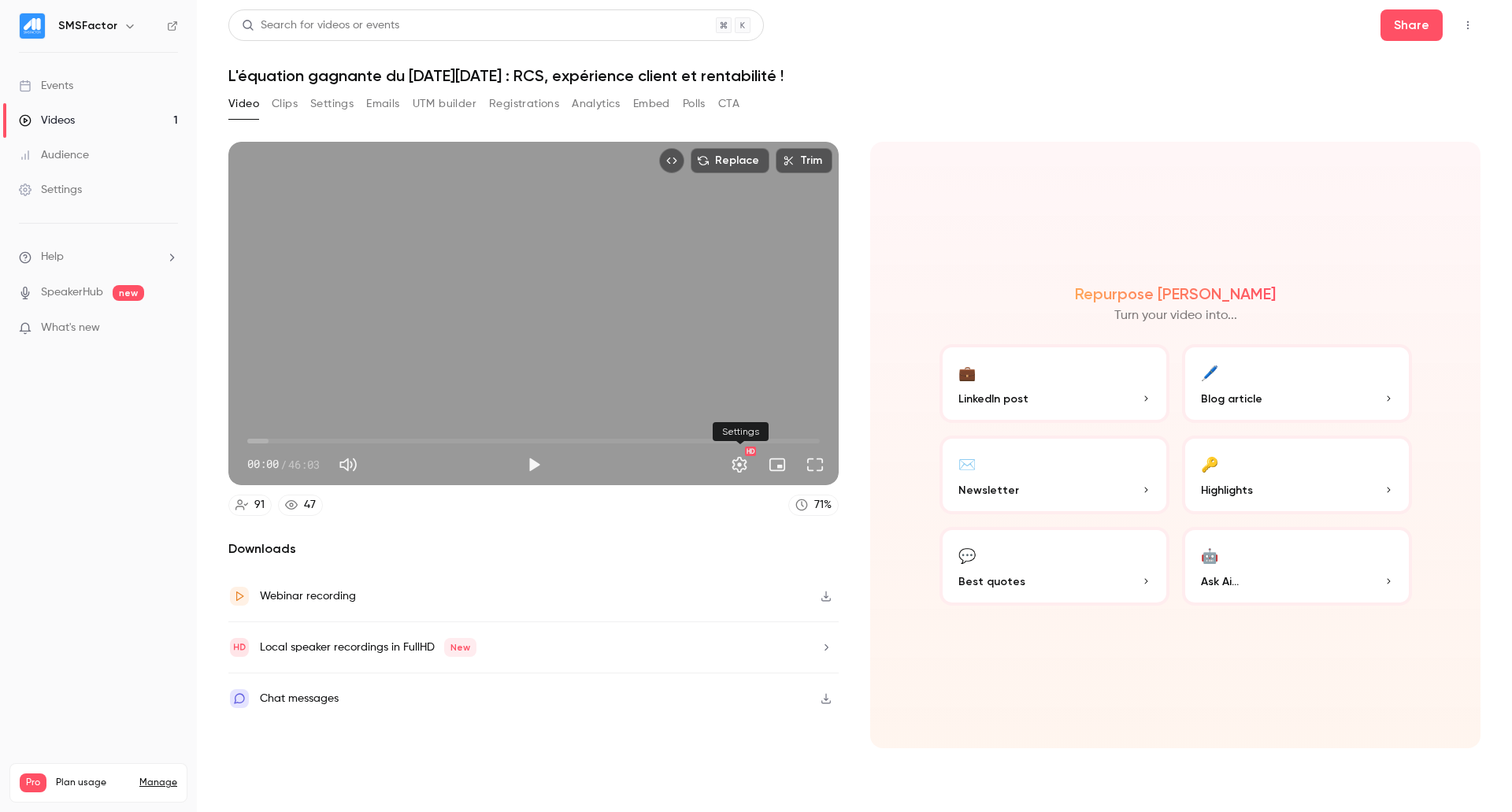
click at [729, 461] on button "Settings" at bounding box center [739, 464] width 31 height 31
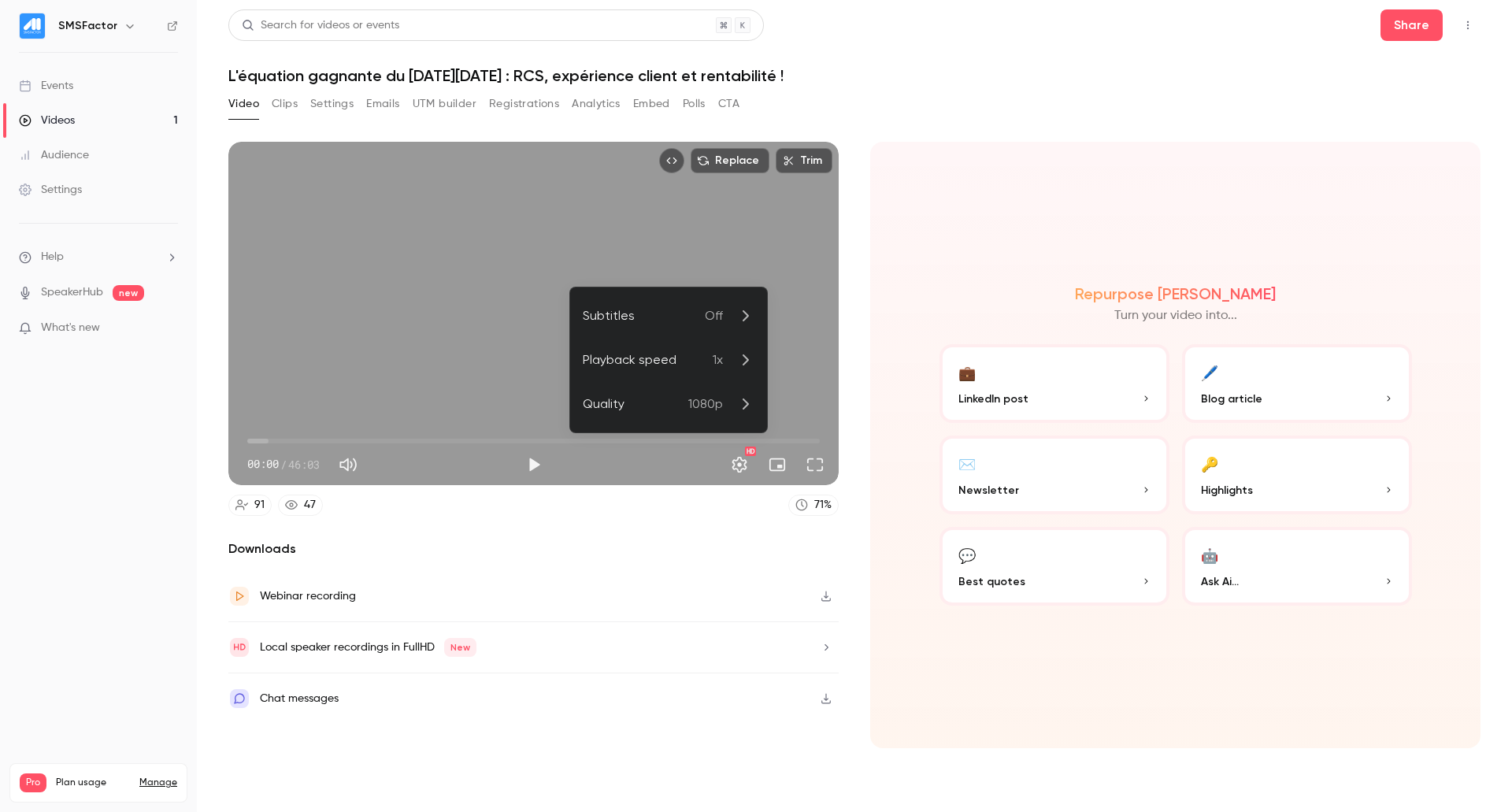
click at [283, 106] on div at bounding box center [756, 406] width 1512 height 812
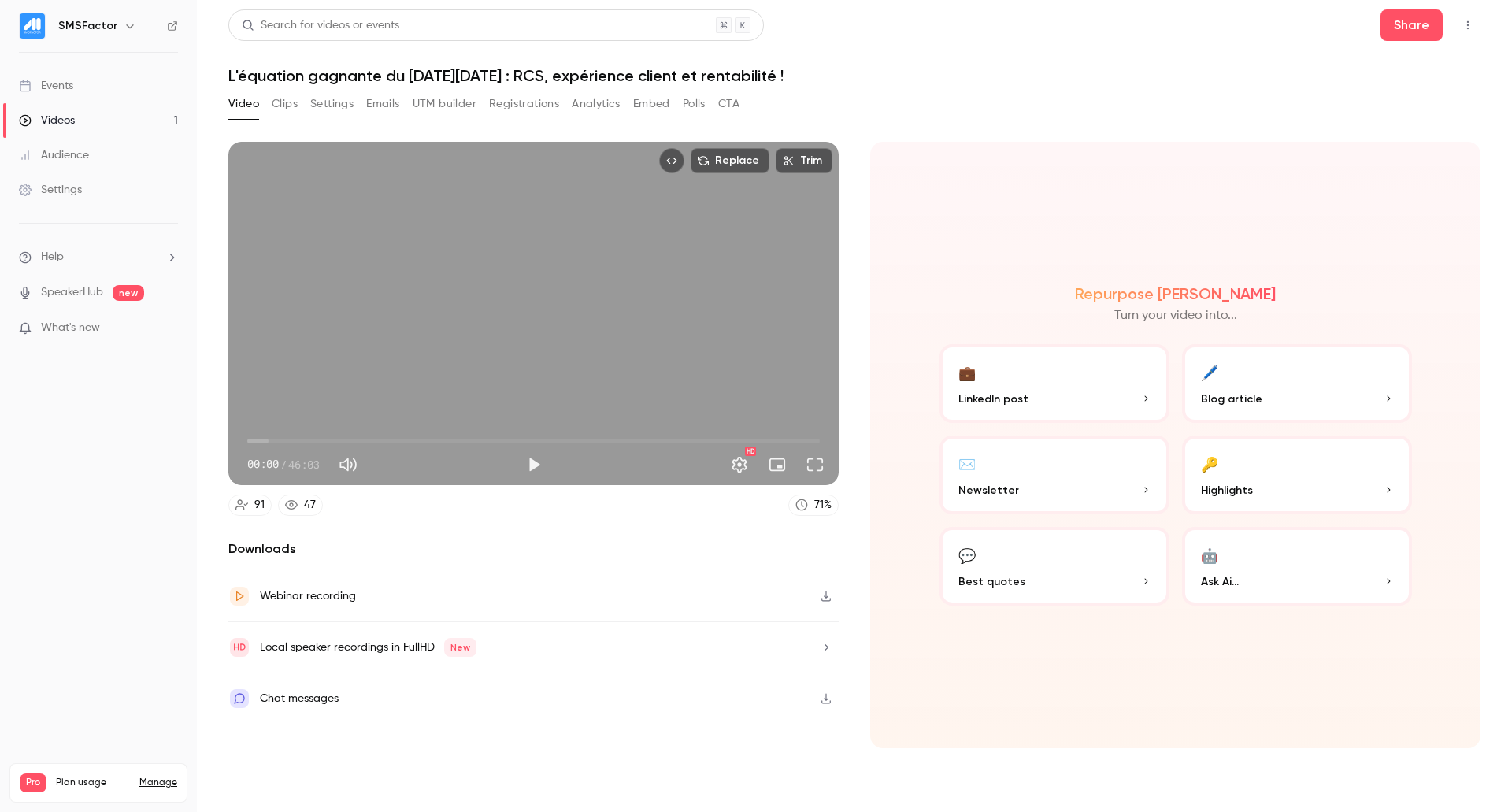
click at [288, 113] on button "Clips" at bounding box center [284, 103] width 26 height 25
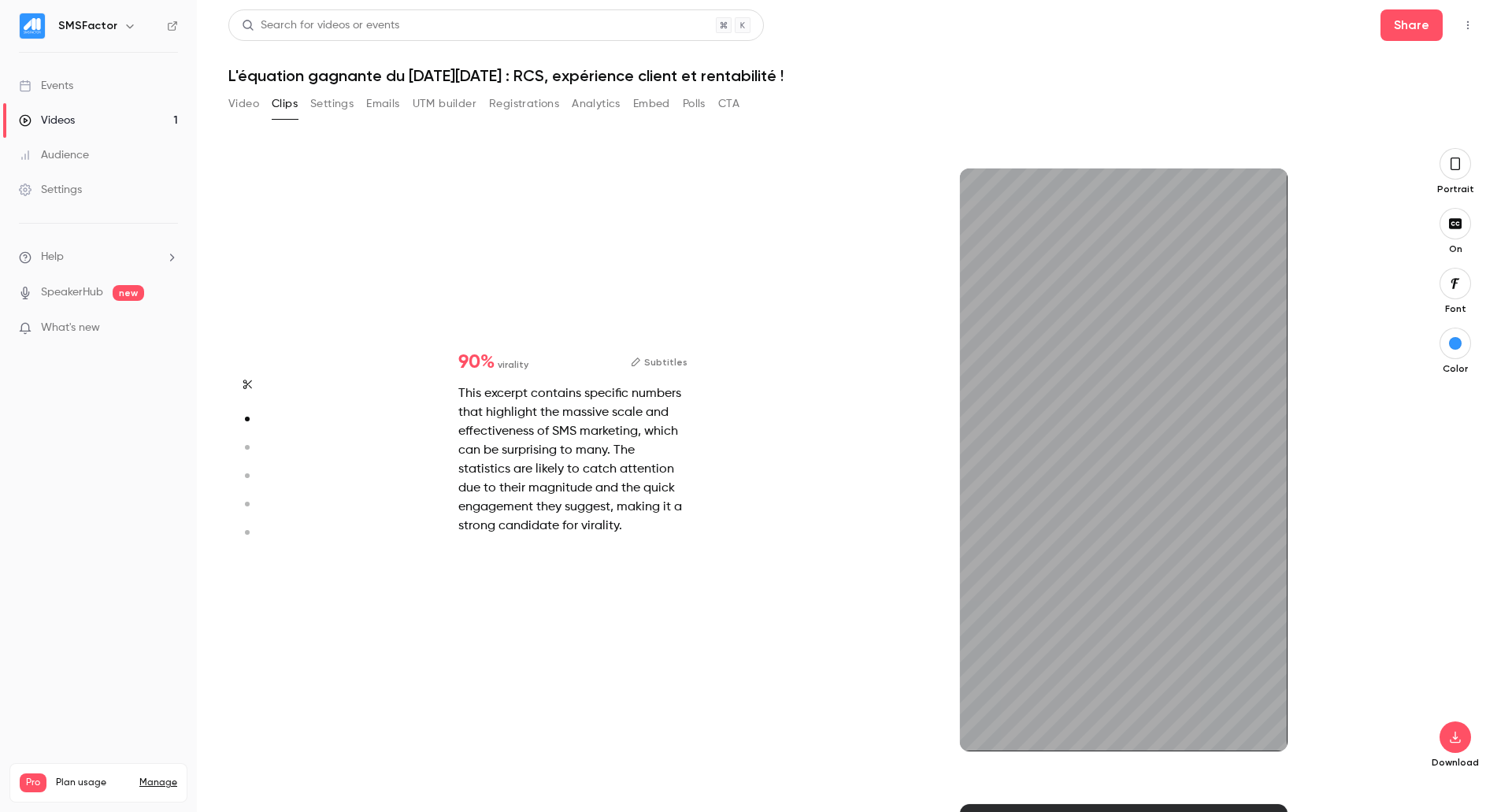
scroll to position [475, 0]
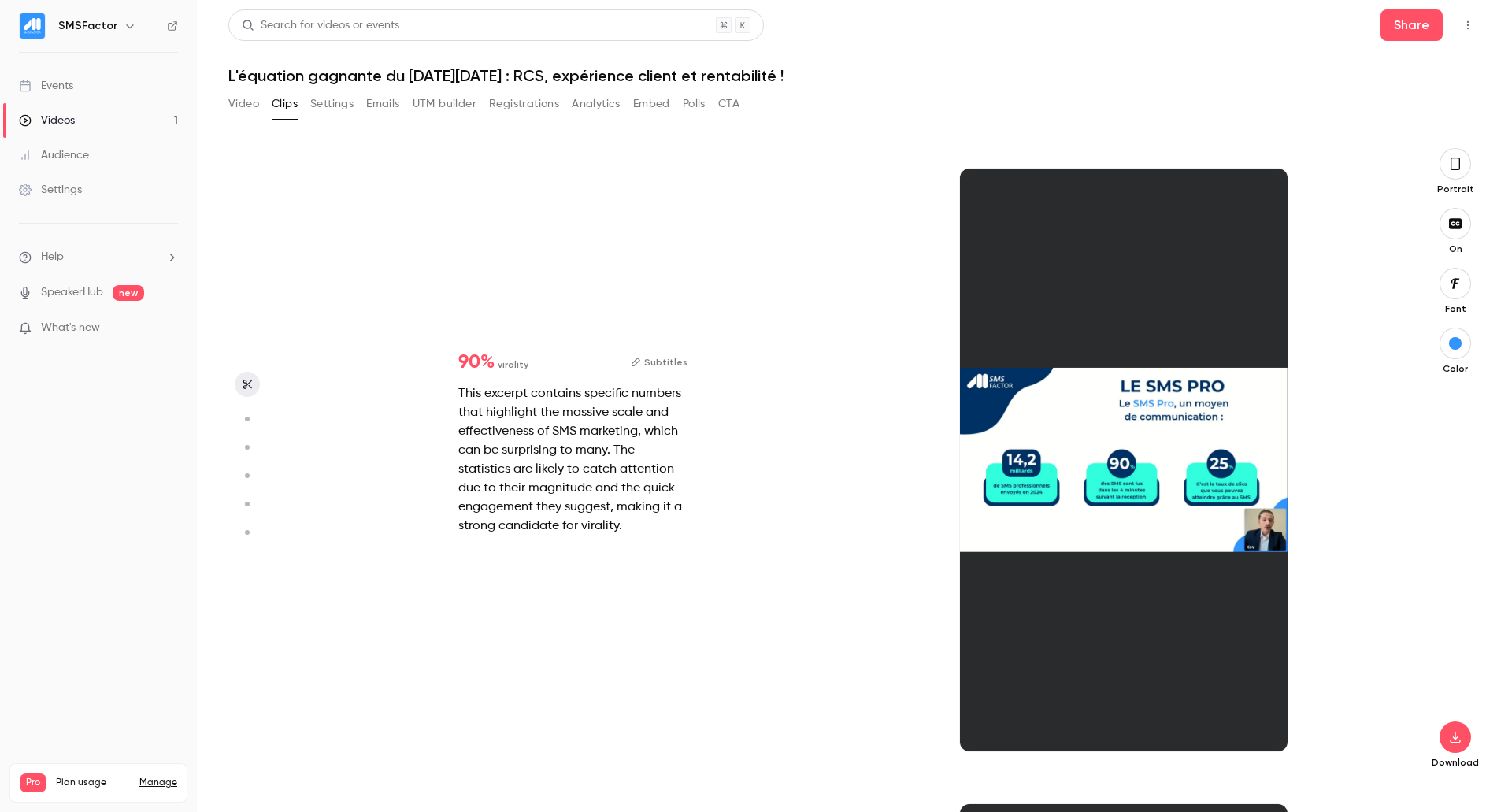
type input "*"
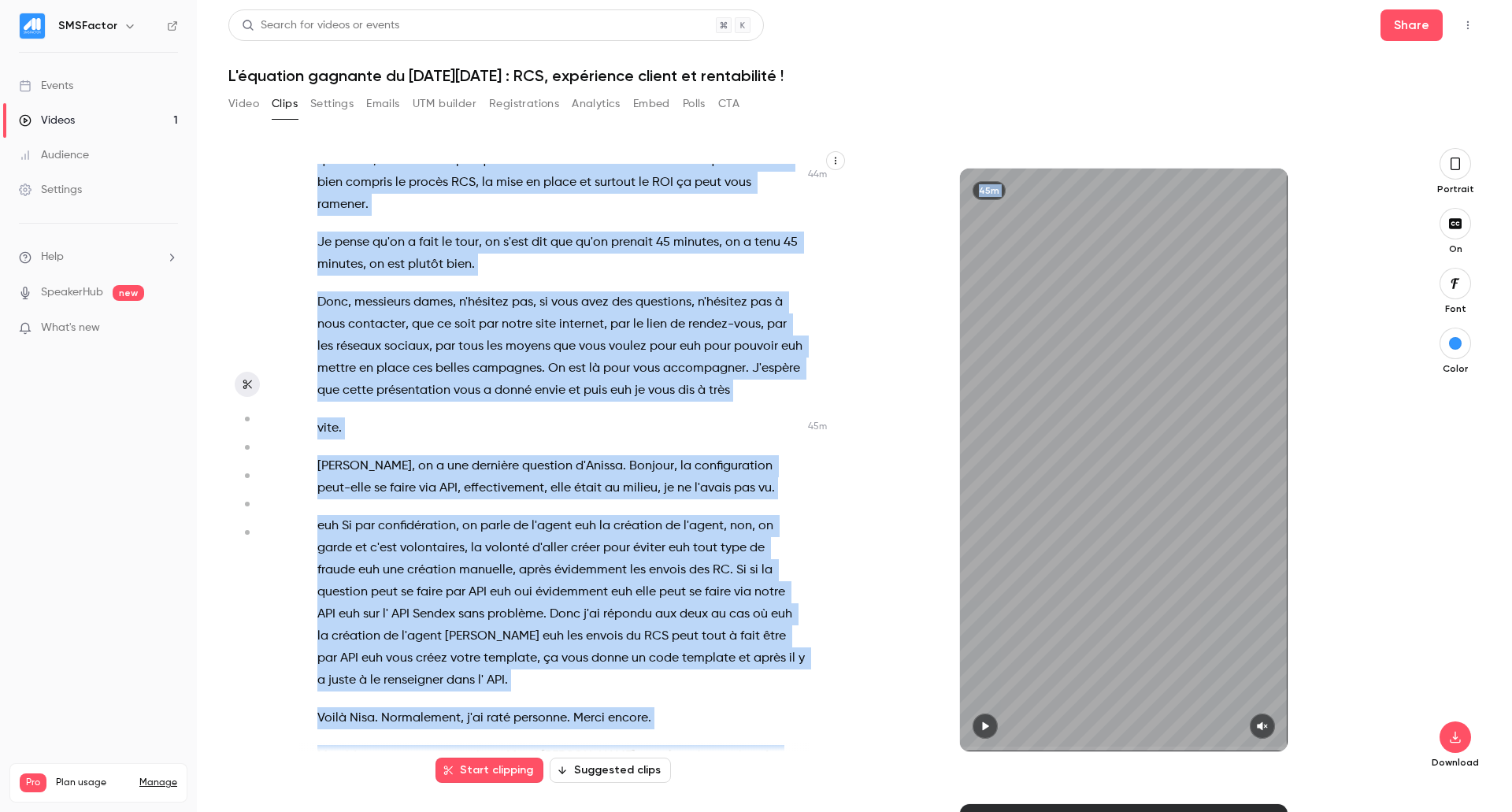
scroll to position [19421, 0]
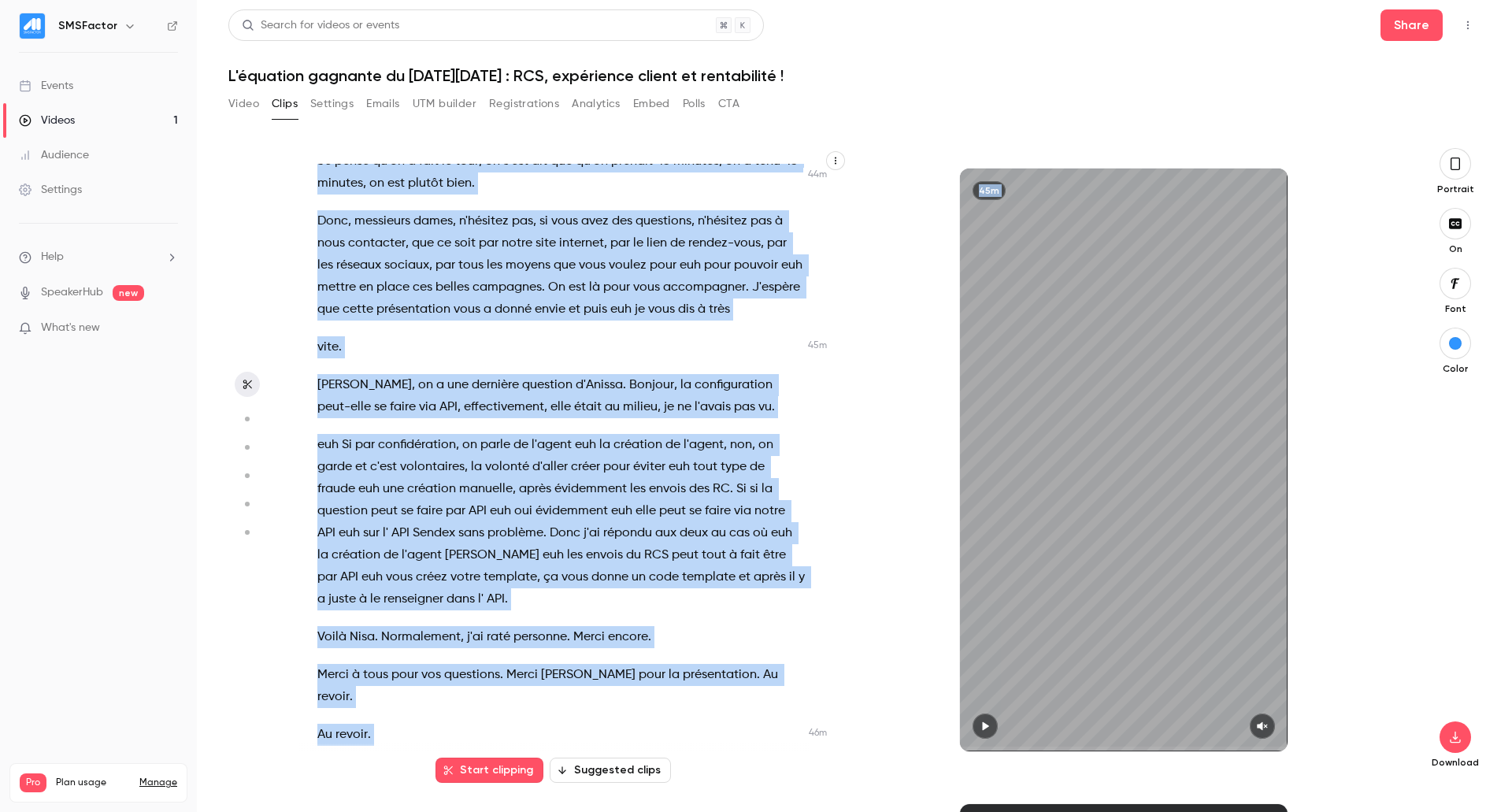
drag, startPoint x: 318, startPoint y: 172, endPoint x: 632, endPoint y: 735, distance: 644.6
click at [716, 811] on div "Mesdames et messieurs , bonjour . On va attendre que tout le monde puisse se co…" at bounding box center [849, 480] width 1101 height 665
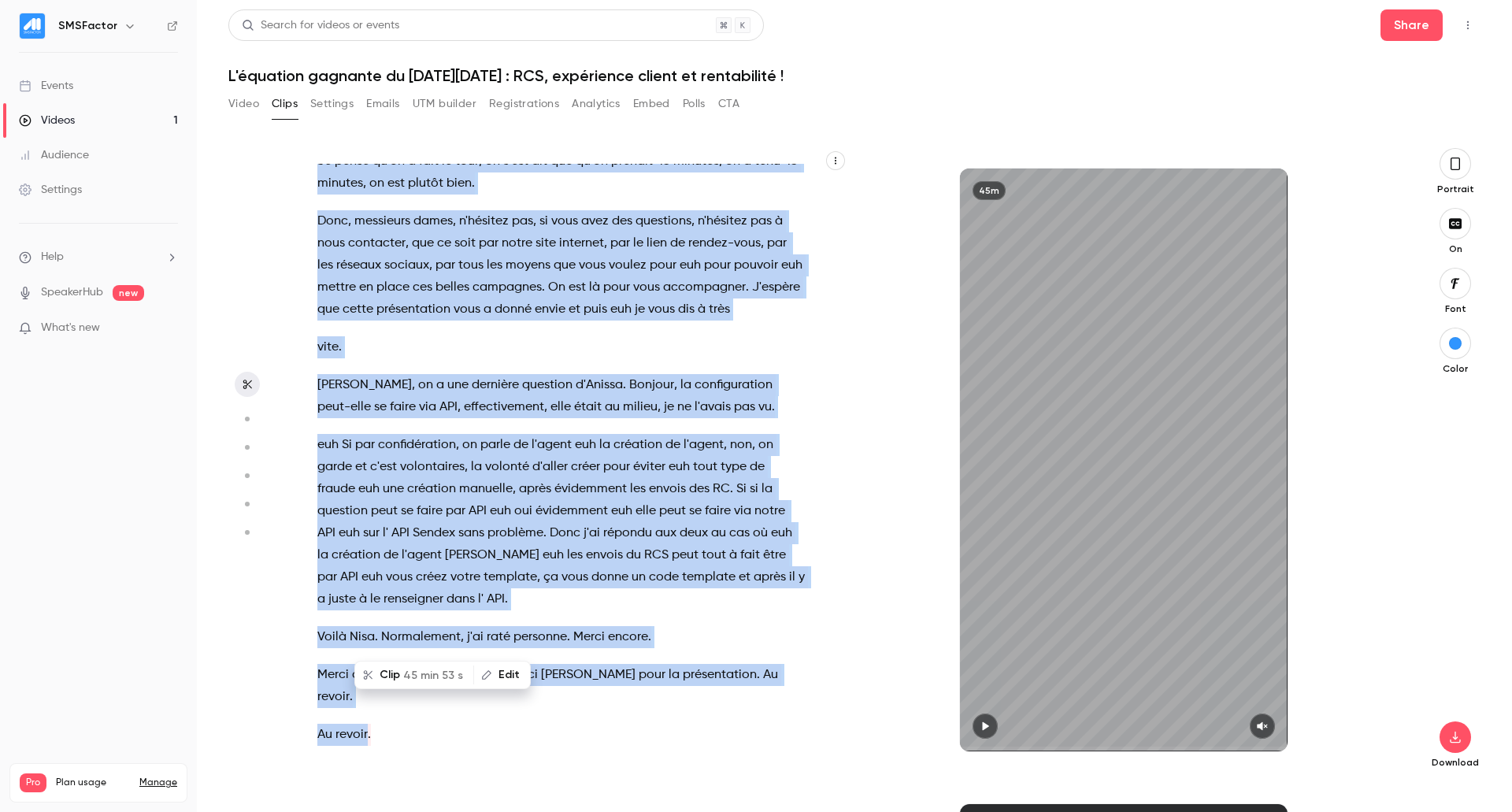
copy div "Loremips do sitametco , adipisc . El se doeiusmo tem inci ut labor etdolo ma al…"
click at [499, 673] on button "Edit" at bounding box center [502, 675] width 54 height 25
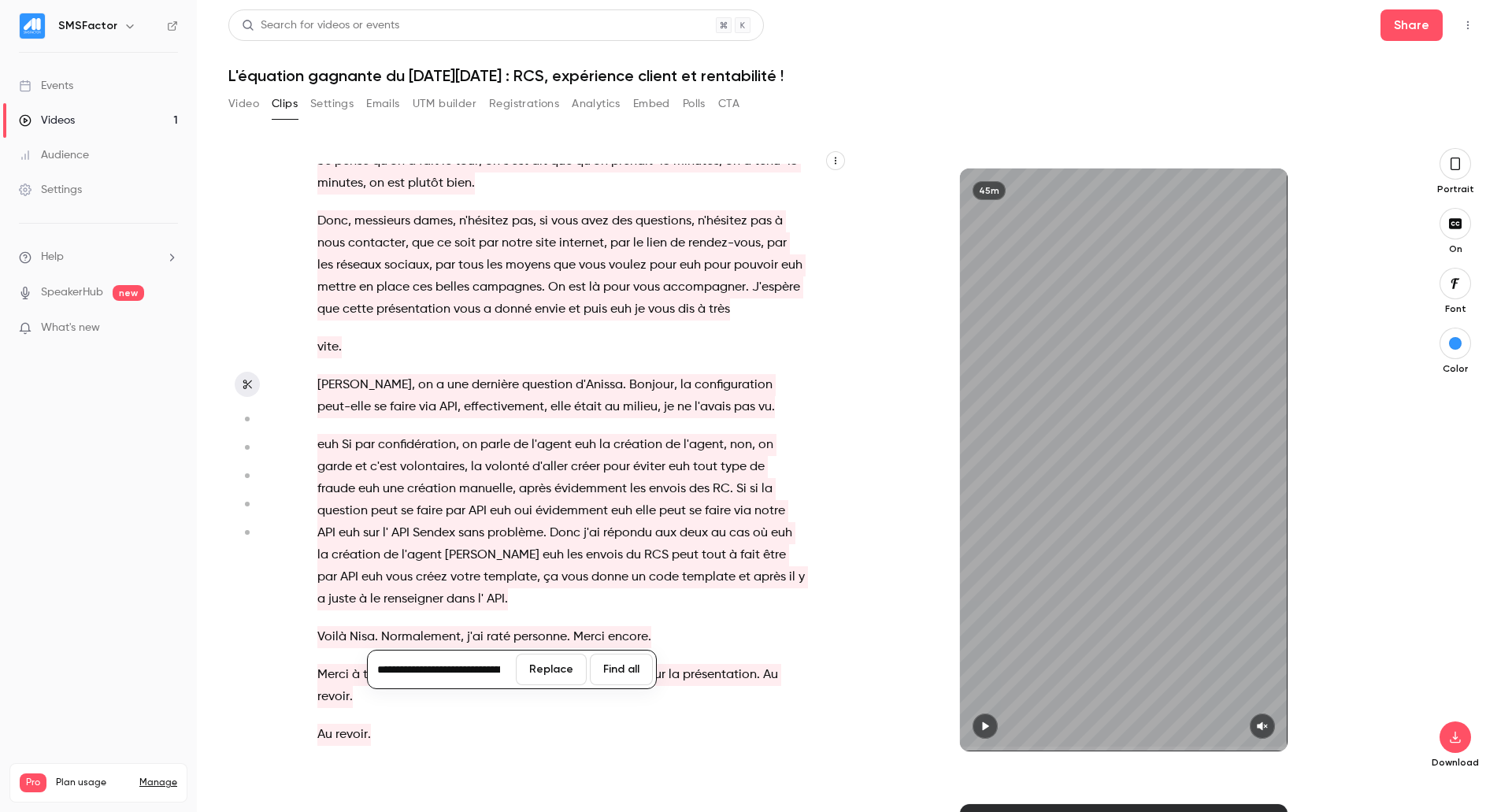
click at [546, 731] on div "Mesdames et messieurs , bonjour . On va attendre que tout le monde puisse se co…" at bounding box center [569, 467] width 542 height 608
